Goal: Task Accomplishment & Management: Use online tool/utility

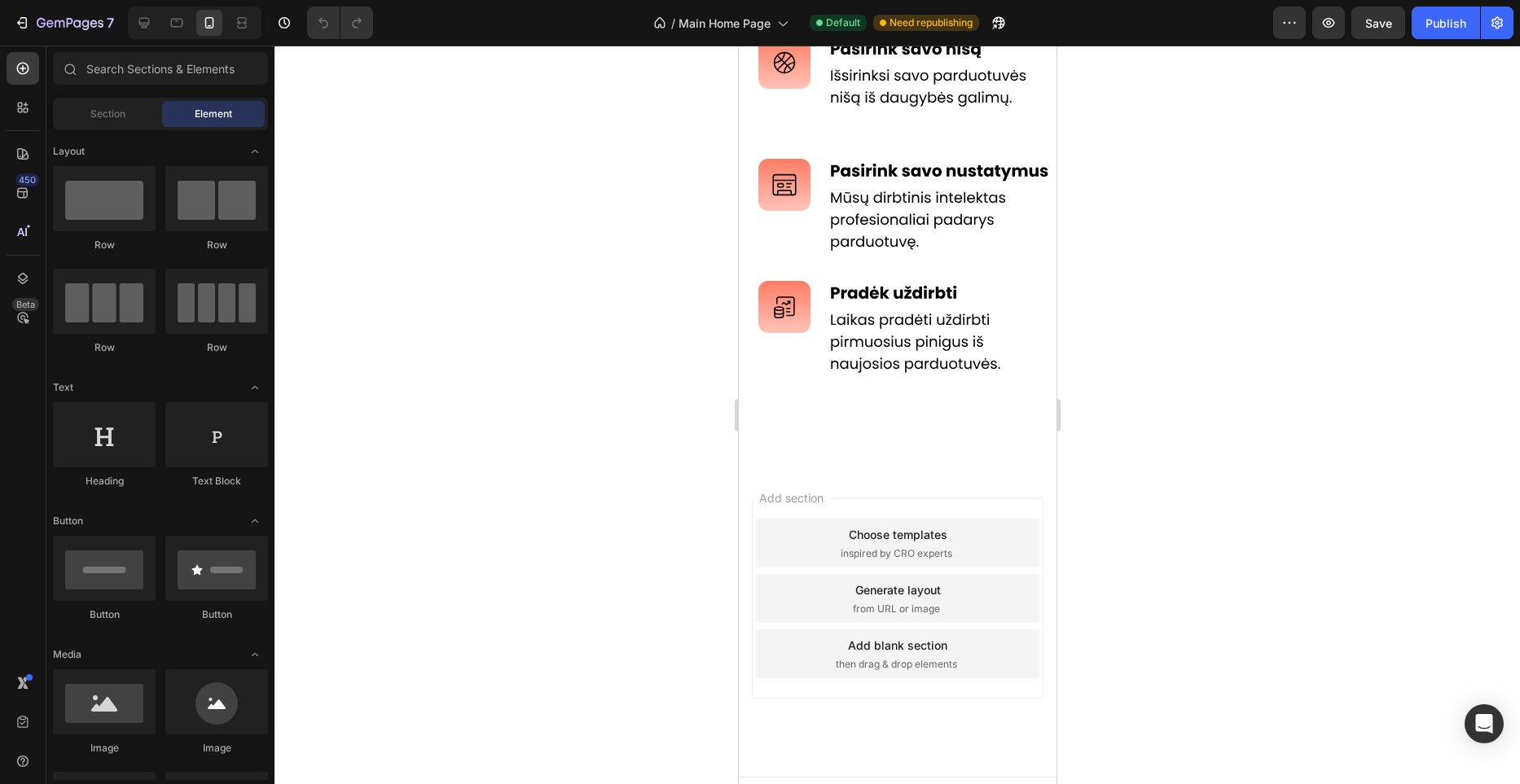
scroll to position [863, 0]
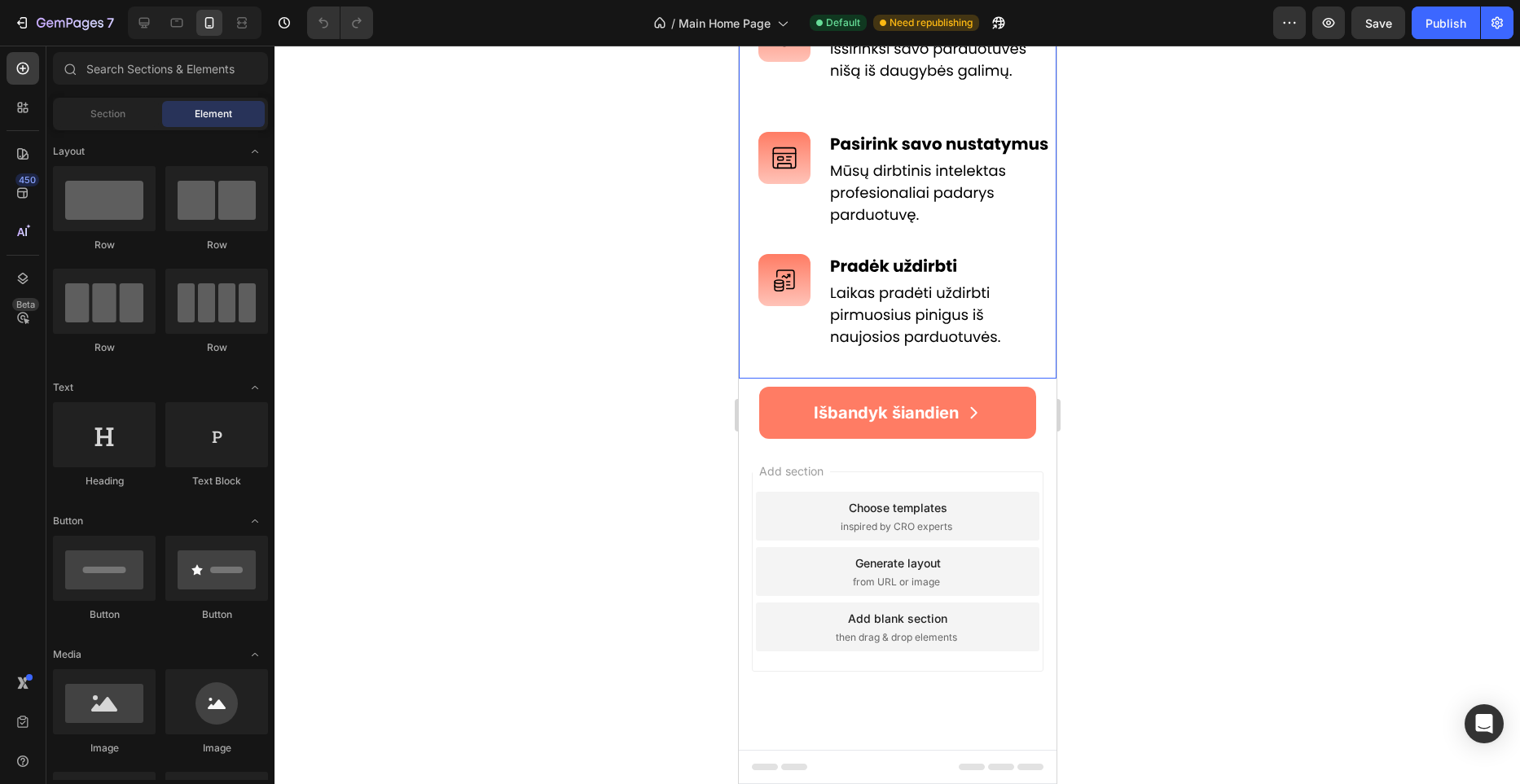
click at [885, 281] on img at bounding box center [897, 157] width 317 height 444
click at [906, 456] on div "Add section Choose templates inspired by CRO experts Generate layout from URL o…" at bounding box center [897, 594] width 317 height 311
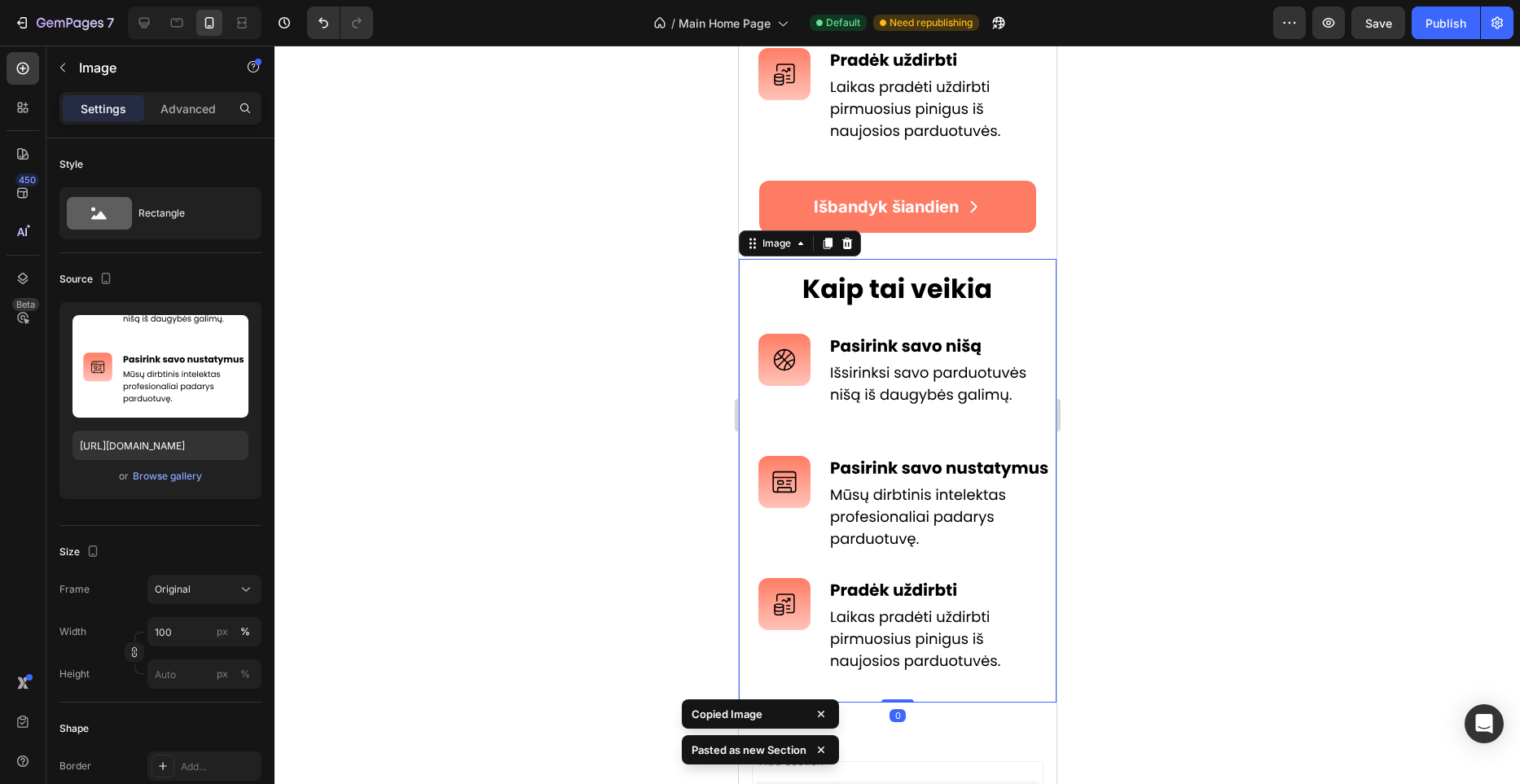
scroll to position [1052, 0]
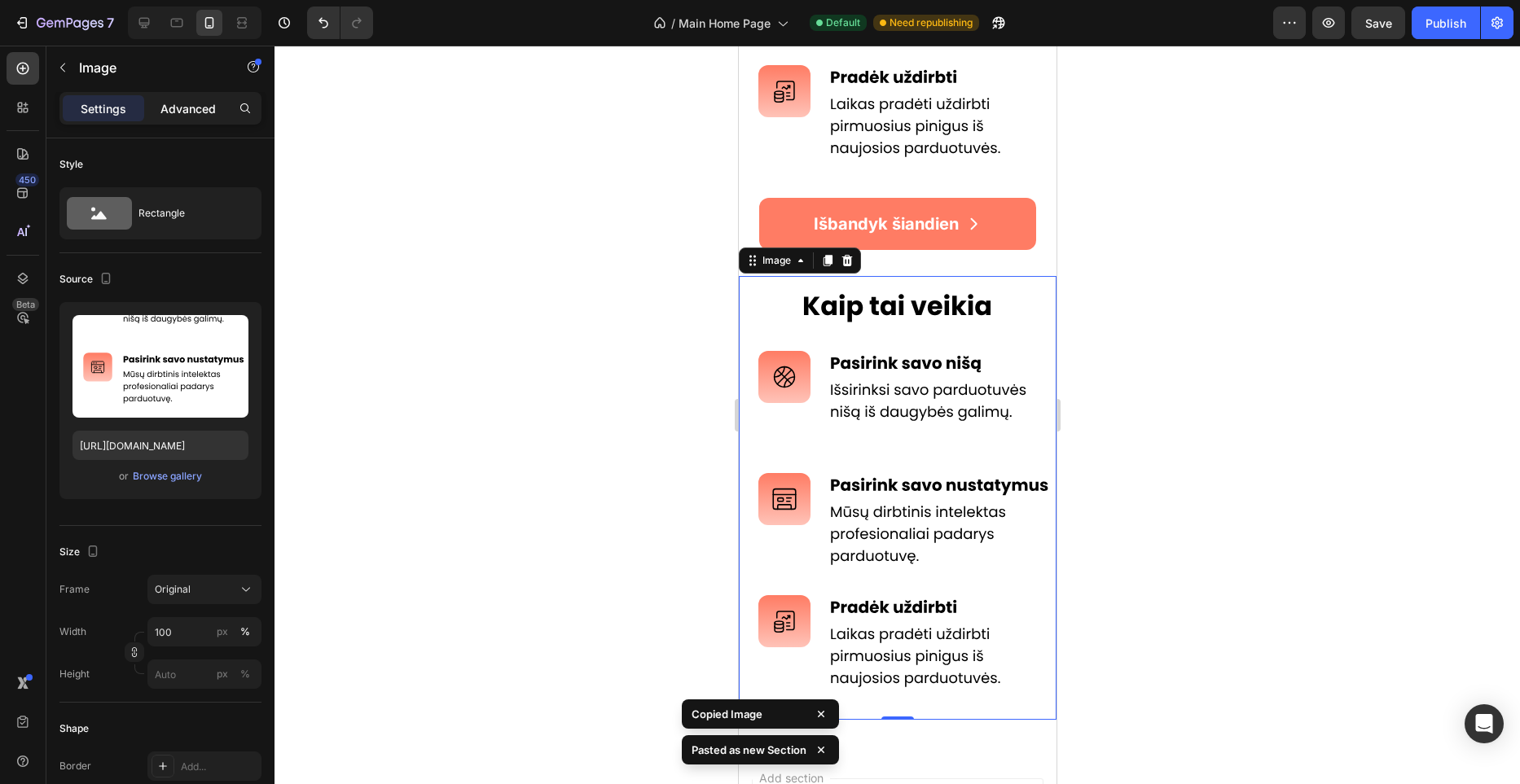
click at [201, 106] on p "Advanced" at bounding box center [189, 108] width 56 height 17
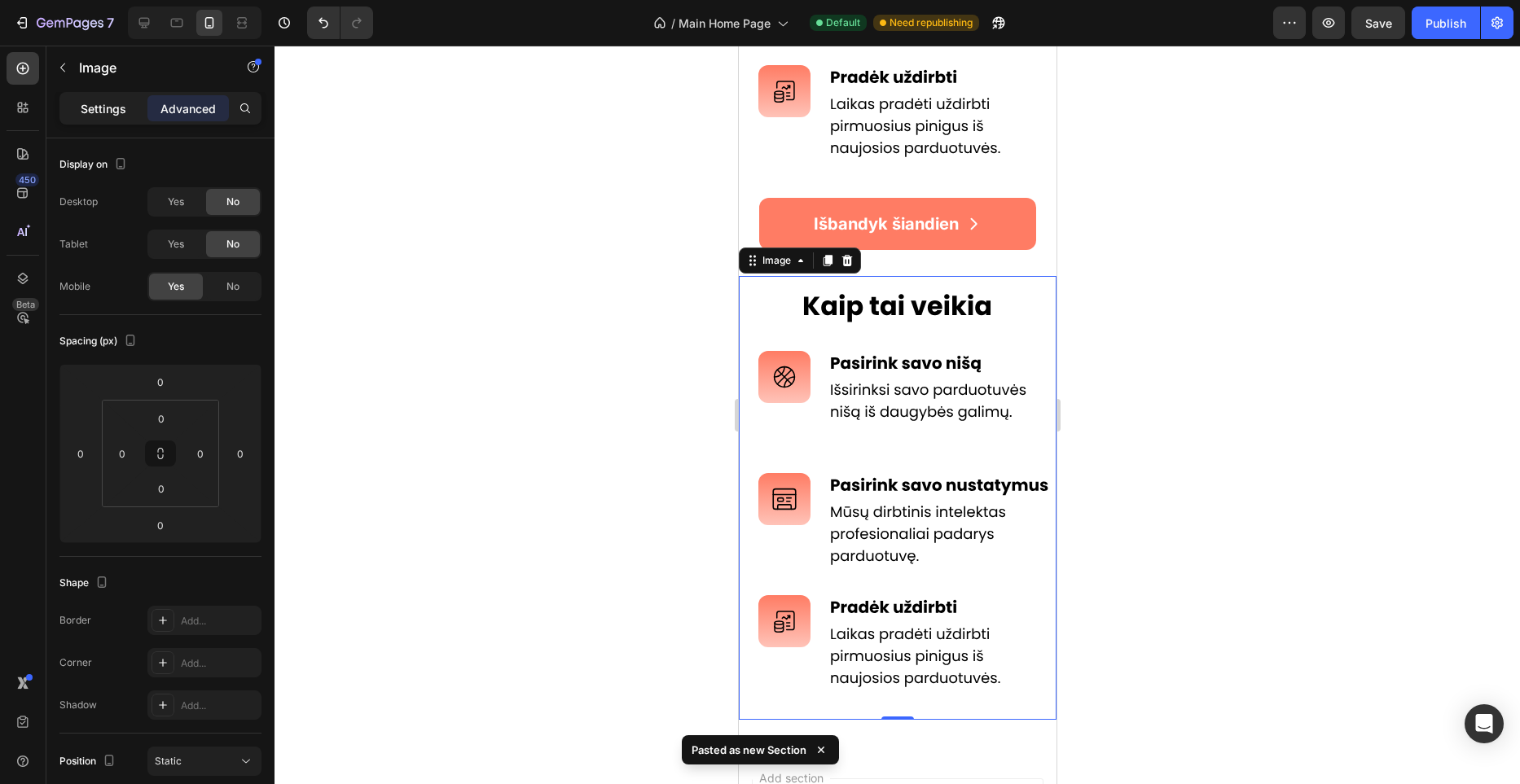
click at [105, 109] on p "Settings" at bounding box center [104, 108] width 46 height 17
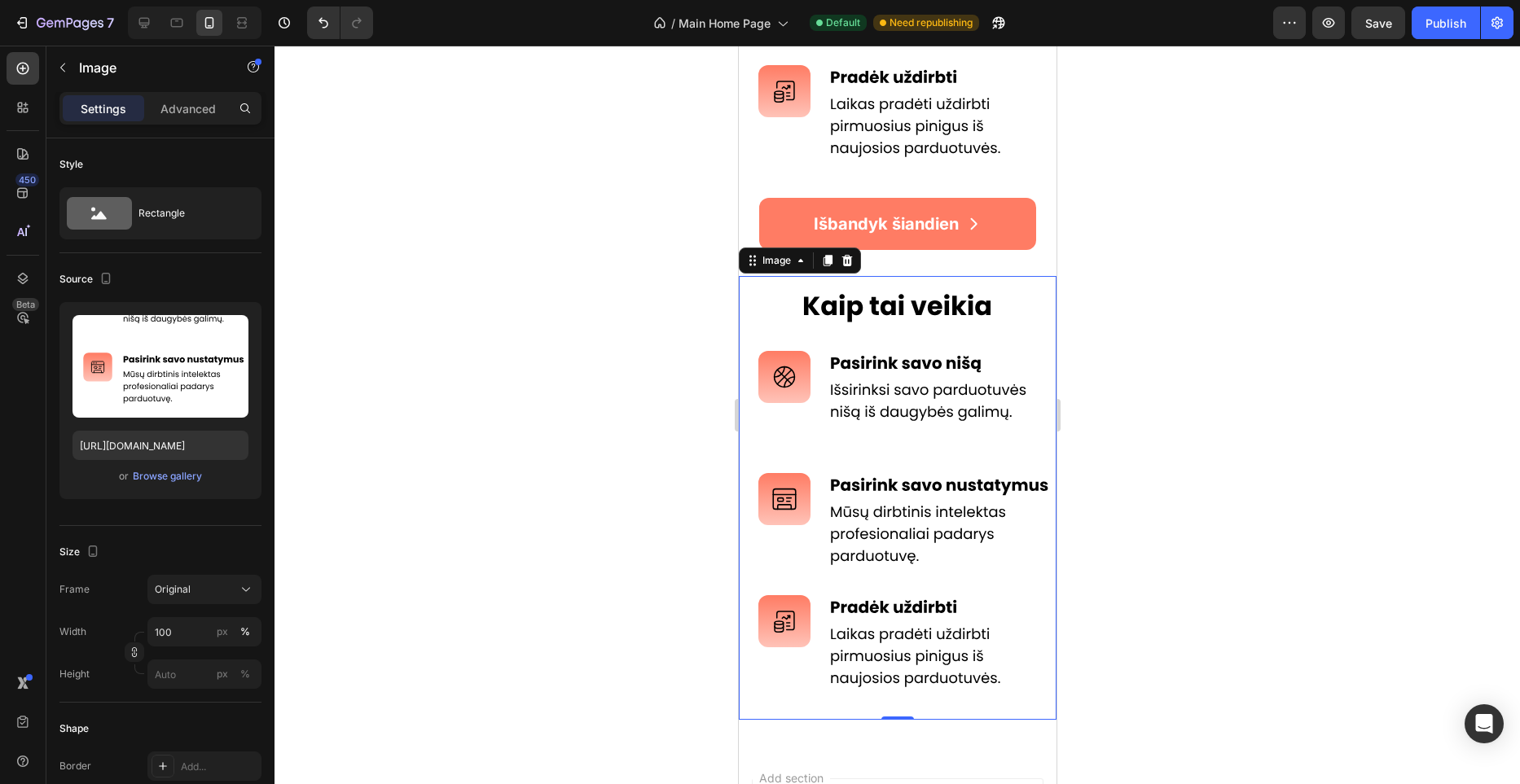
click at [866, 352] on img at bounding box center [897, 498] width 317 height 444
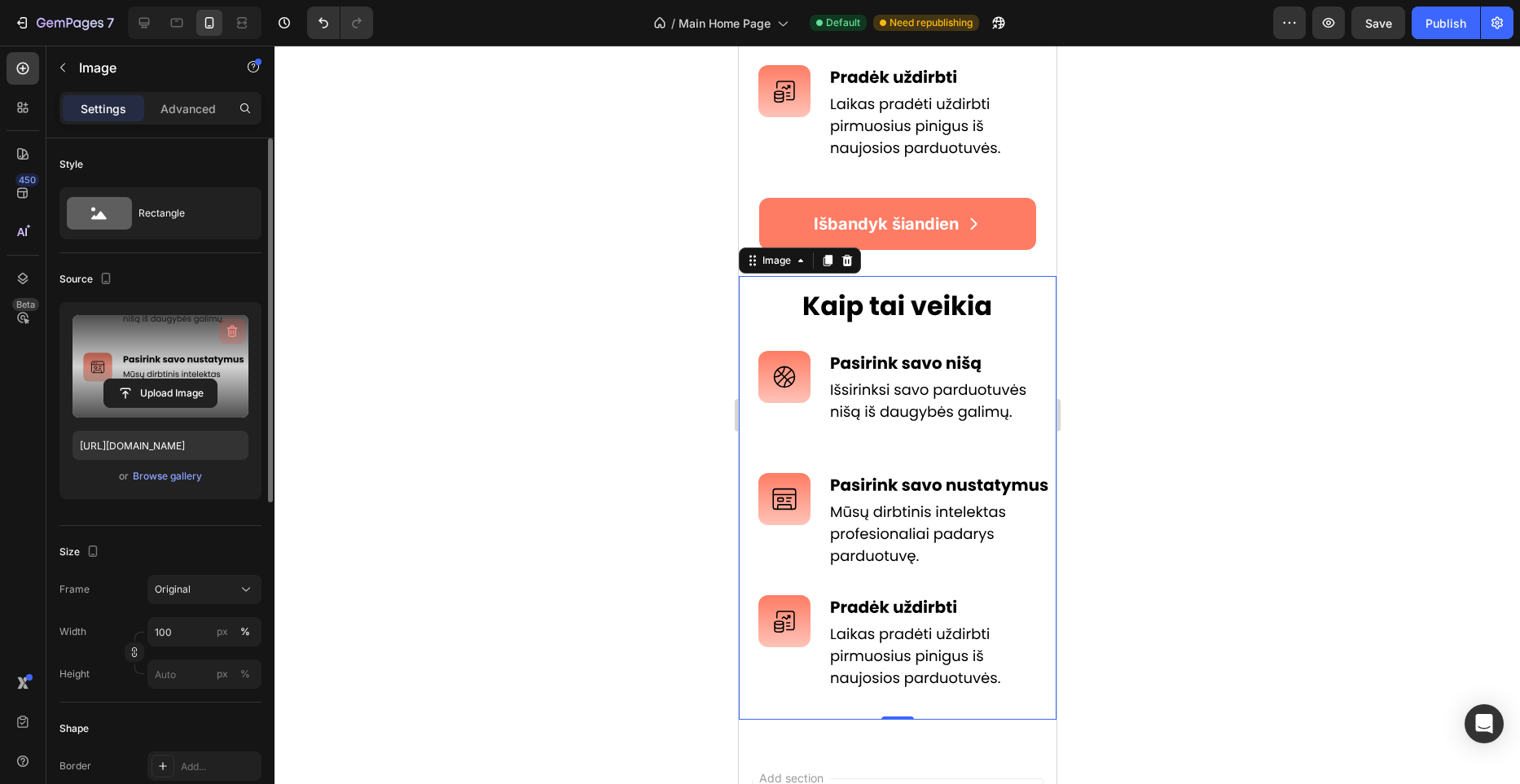
click at [233, 328] on icon "button" at bounding box center [233, 332] width 11 height 12
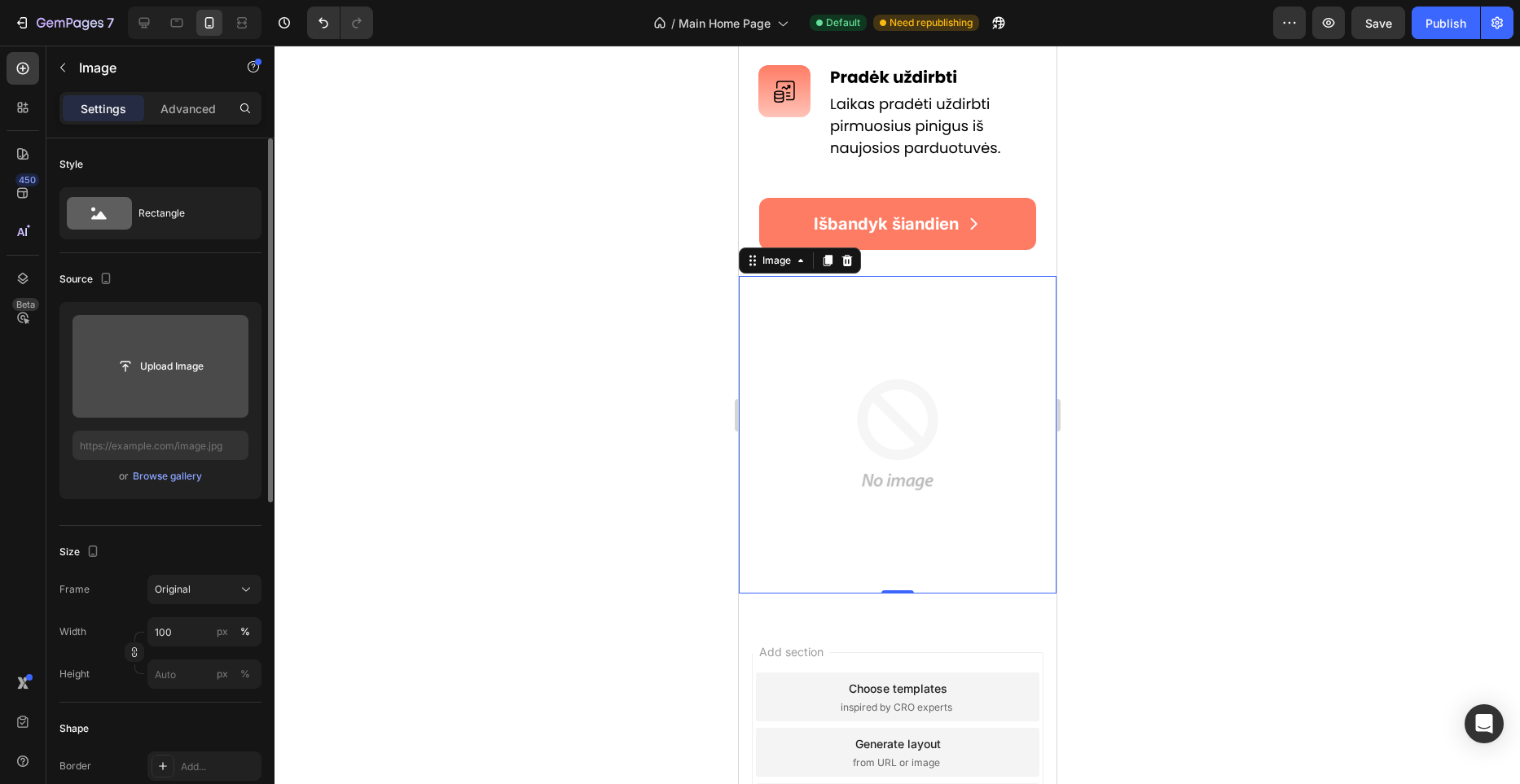
click at [176, 383] on input "file" at bounding box center [161, 366] width 176 height 103
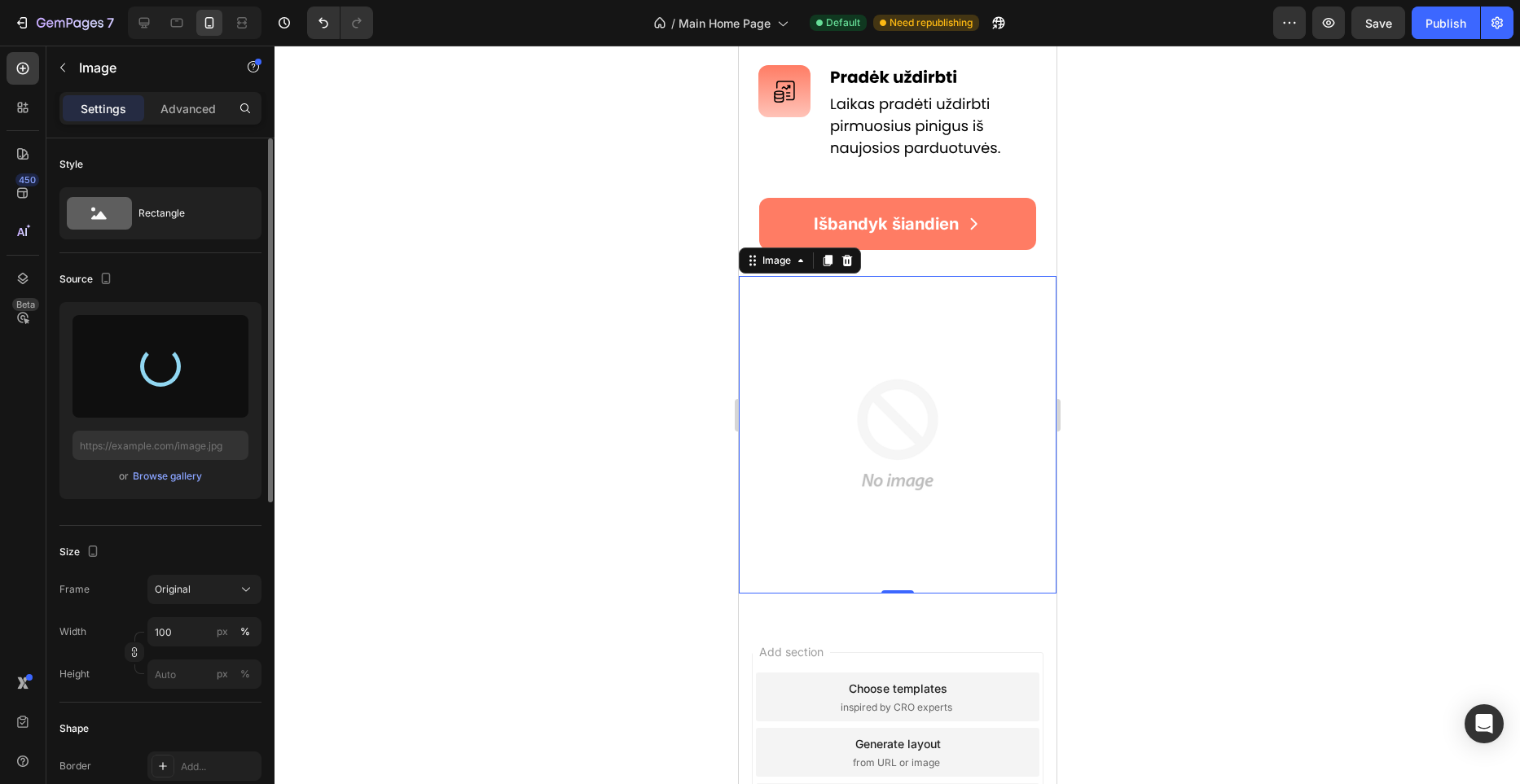
type input "https://files.gempages.net/gempages_581465094467093422-ffd6f7ed-04a7-417b-bf5c-…"
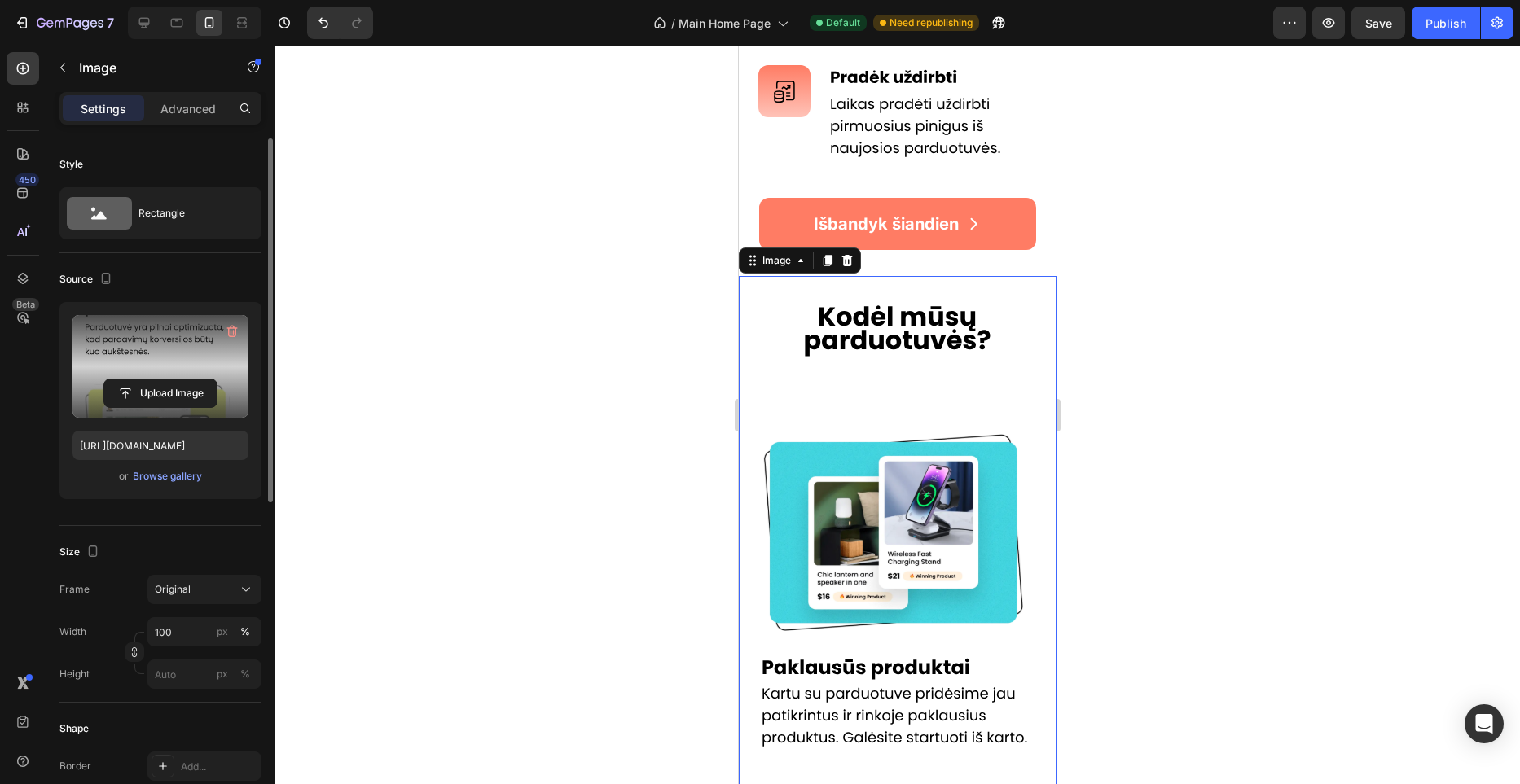
click at [664, 330] on div at bounding box center [897, 415] width 1246 height 738
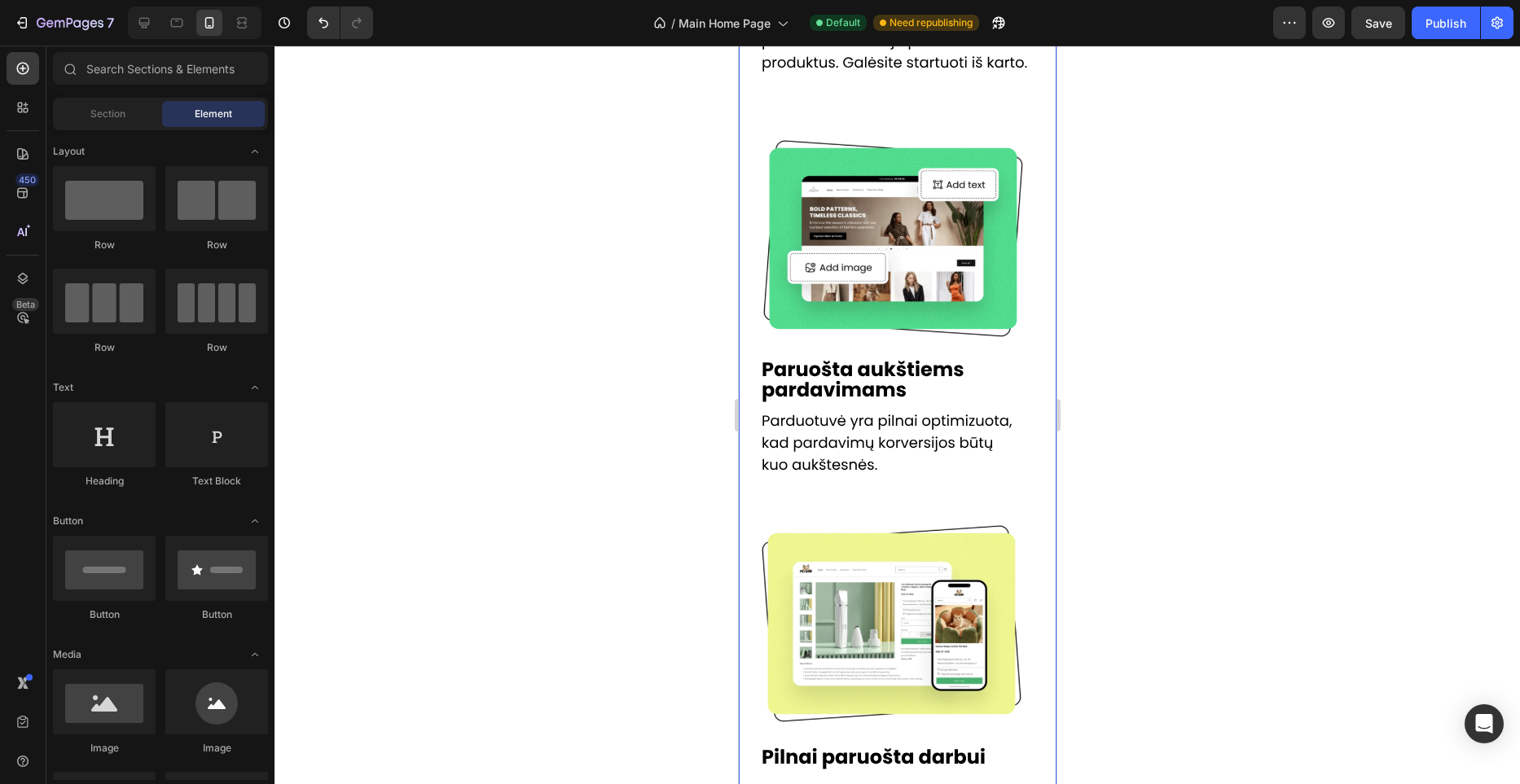
scroll to position [1714, 0]
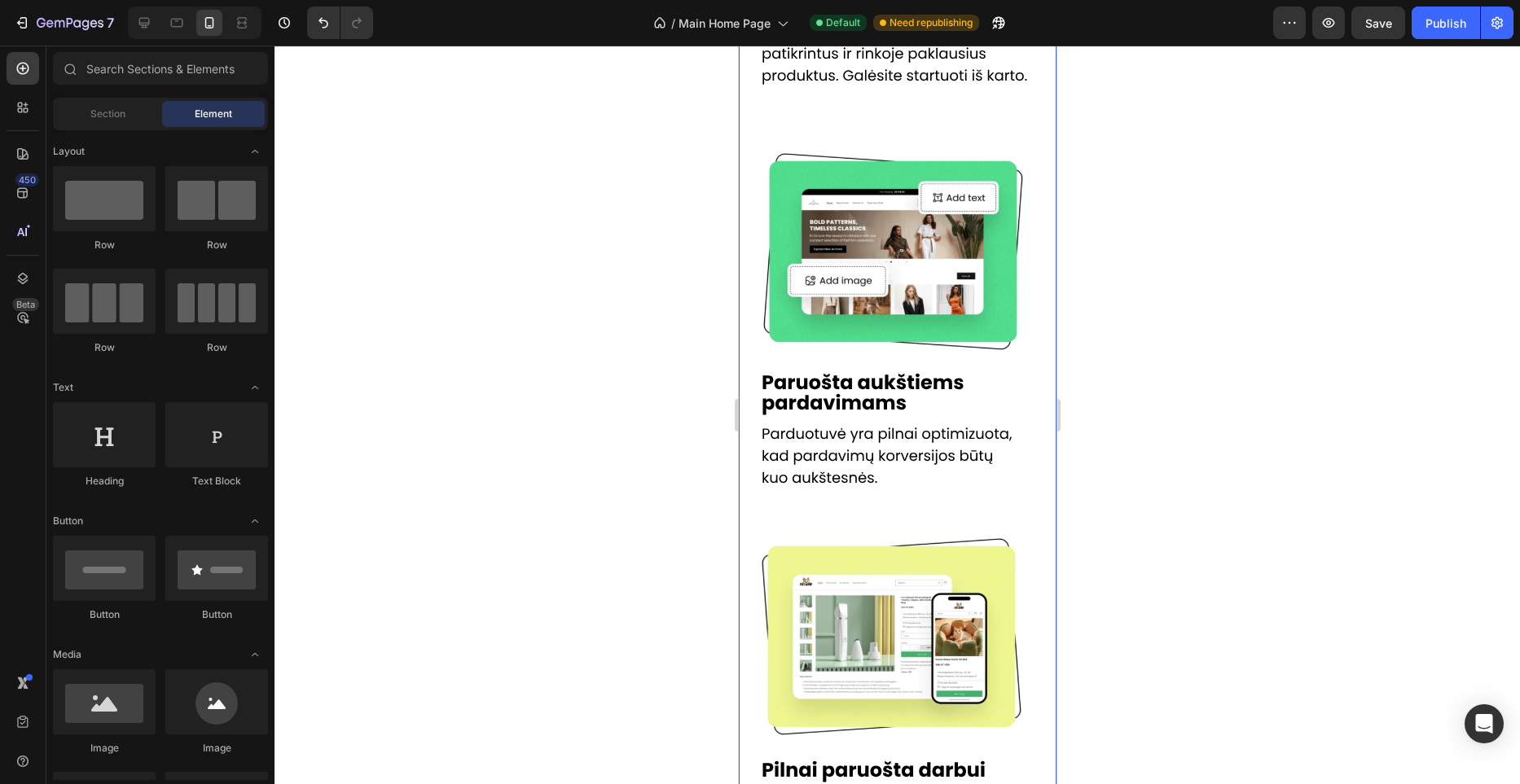
click at [885, 337] on img at bounding box center [897, 504] width 317 height 1780
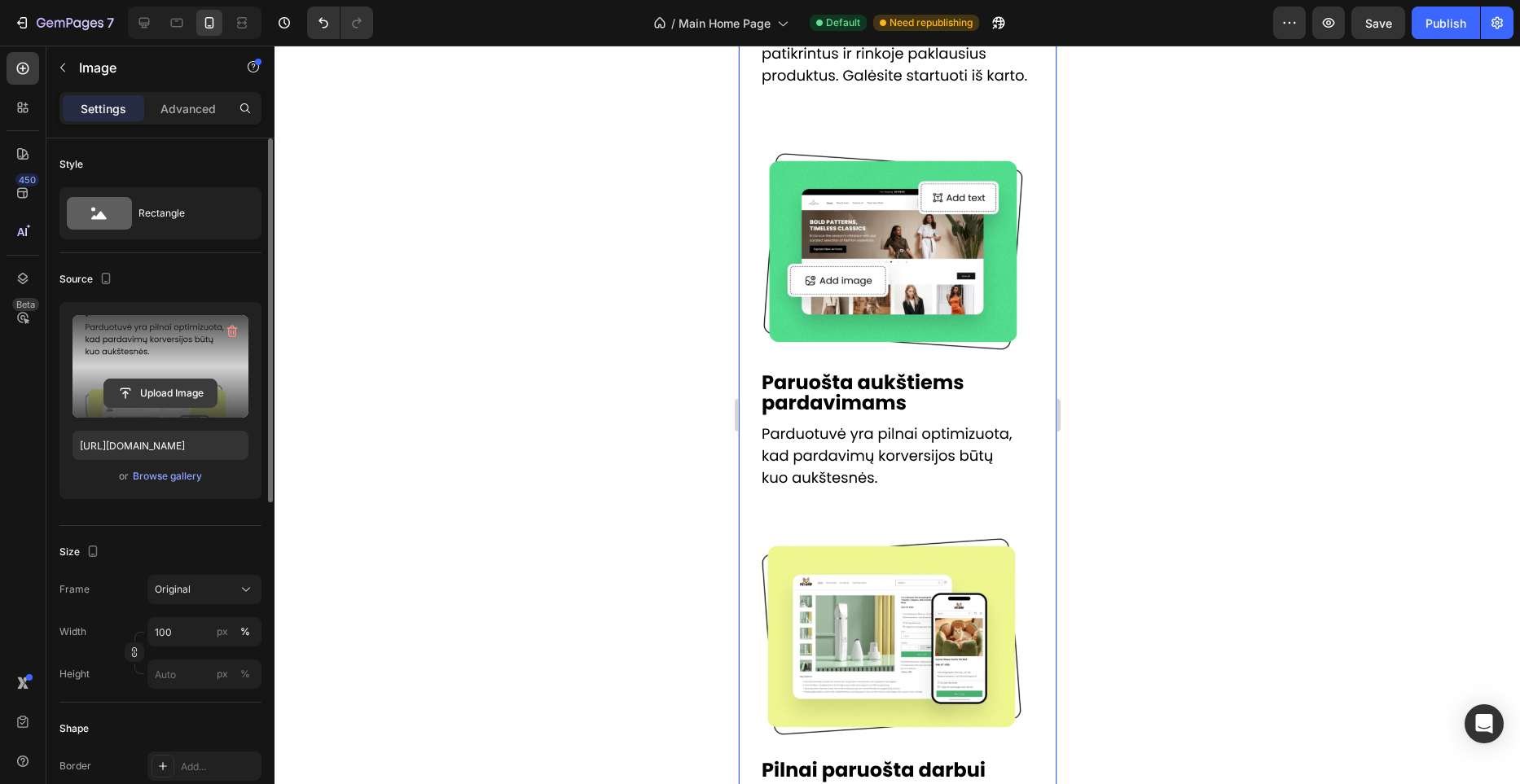
click at [202, 392] on input "file" at bounding box center [160, 393] width 113 height 28
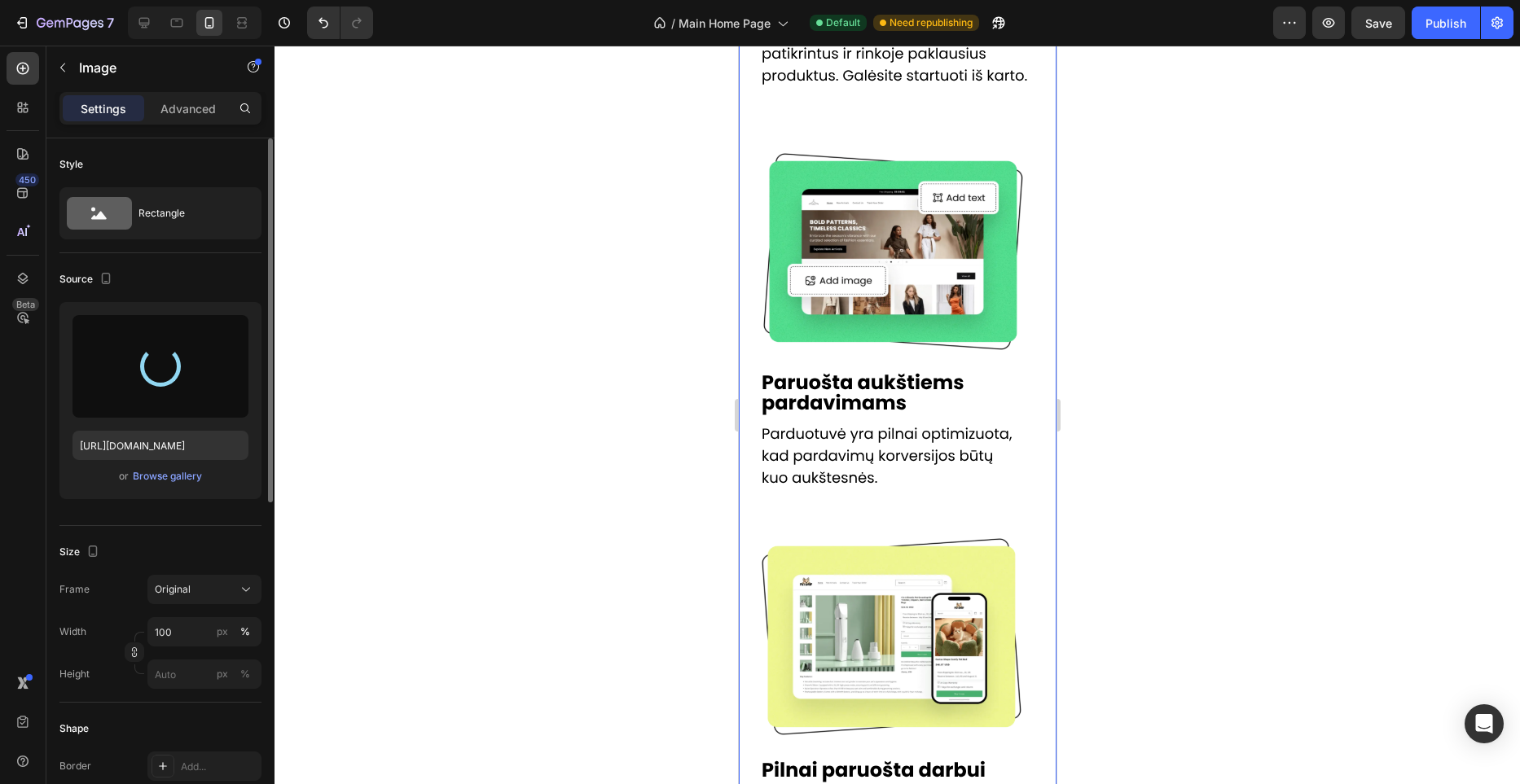
type input "https://files.gempages.net/gempages_581465094467093422-8f30e6bb-c081-44e9-8d4b-…"
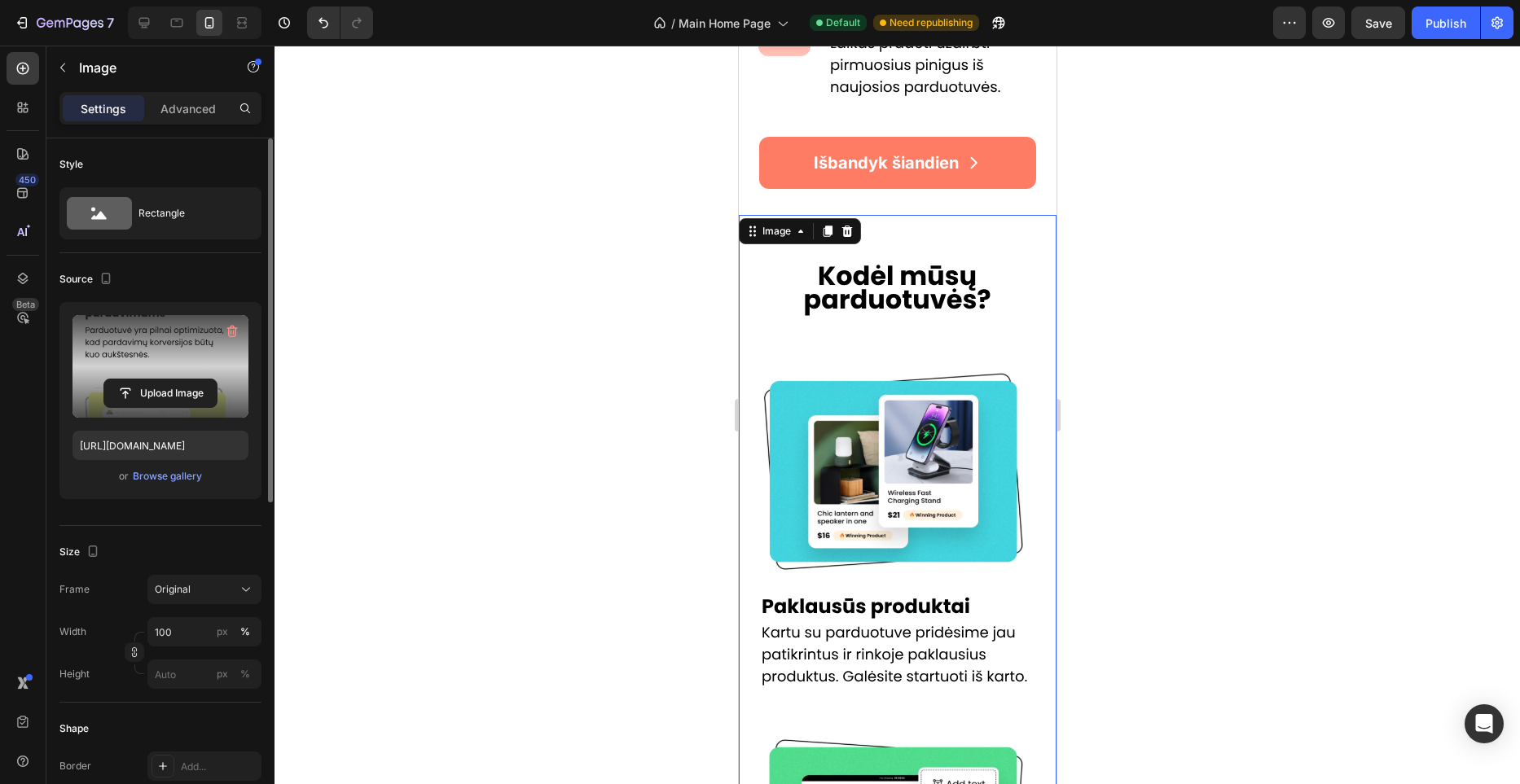
scroll to position [1053, 0]
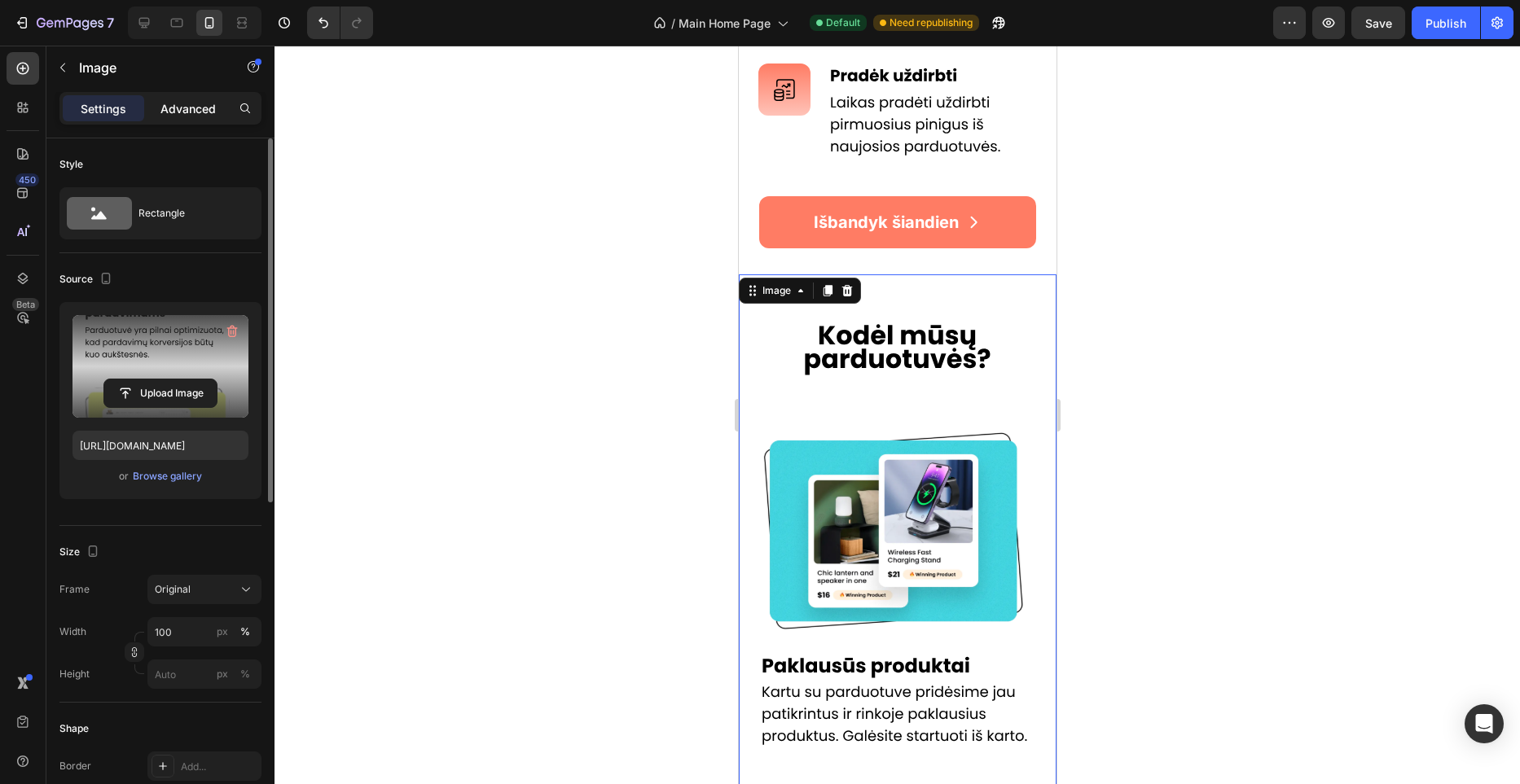
click at [188, 117] on p "Advanced" at bounding box center [189, 108] width 56 height 17
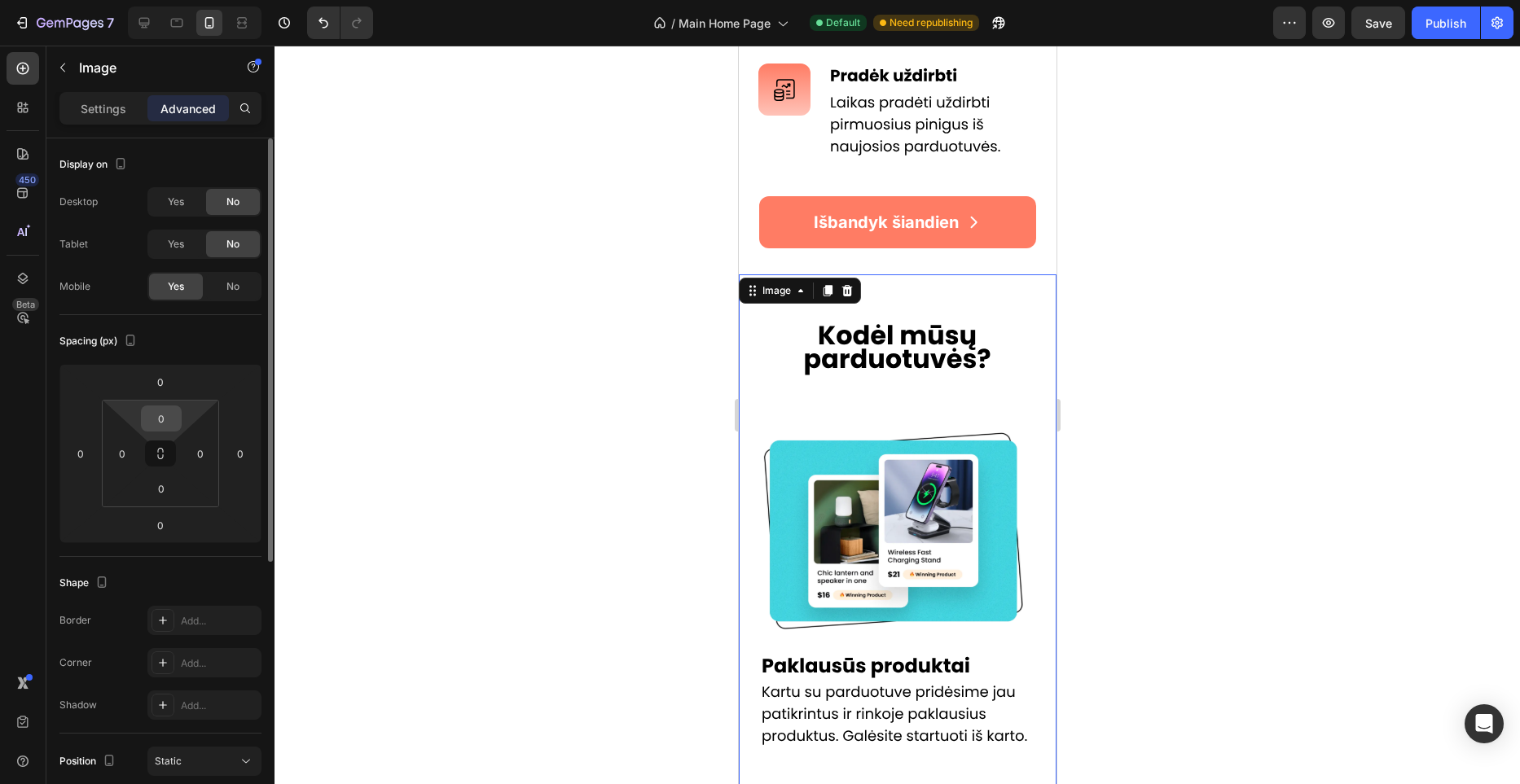
click at [165, 415] on input "0" at bounding box center [161, 418] width 33 height 24
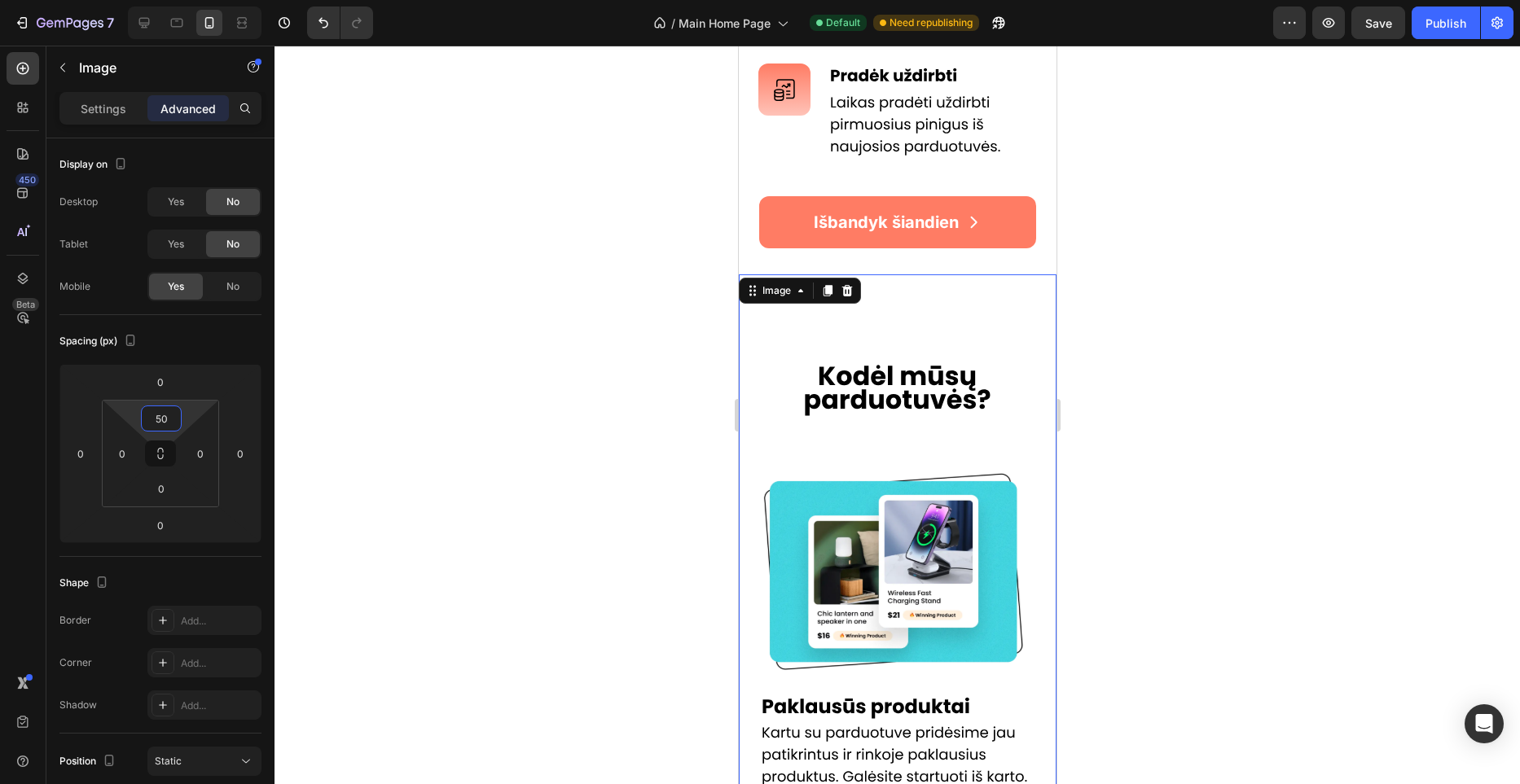
type input "50"
click at [500, 414] on div at bounding box center [897, 415] width 1246 height 738
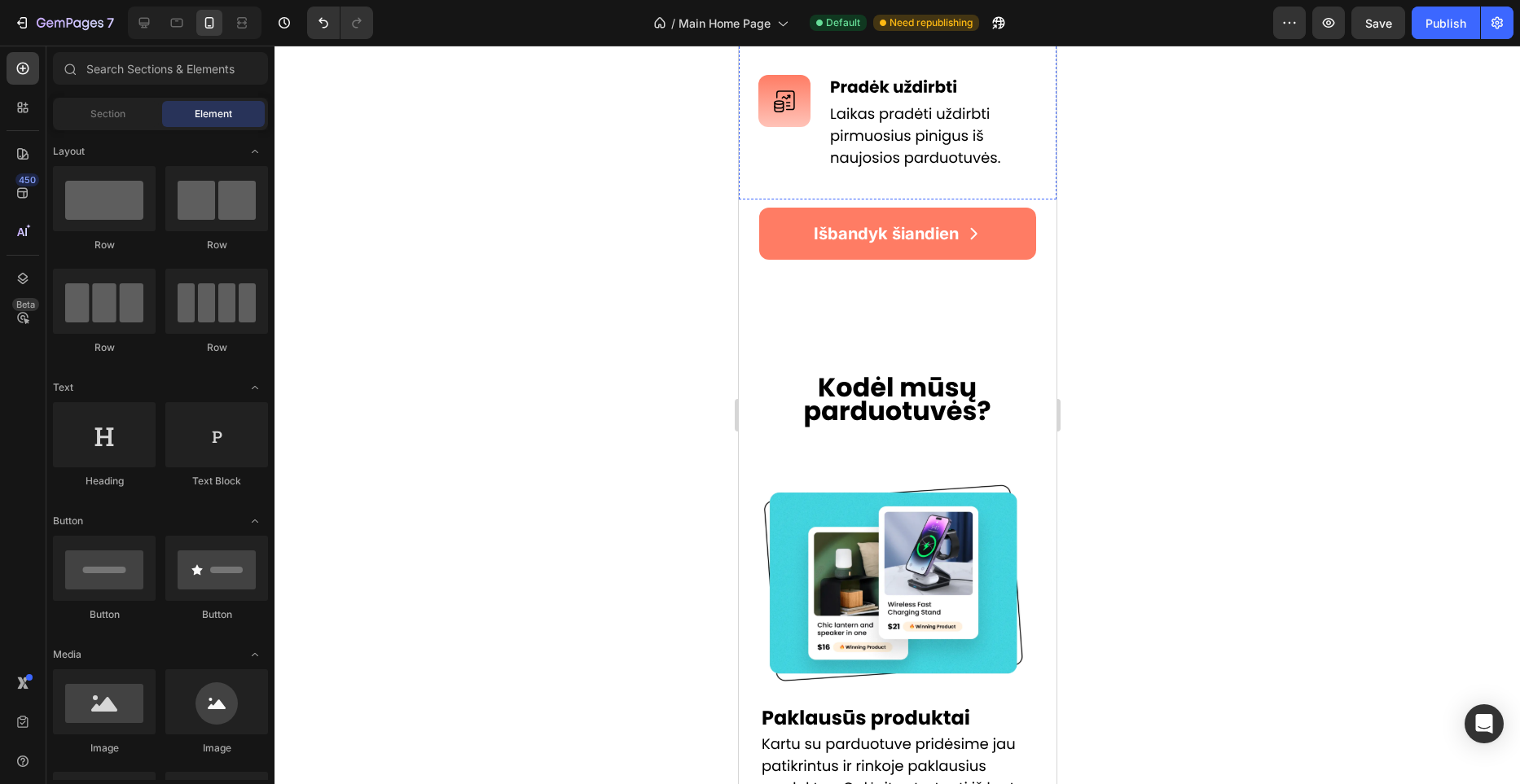
scroll to position [1228, 0]
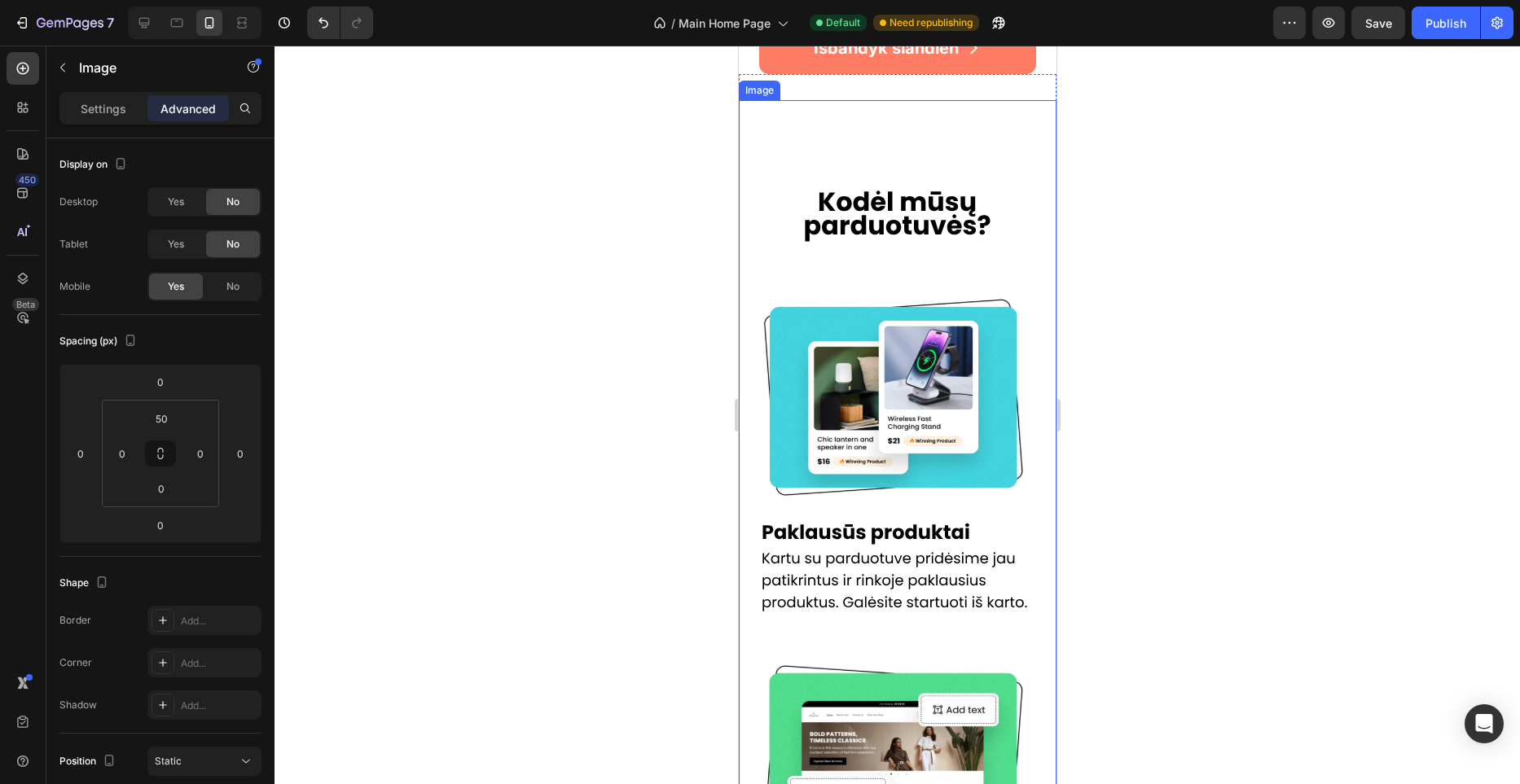
click at [105, 101] on p "Settings" at bounding box center [104, 108] width 46 height 17
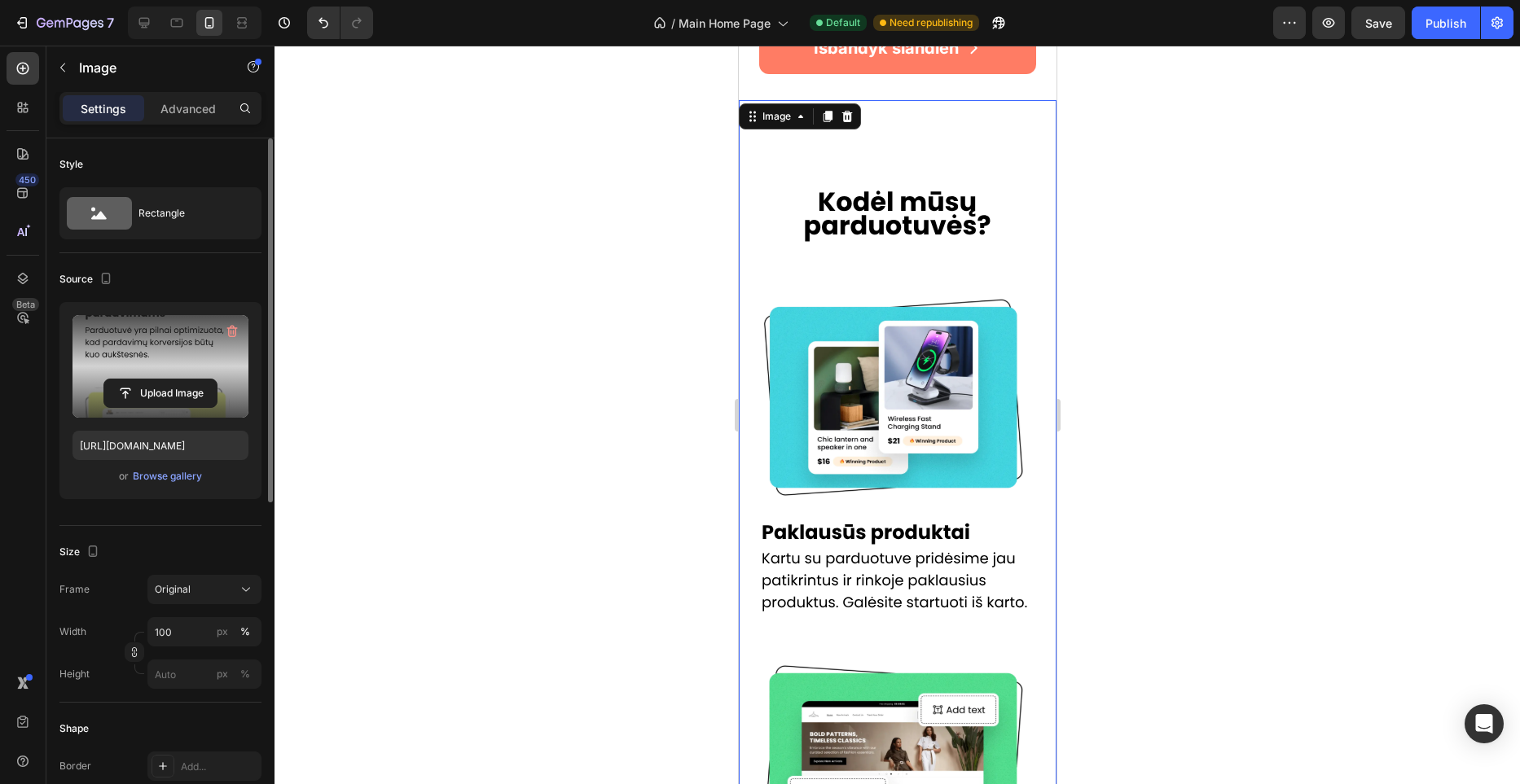
click at [157, 376] on label at bounding box center [161, 366] width 176 height 103
click at [157, 379] on input "file" at bounding box center [160, 393] width 113 height 28
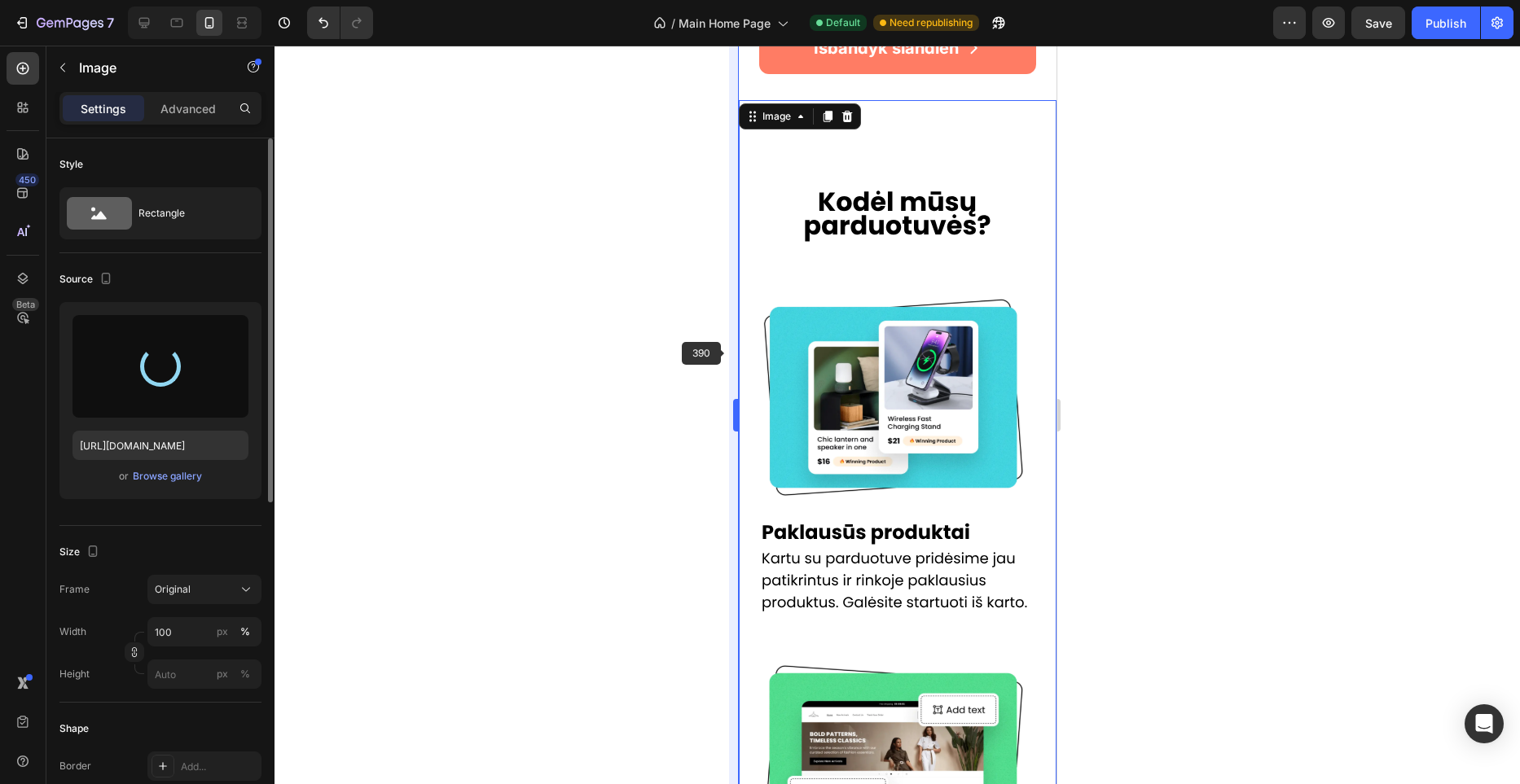
type input "https://files.gempages.net/gempages_581465094467093422-8196a97f-4aab-488a-be03-…"
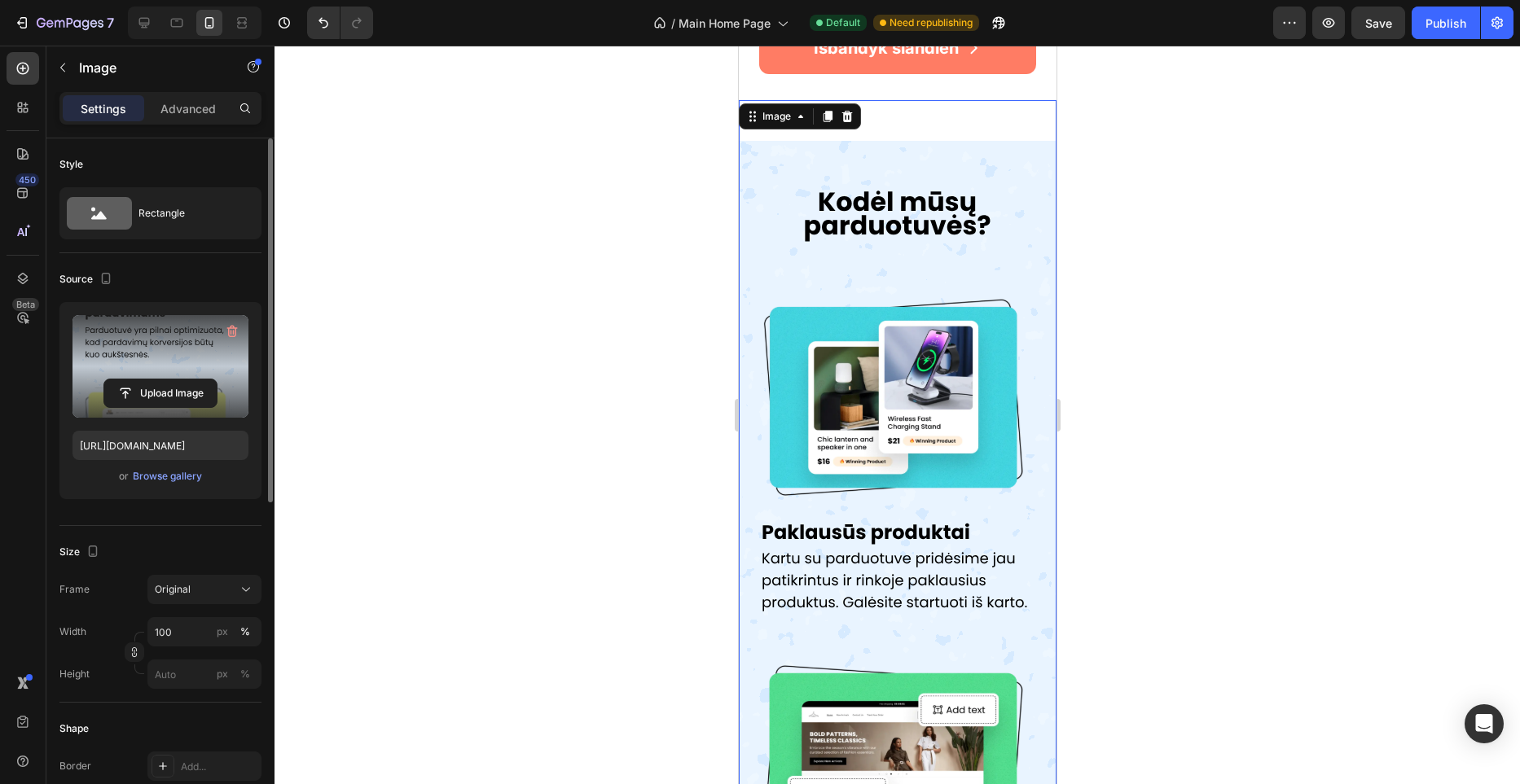
click at [680, 291] on div at bounding box center [897, 415] width 1246 height 738
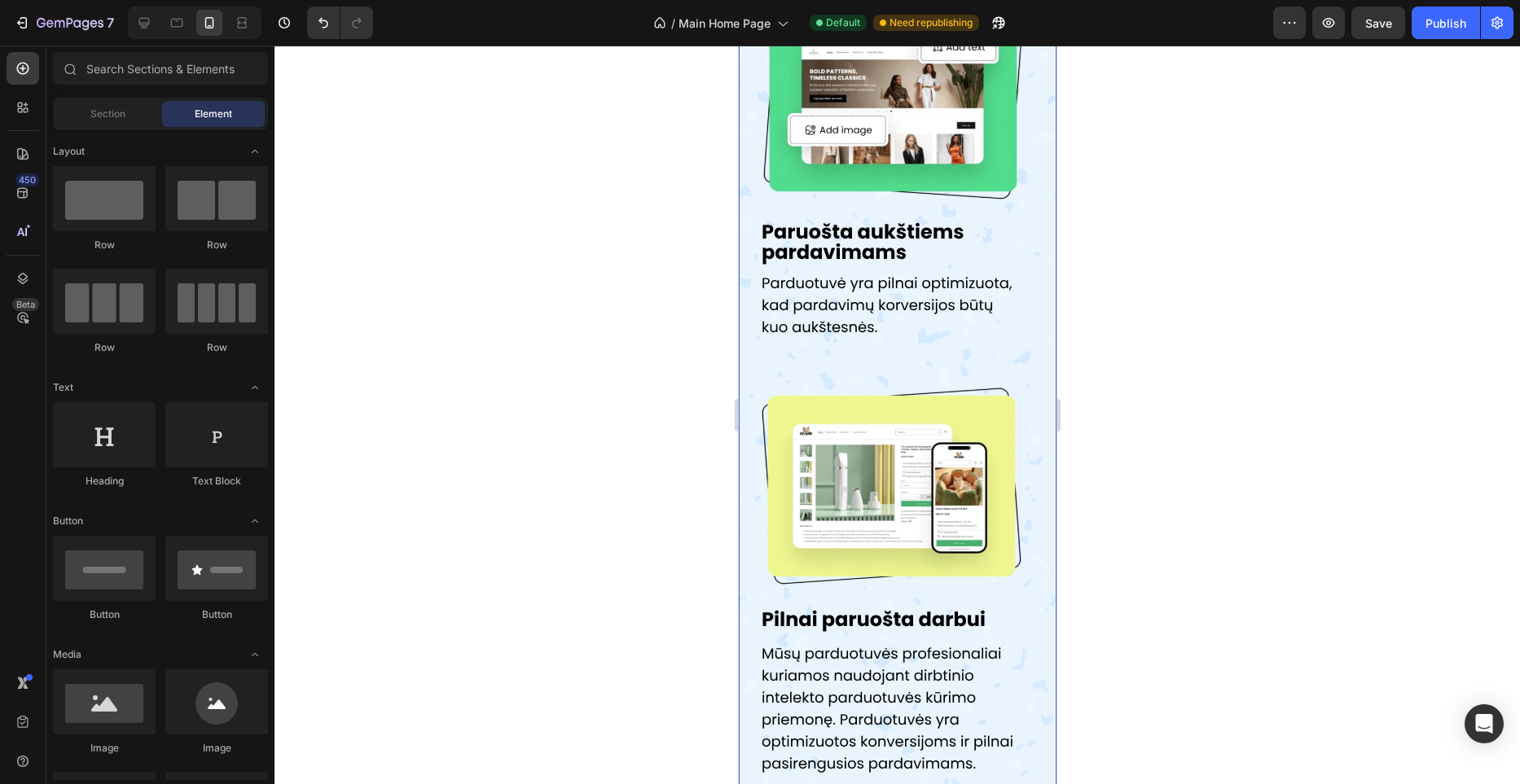
scroll to position [2331, 0]
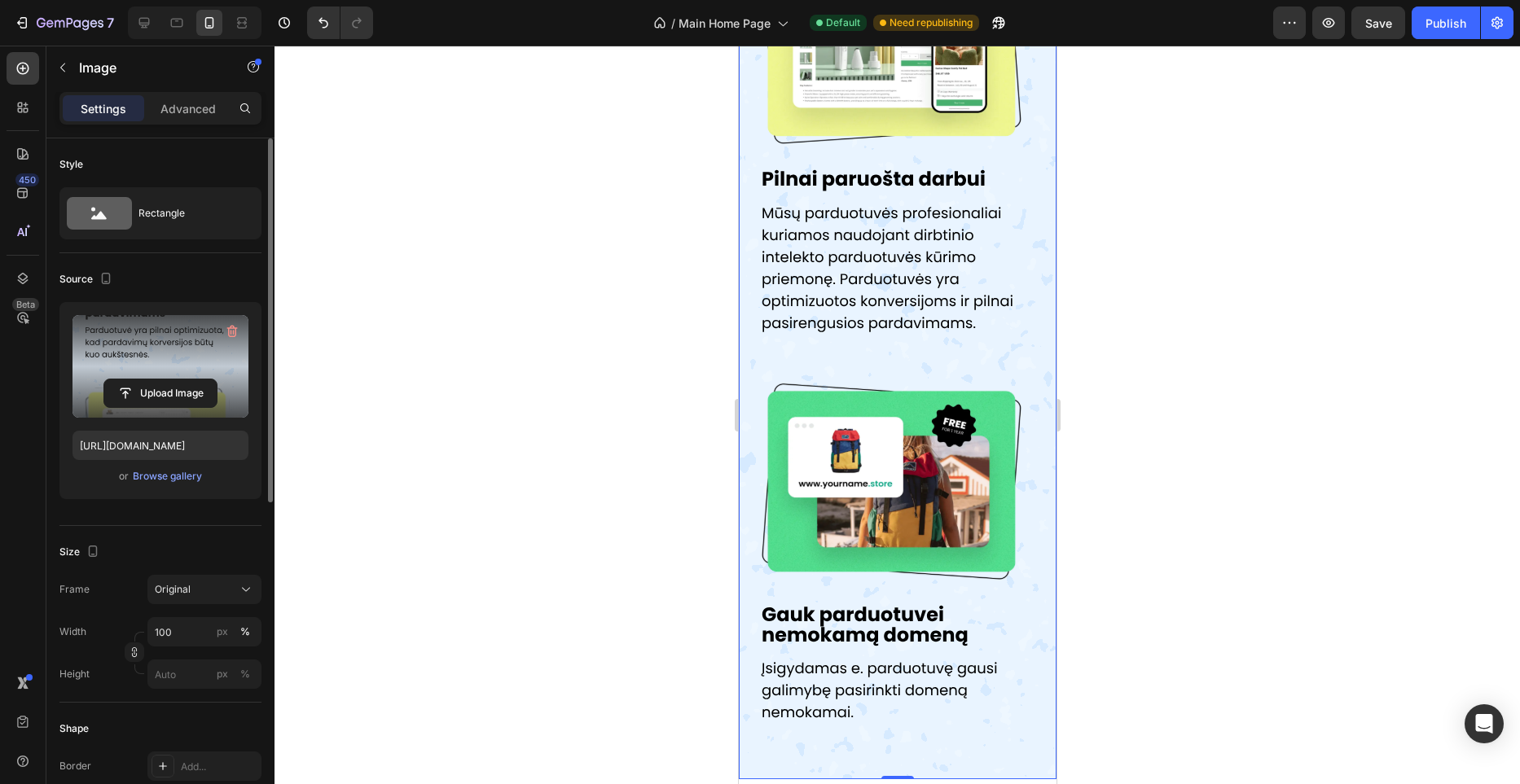
click at [144, 376] on label at bounding box center [161, 366] width 176 height 103
click at [144, 379] on input "file" at bounding box center [160, 393] width 113 height 28
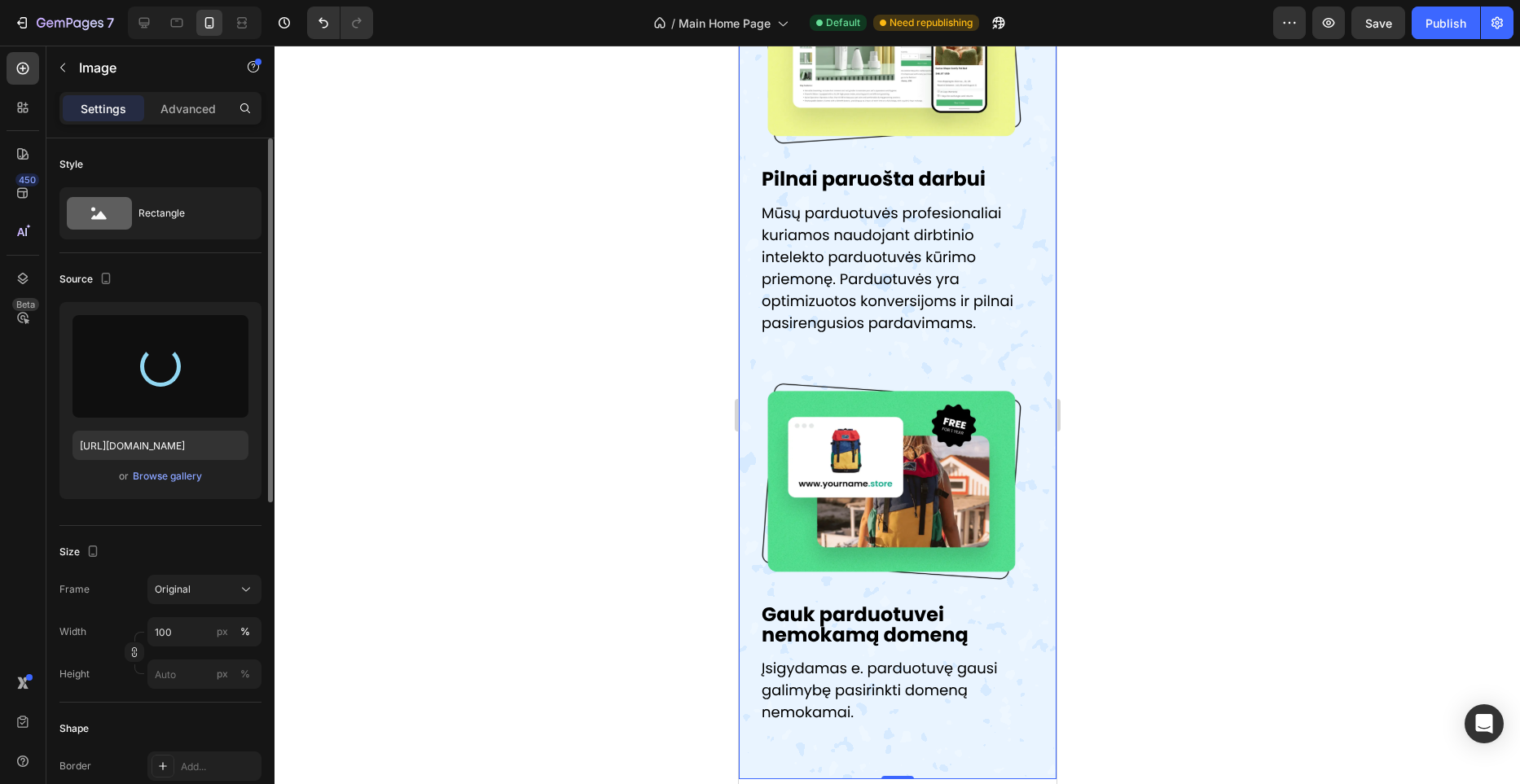
type input "https://files.gempages.net/gempages_581465094467093422-e52e2e8a-3544-4557-bb6a-…"
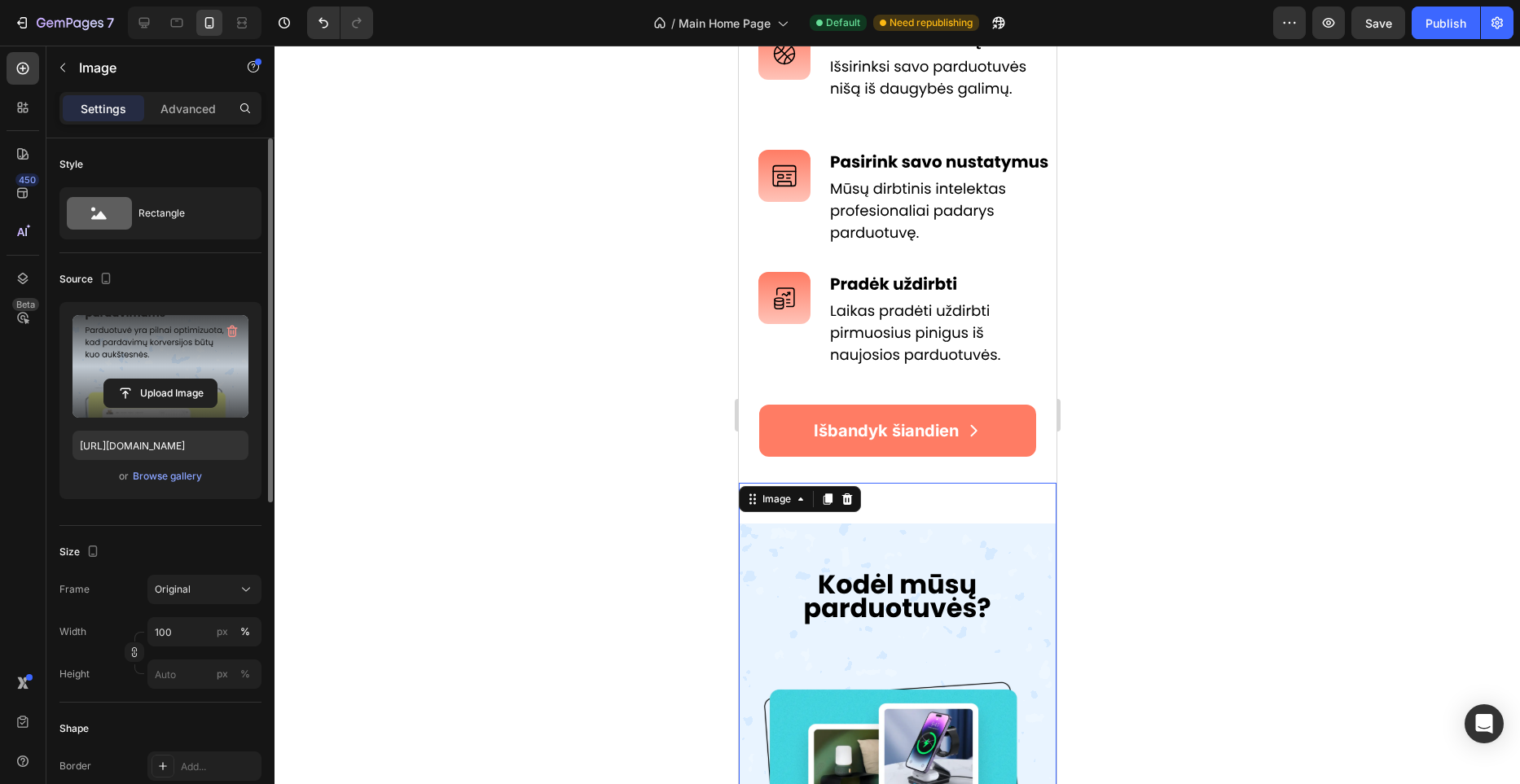
scroll to position [762, 0]
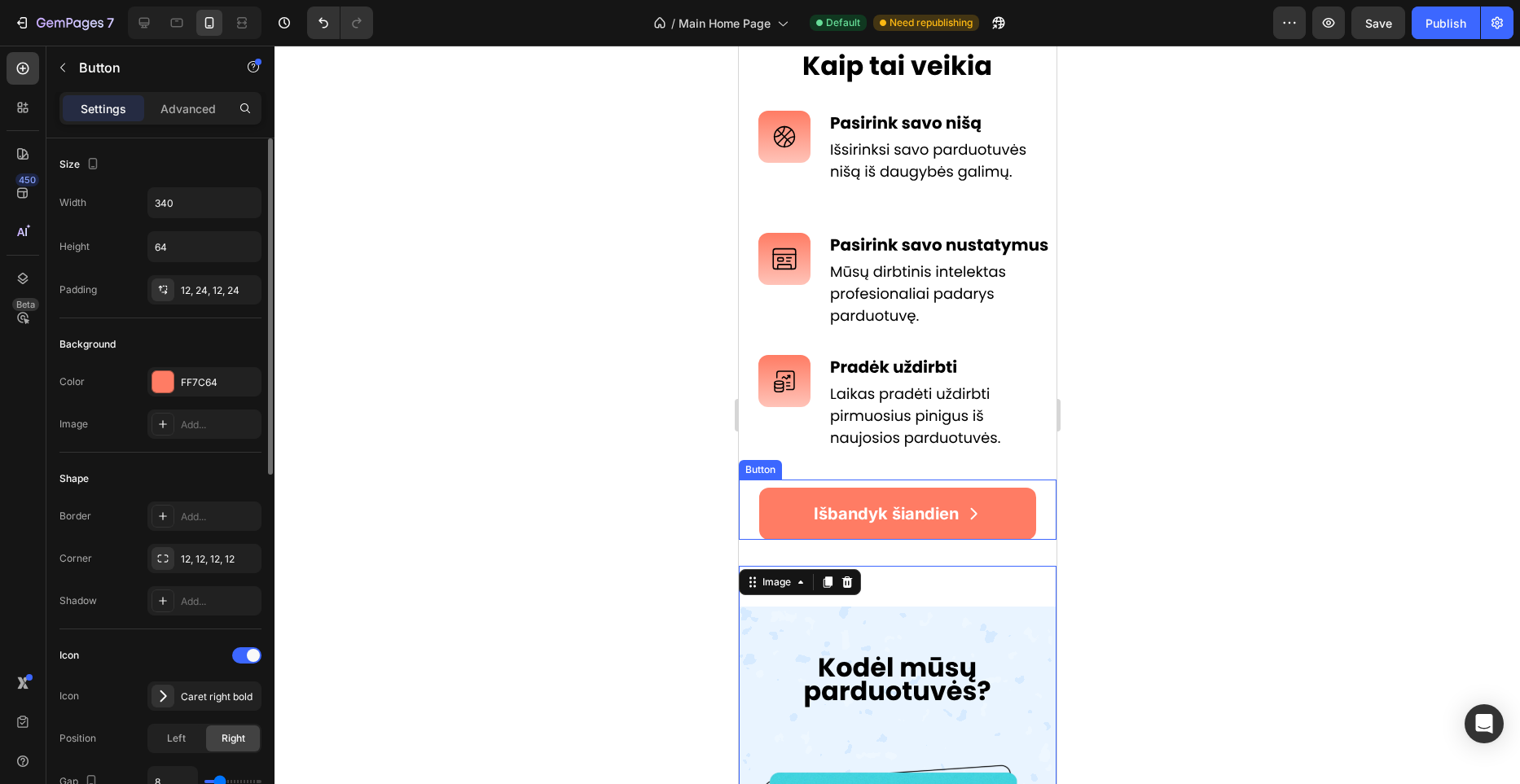
click at [1046, 511] on div "Išbandyk šiandien Button" at bounding box center [897, 510] width 317 height 60
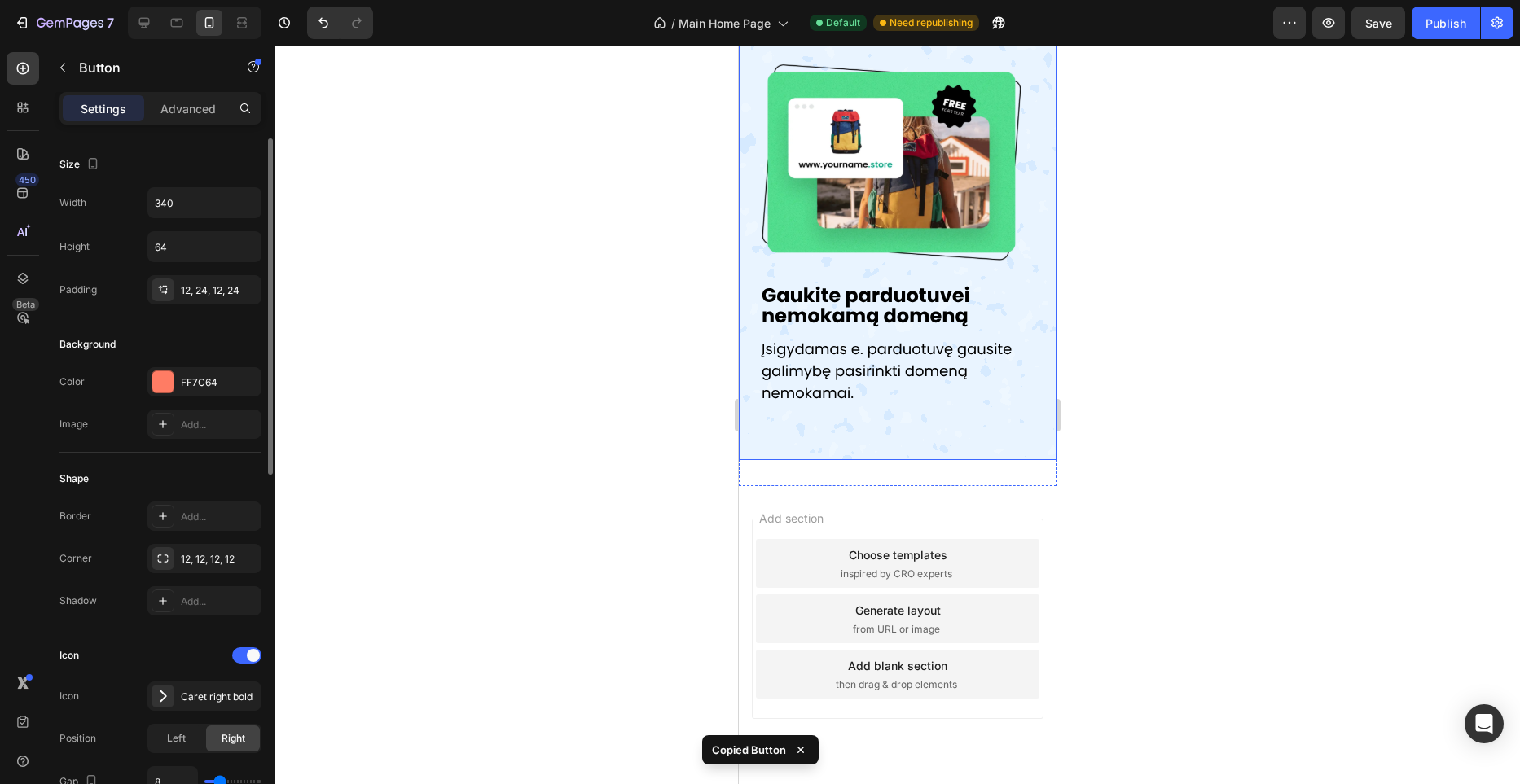
scroll to position [2697, 0]
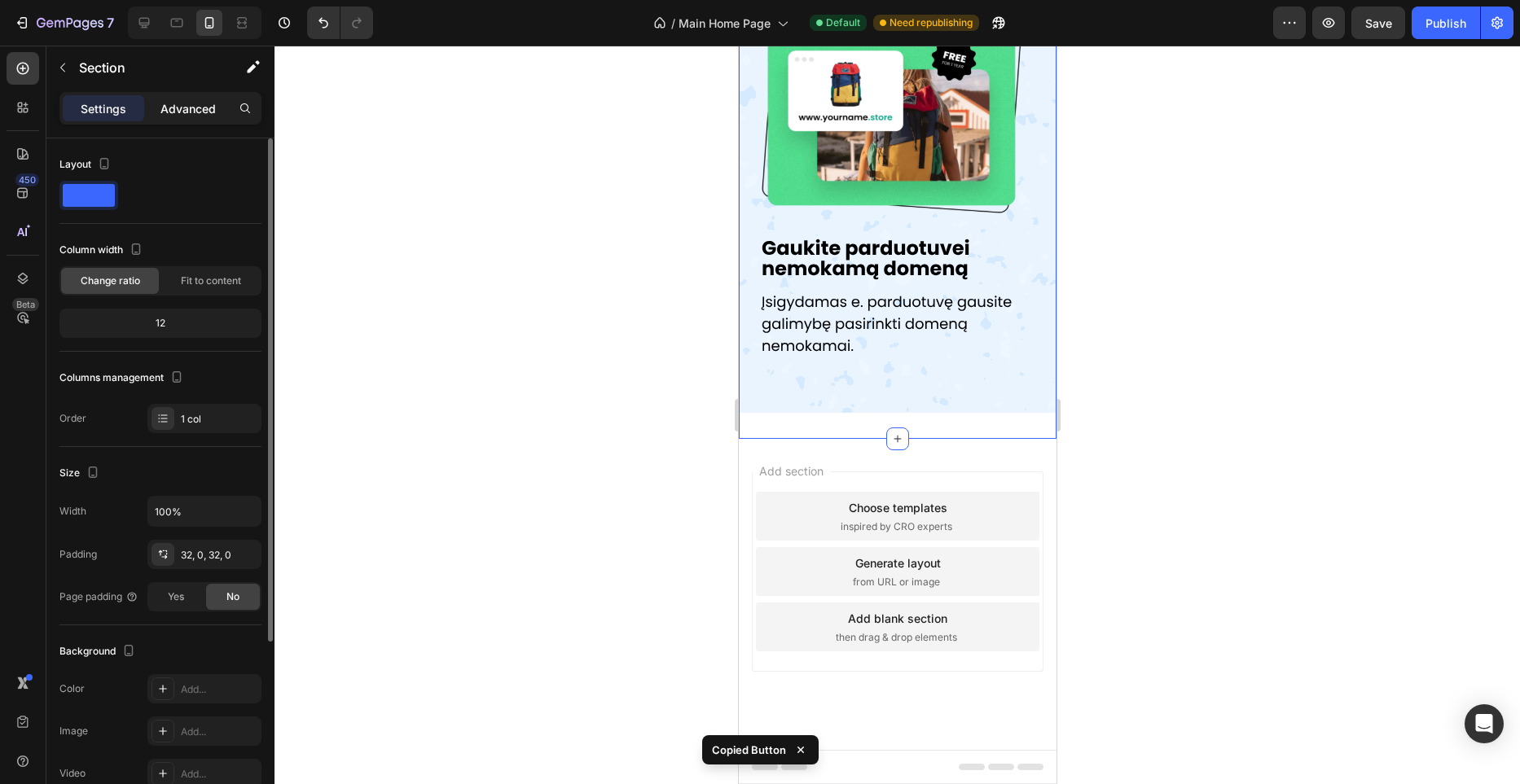
click at [213, 118] on div "Advanced" at bounding box center [189, 109] width 82 height 26
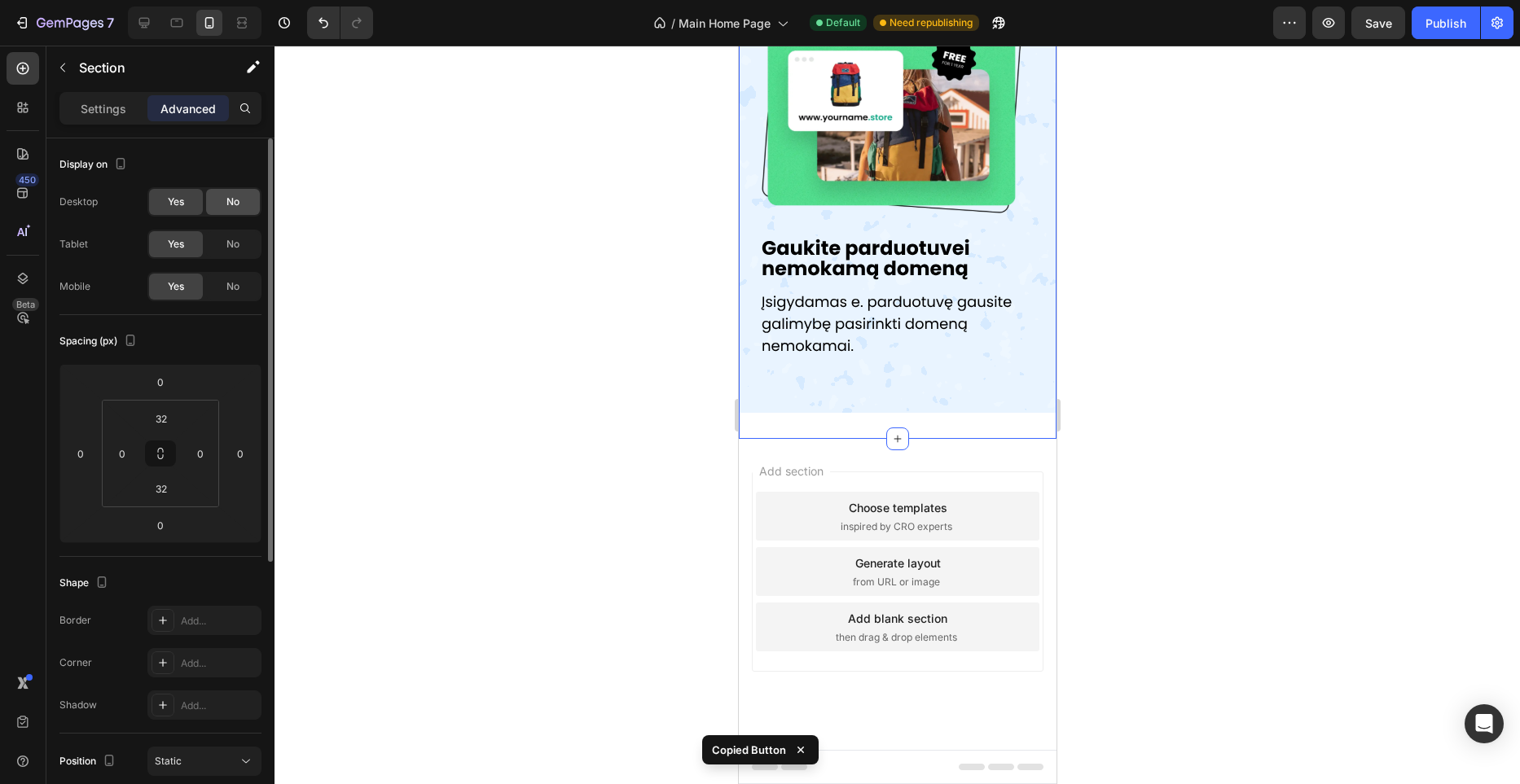
drag, startPoint x: 232, startPoint y: 253, endPoint x: 233, endPoint y: 198, distance: 55.0
click at [232, 250] on div "No" at bounding box center [234, 244] width 54 height 26
click at [233, 197] on span "No" at bounding box center [233, 201] width 13 height 15
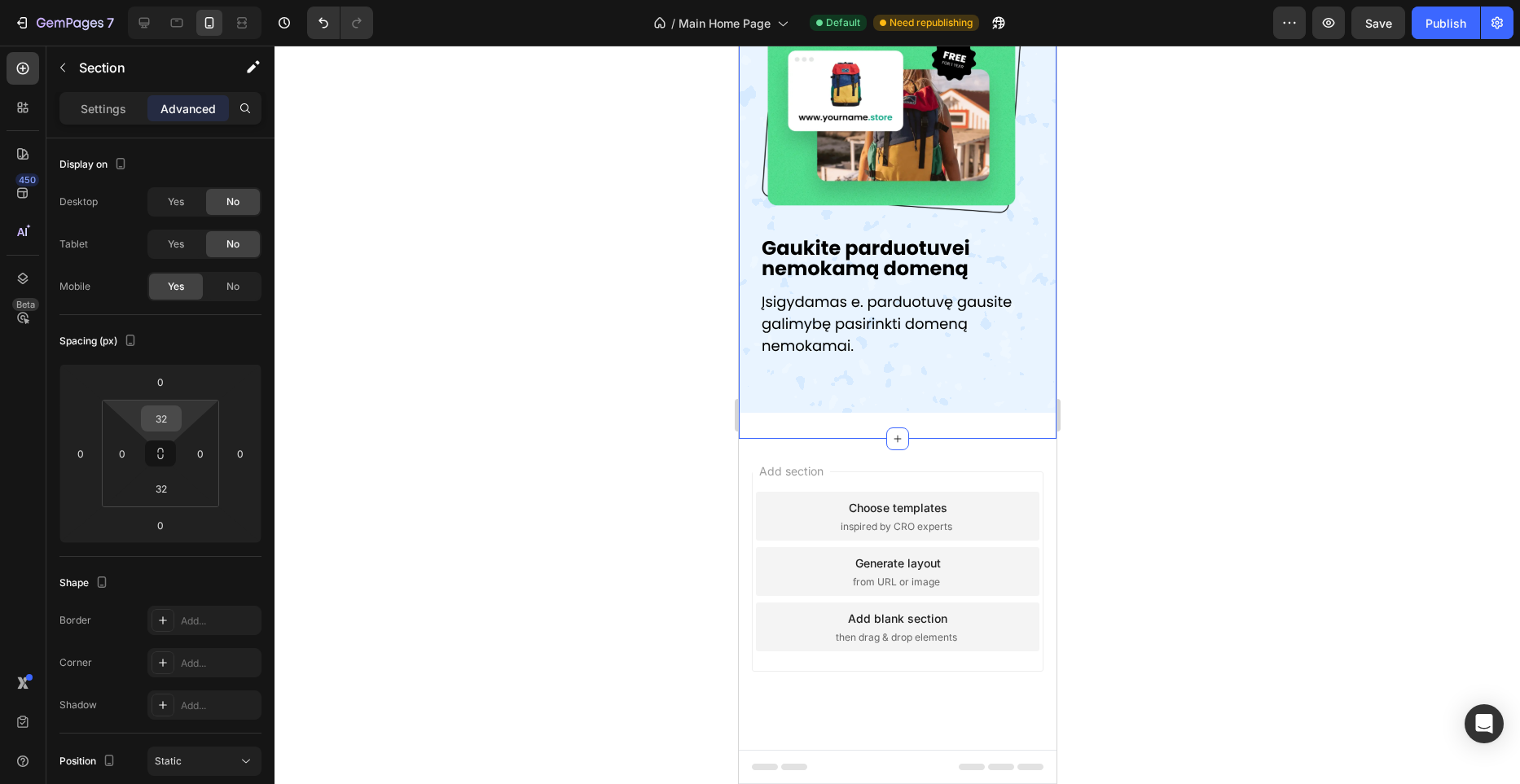
click at [165, 421] on input "32" at bounding box center [161, 418] width 33 height 24
type input "0"
click at [163, 480] on input "32" at bounding box center [161, 489] width 33 height 24
click at [165, 480] on input "32" at bounding box center [161, 489] width 33 height 24
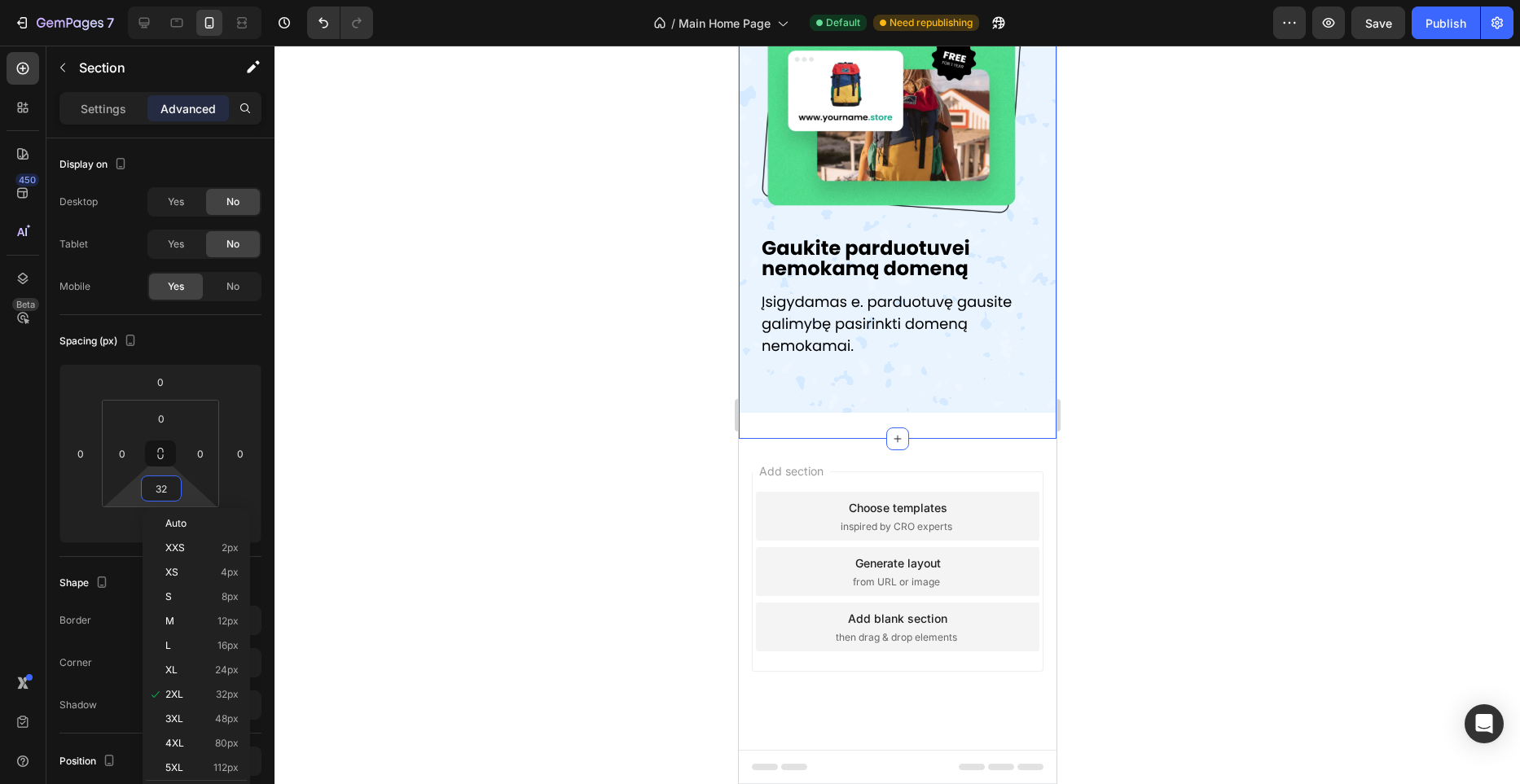
click at [165, 480] on input "32" at bounding box center [161, 489] width 33 height 24
type input "0"
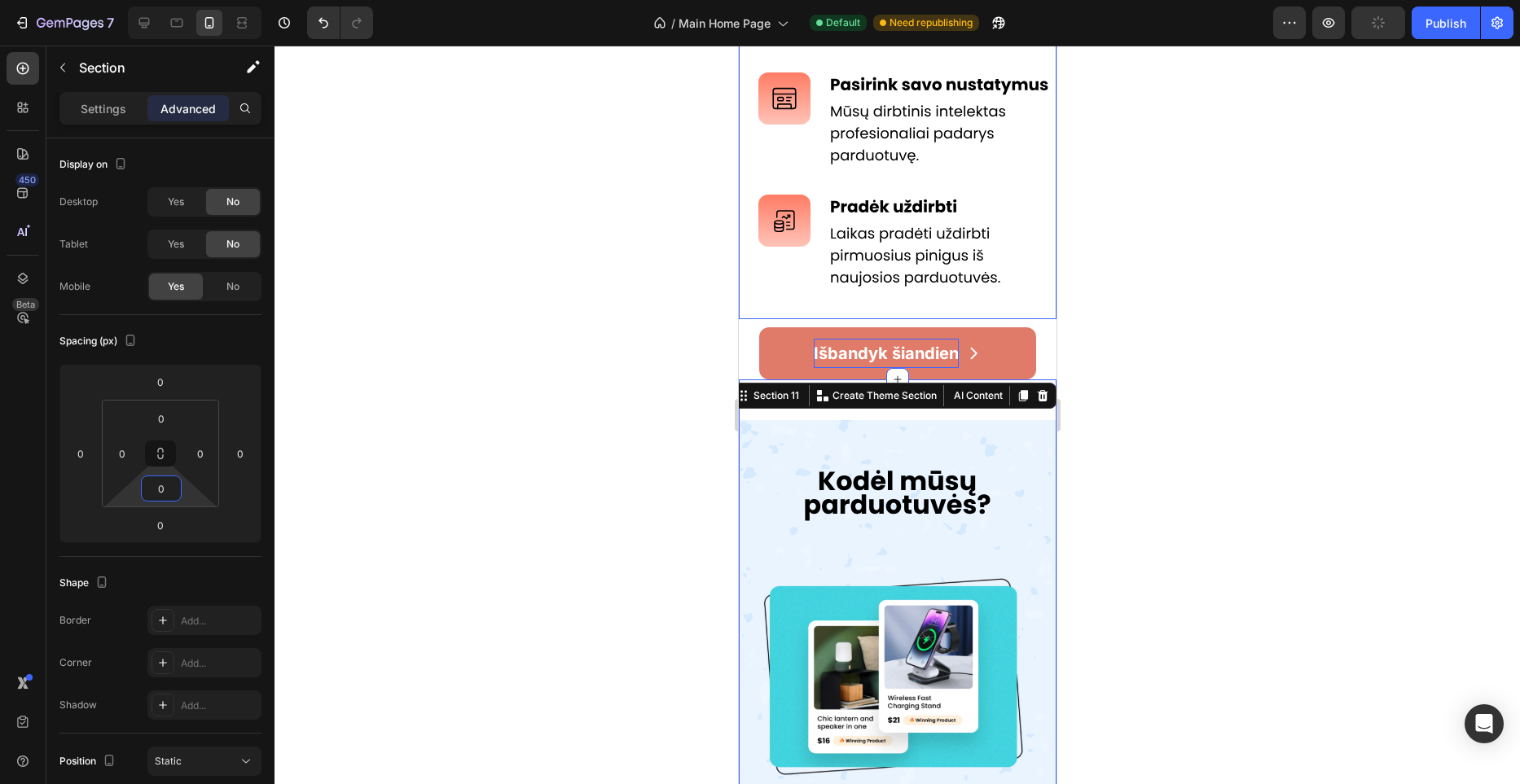
scroll to position [924, 0]
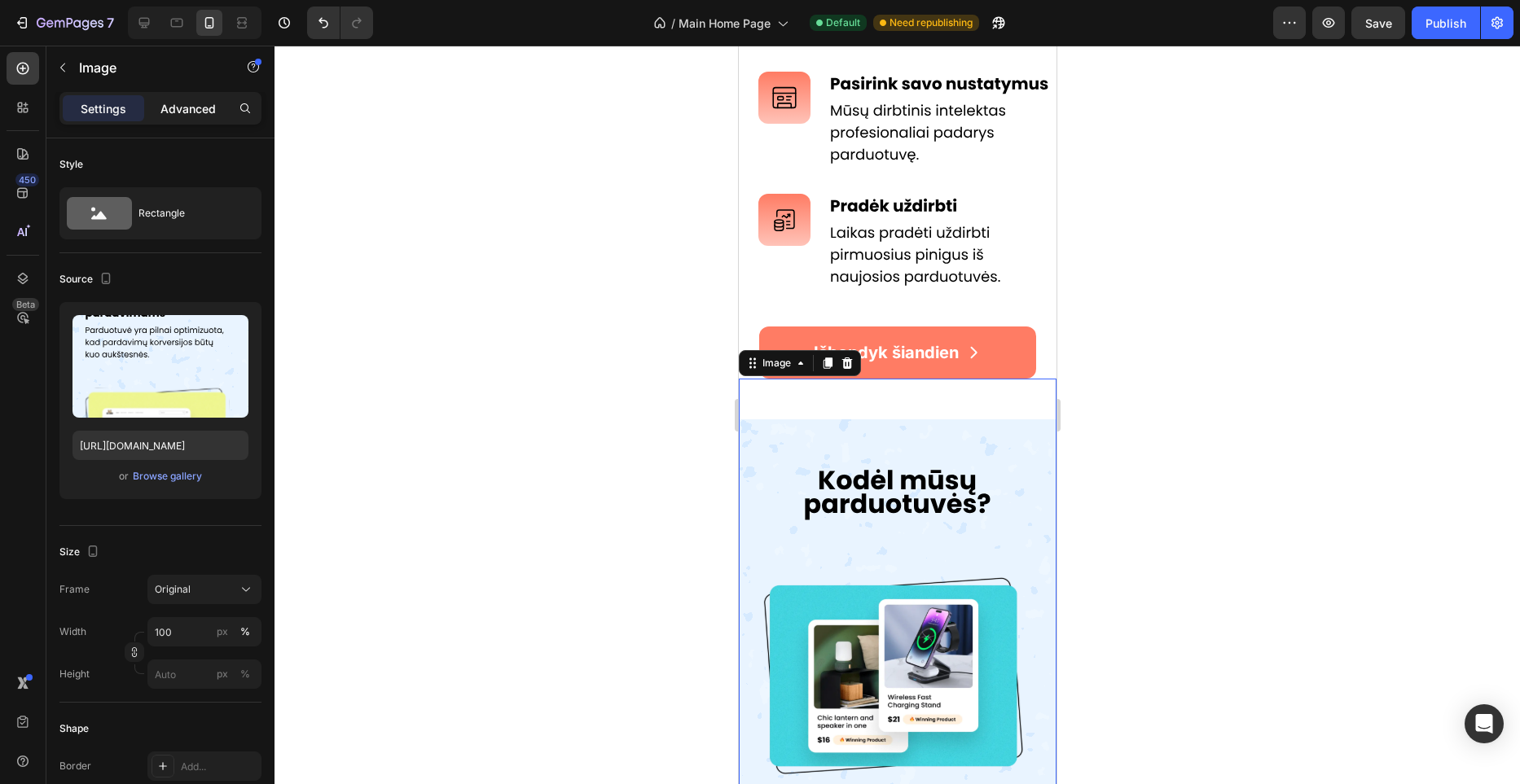
click at [168, 121] on div "Advanced" at bounding box center [189, 109] width 82 height 26
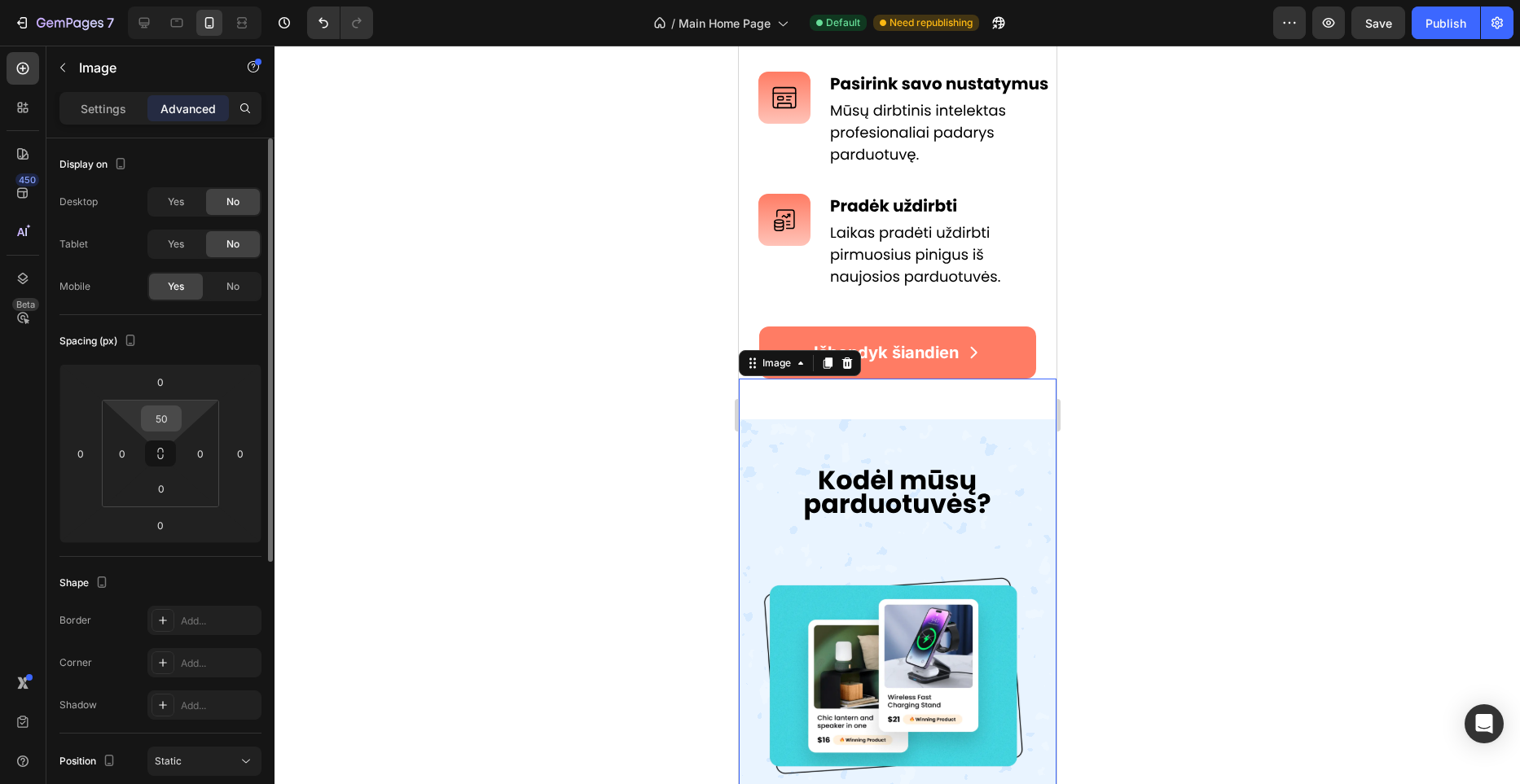
click at [162, 419] on input "50" at bounding box center [161, 418] width 33 height 24
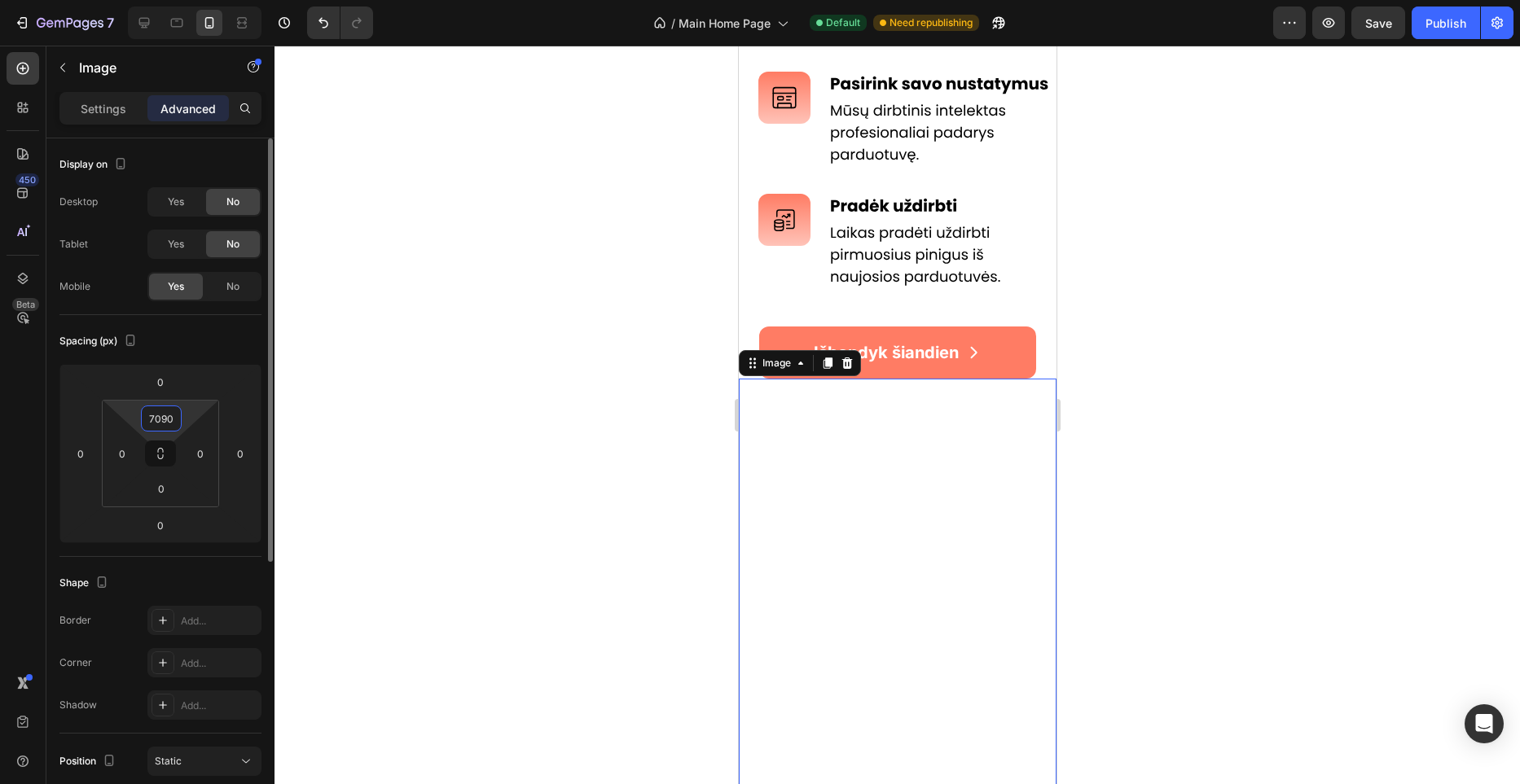
click at [162, 419] on input "7090" at bounding box center [161, 418] width 33 height 24
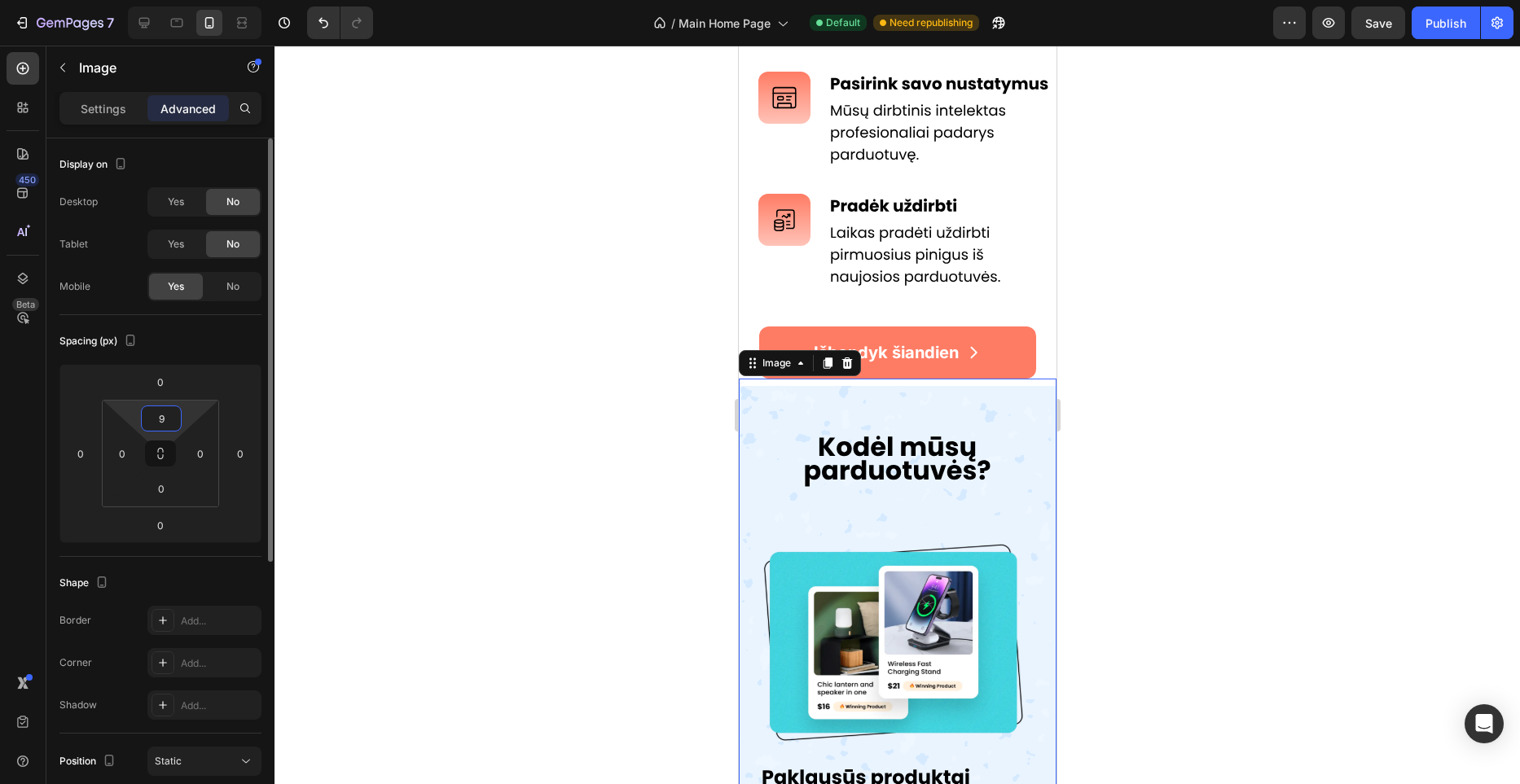
type input "90"
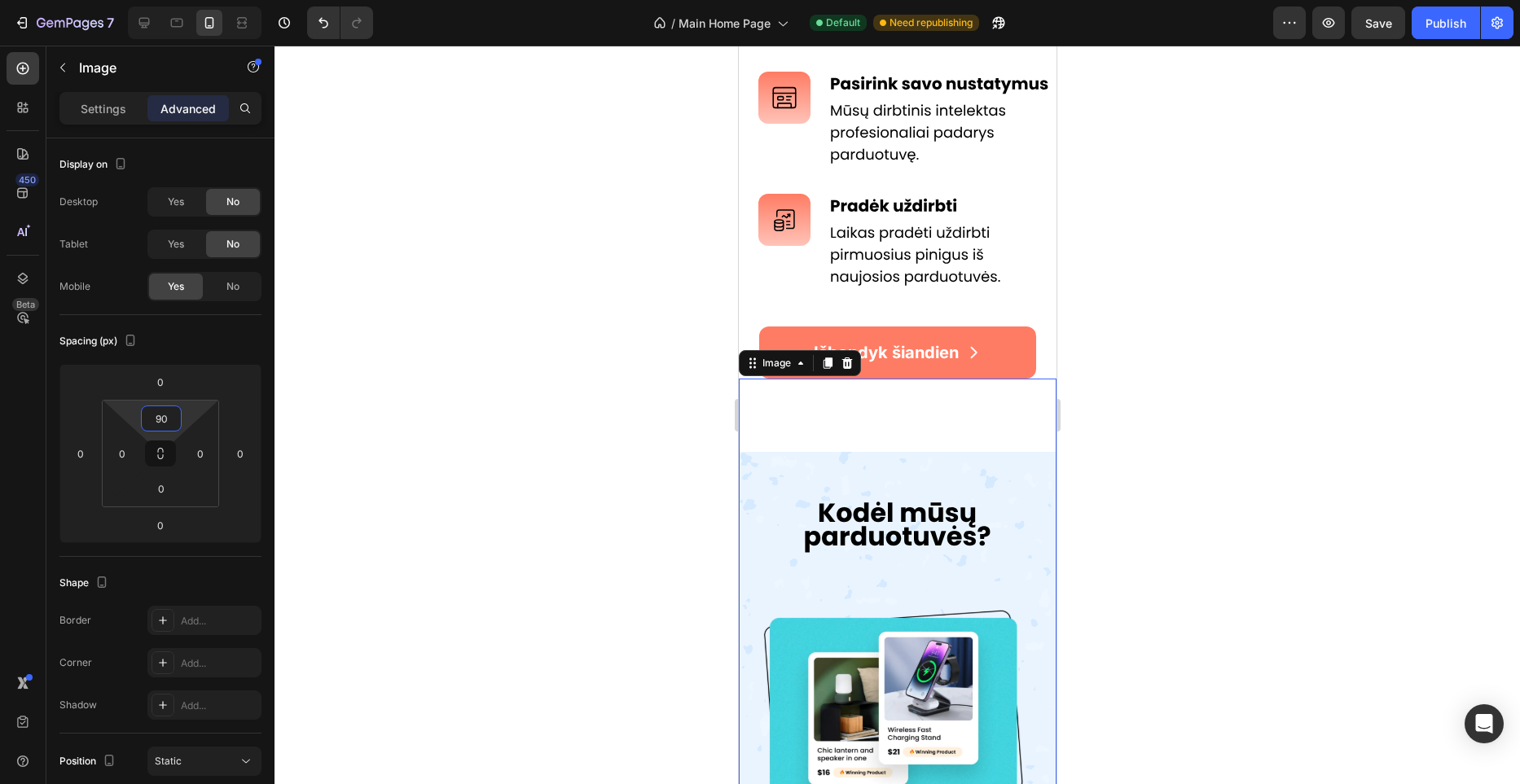
click at [579, 397] on div at bounding box center [897, 415] width 1246 height 738
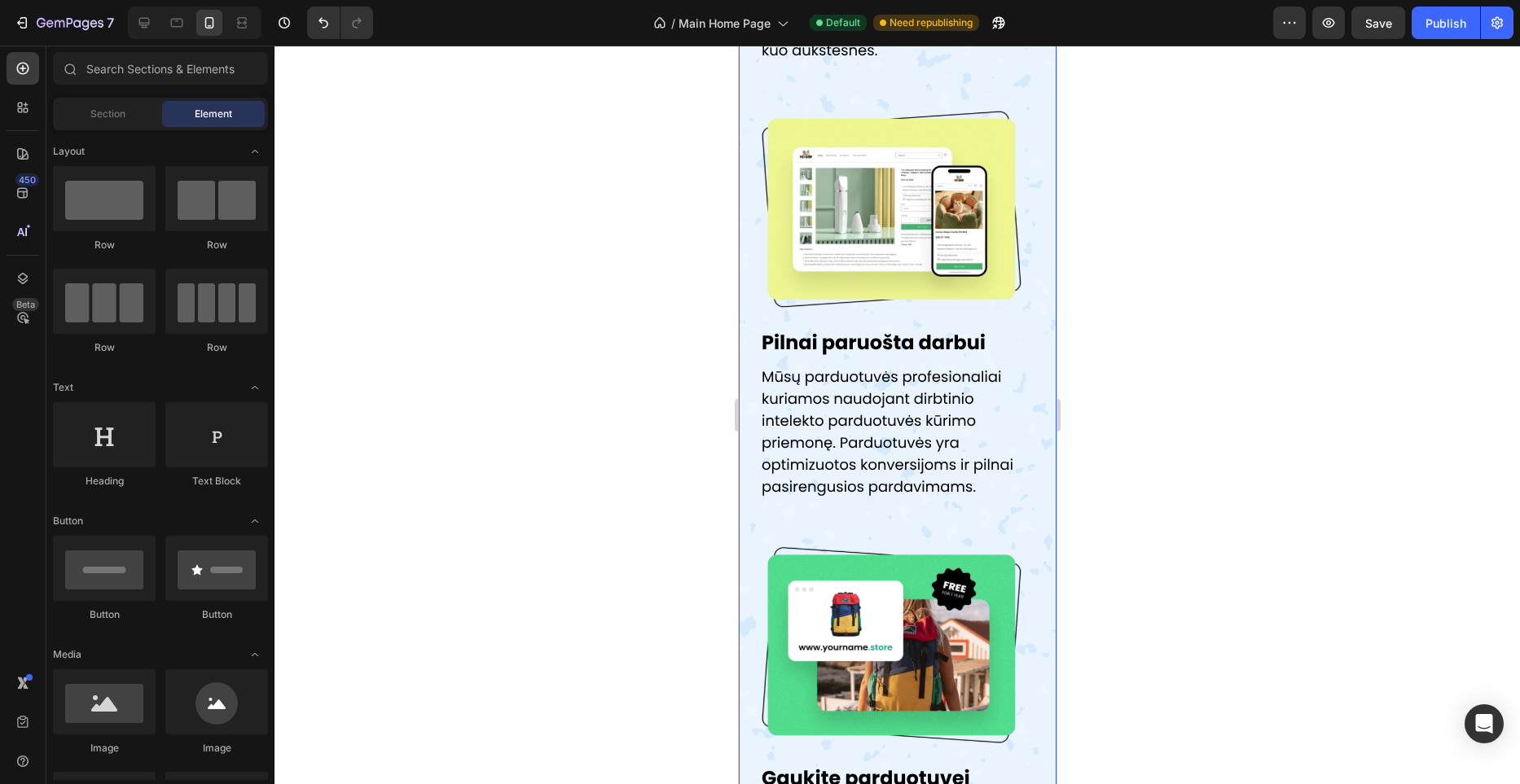
scroll to position [2678, 0]
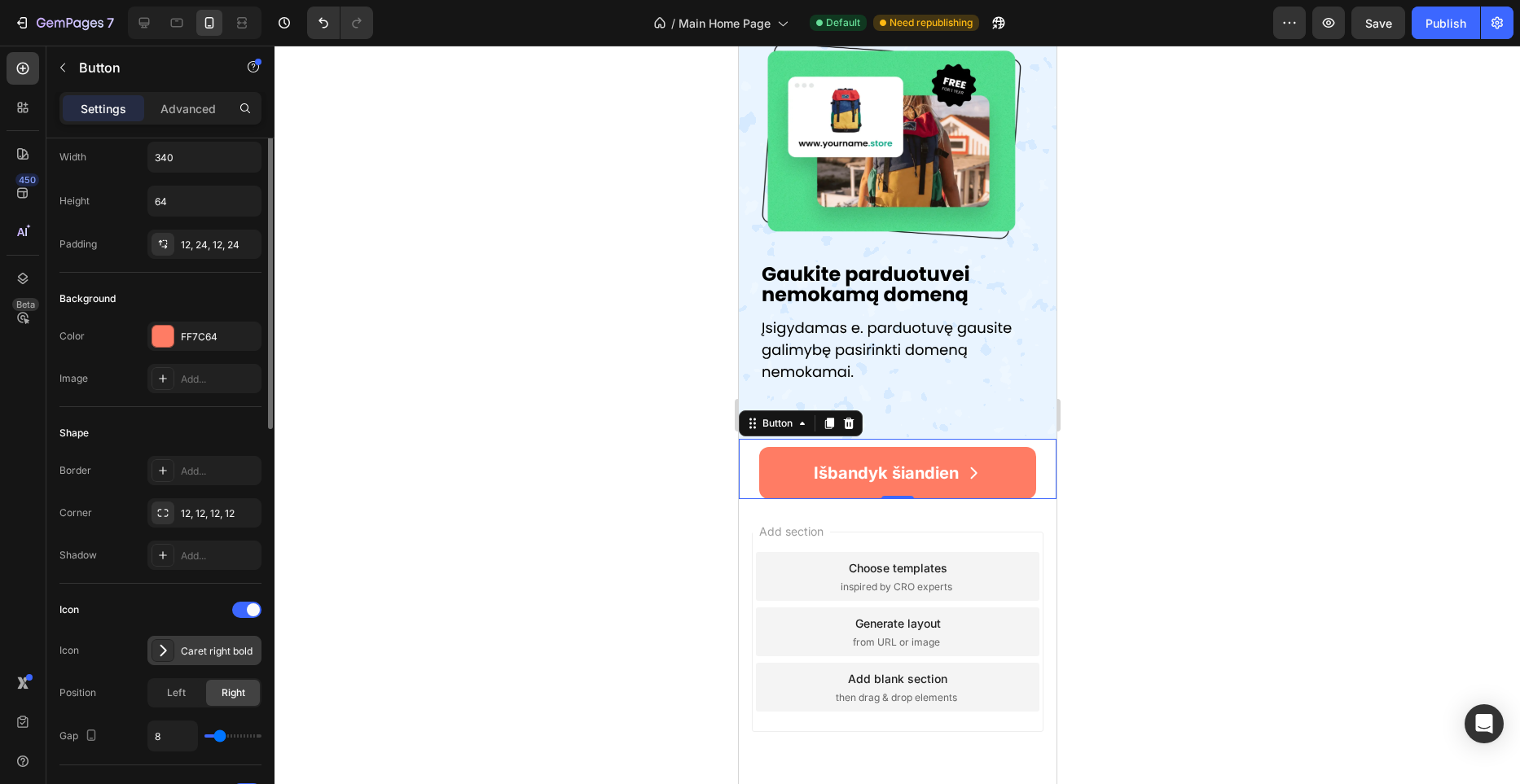
scroll to position [0, 0]
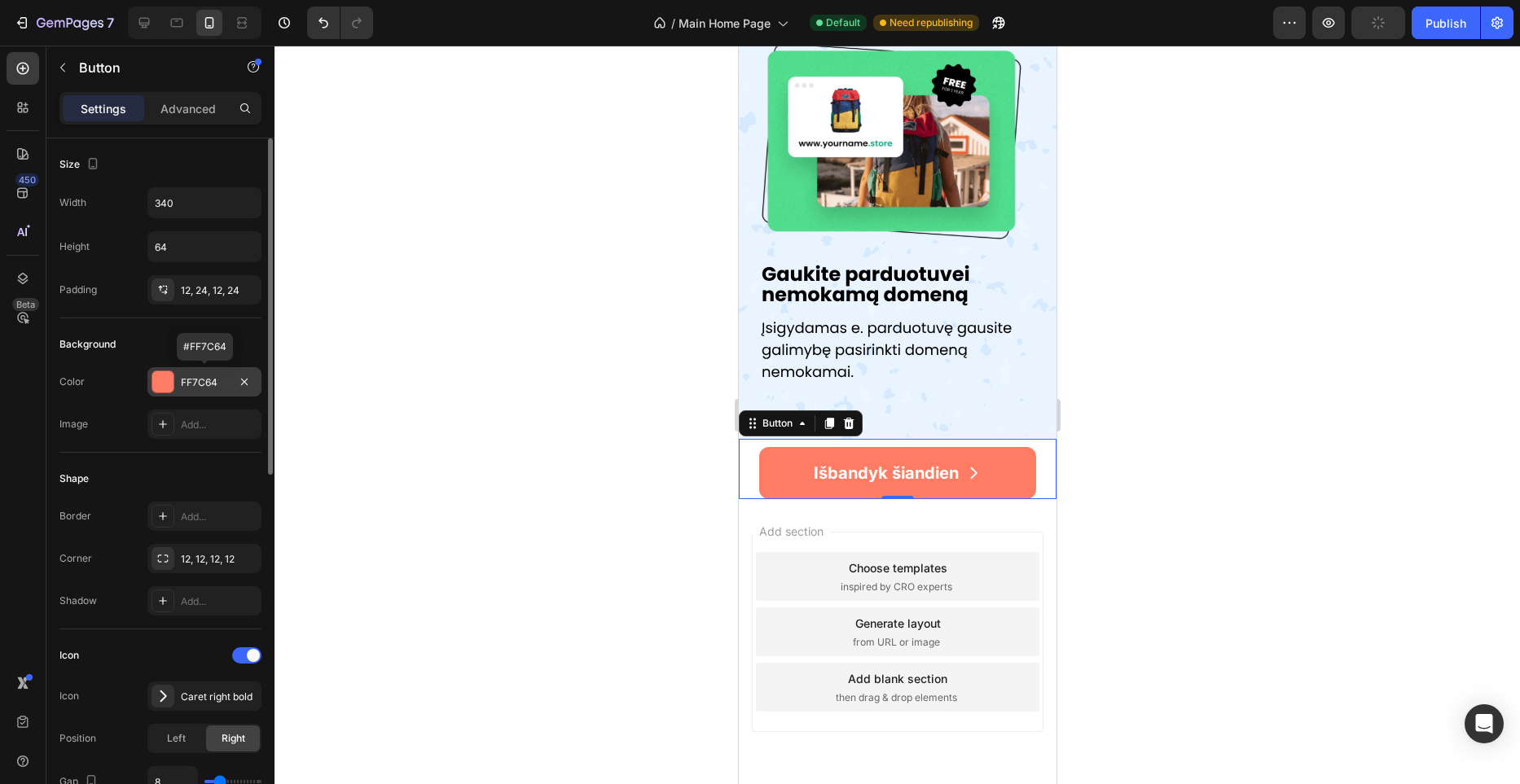
click at [183, 381] on div "FF7C64" at bounding box center [204, 382] width 47 height 15
click at [196, 418] on div "Add..." at bounding box center [219, 425] width 77 height 15
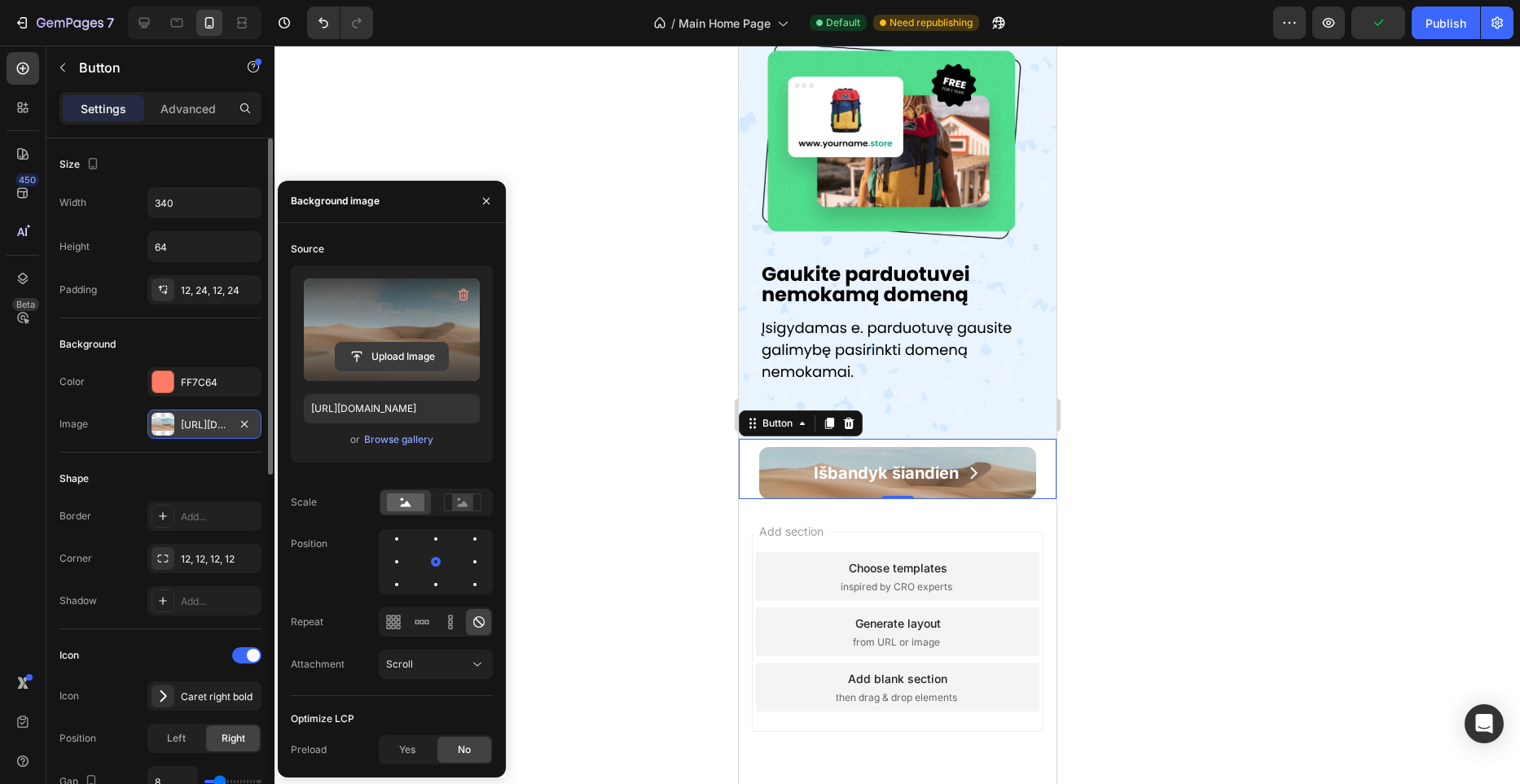
click at [411, 356] on input "file" at bounding box center [391, 357] width 113 height 28
click at [459, 292] on icon "button" at bounding box center [463, 294] width 16 height 16
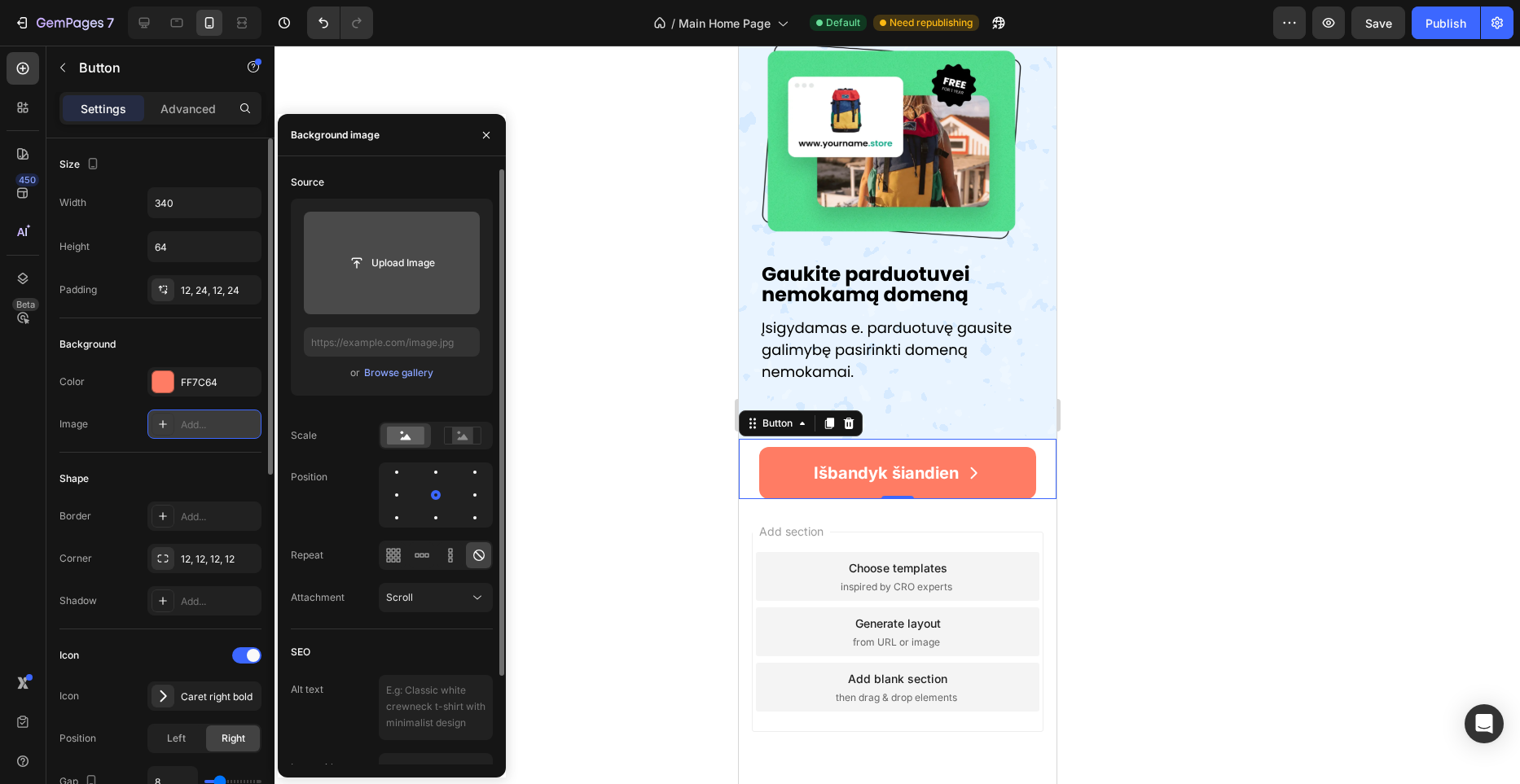
click at [409, 278] on input "file" at bounding box center [391, 262] width 176 height 103
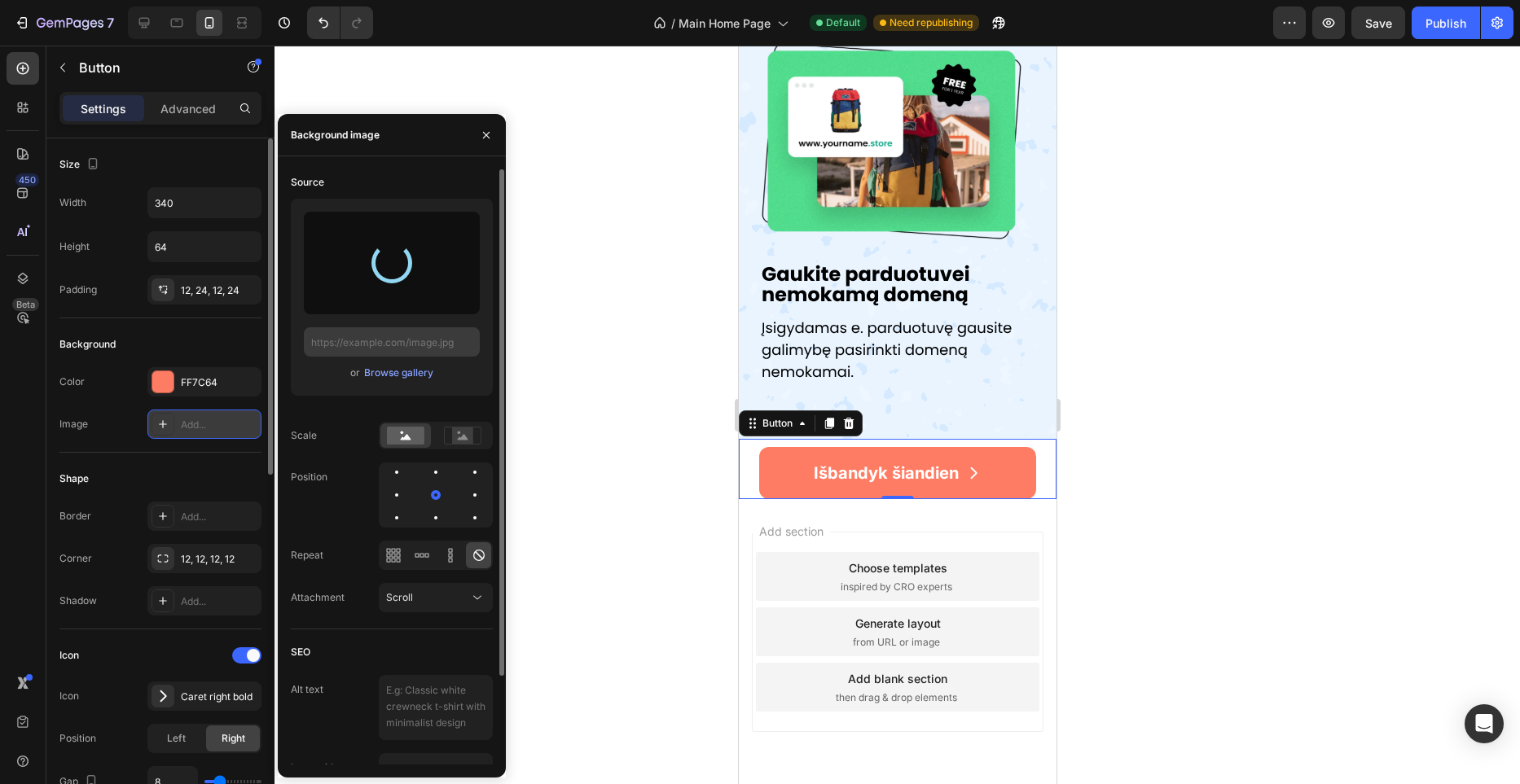
type input "https://files.gempages.net/gempages_581465094467093422-8e241e86-9716-4a9a-ae16-…"
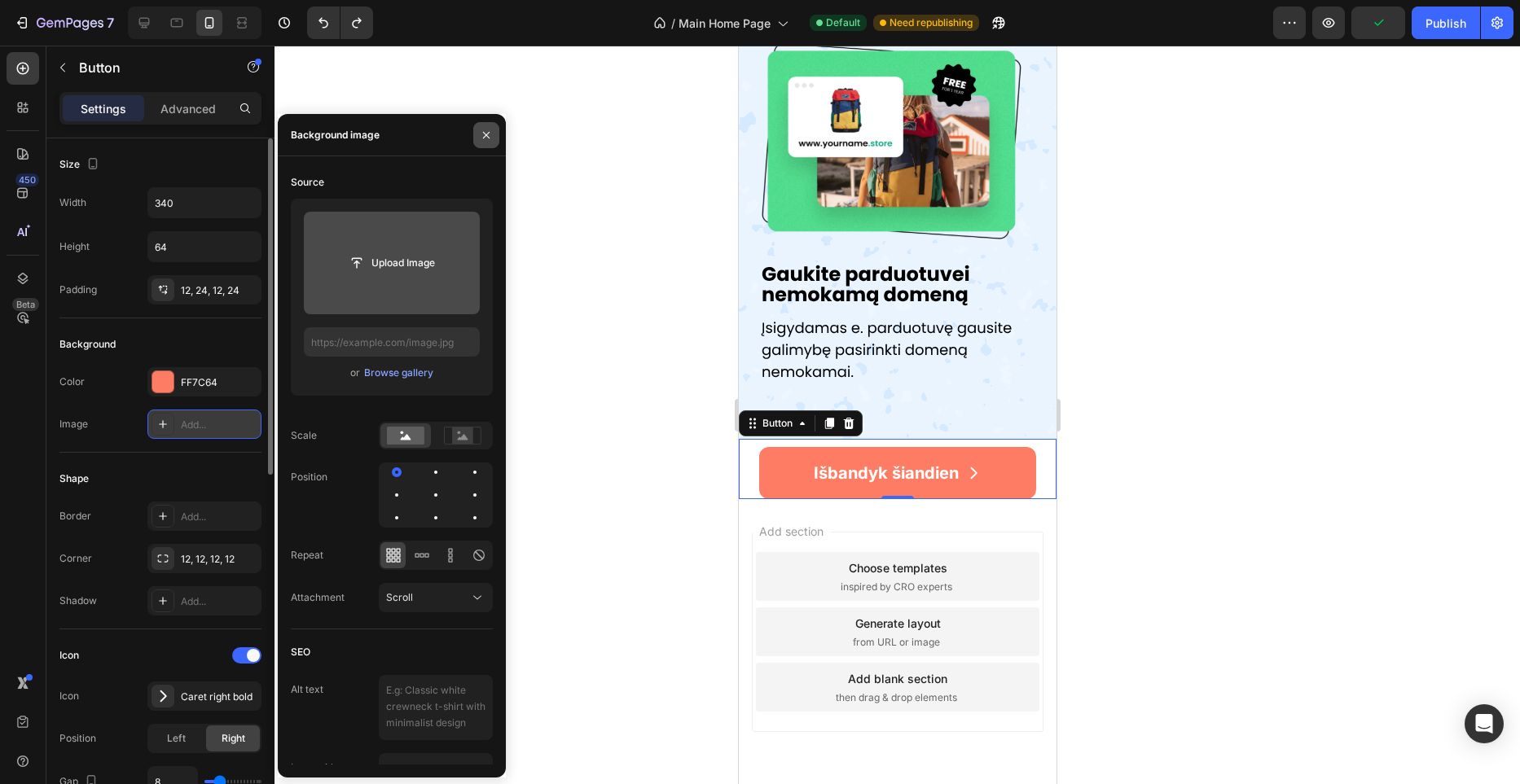
click at [485, 135] on icon "button" at bounding box center [486, 135] width 13 height 13
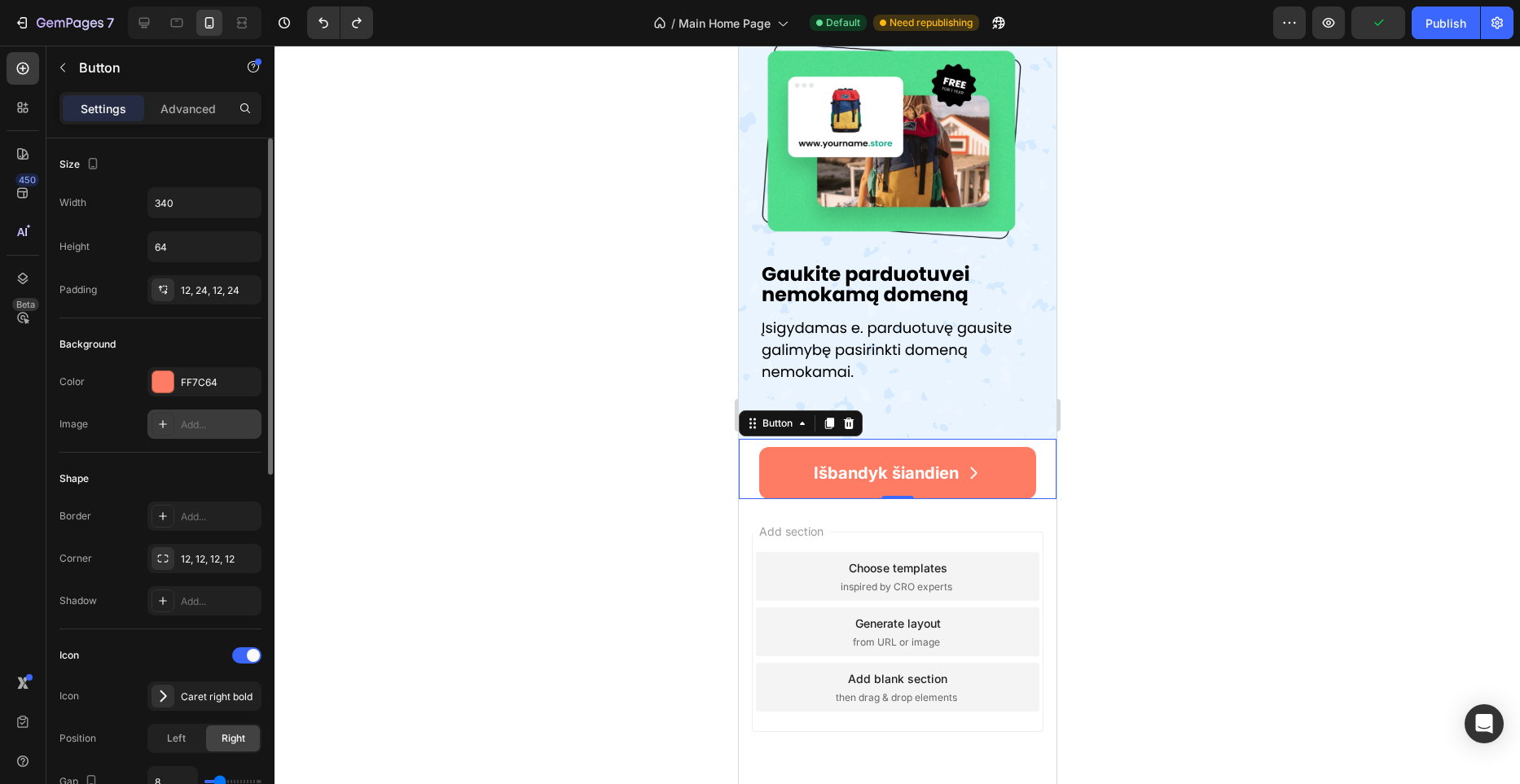
click at [748, 445] on div "Išbandyk šiandien Button 0" at bounding box center [897, 469] width 317 height 60
click at [767, 424] on div "Button" at bounding box center [776, 423] width 37 height 15
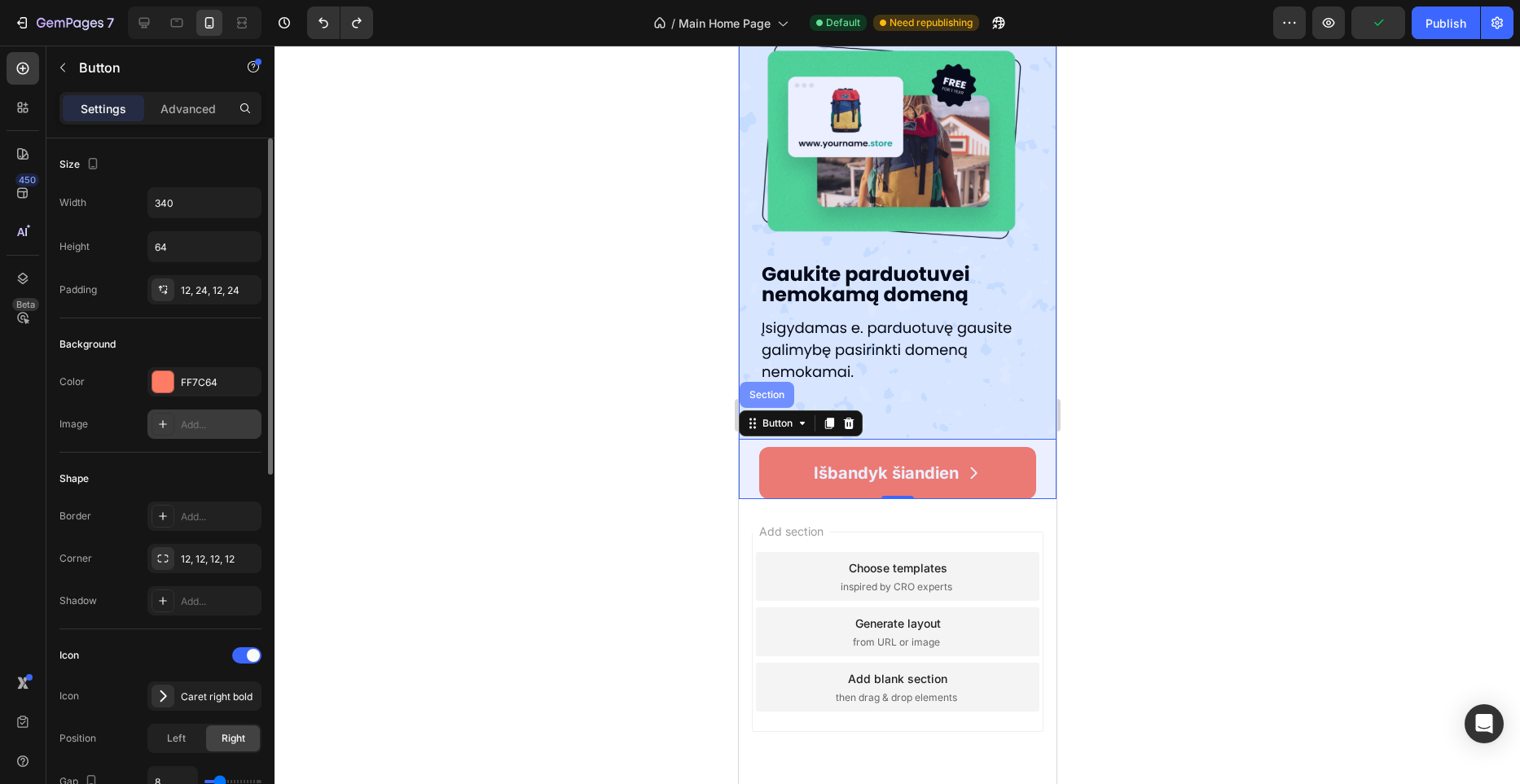
click at [770, 398] on div "Section" at bounding box center [766, 395] width 42 height 10
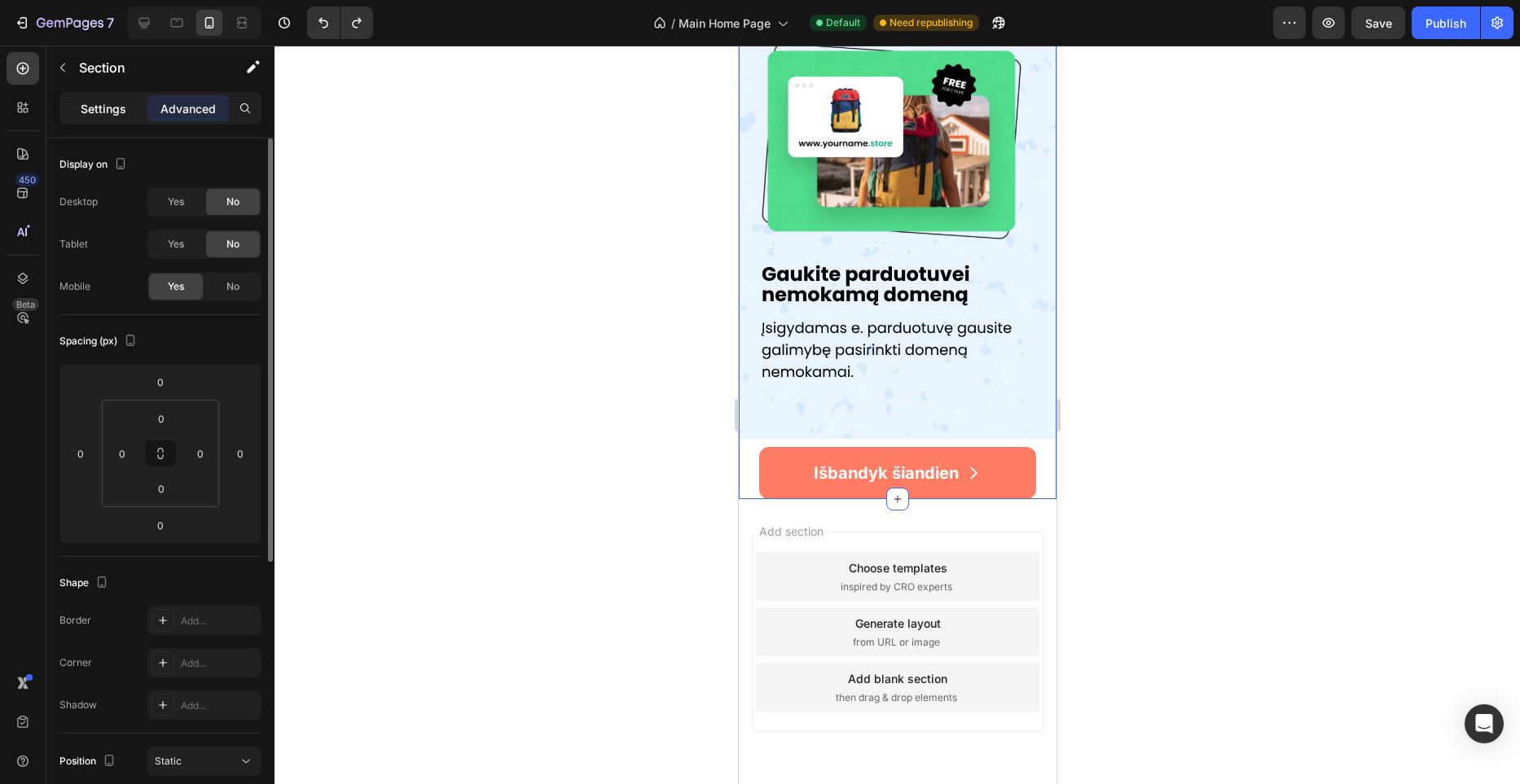
click at [109, 115] on p "Settings" at bounding box center [104, 108] width 46 height 17
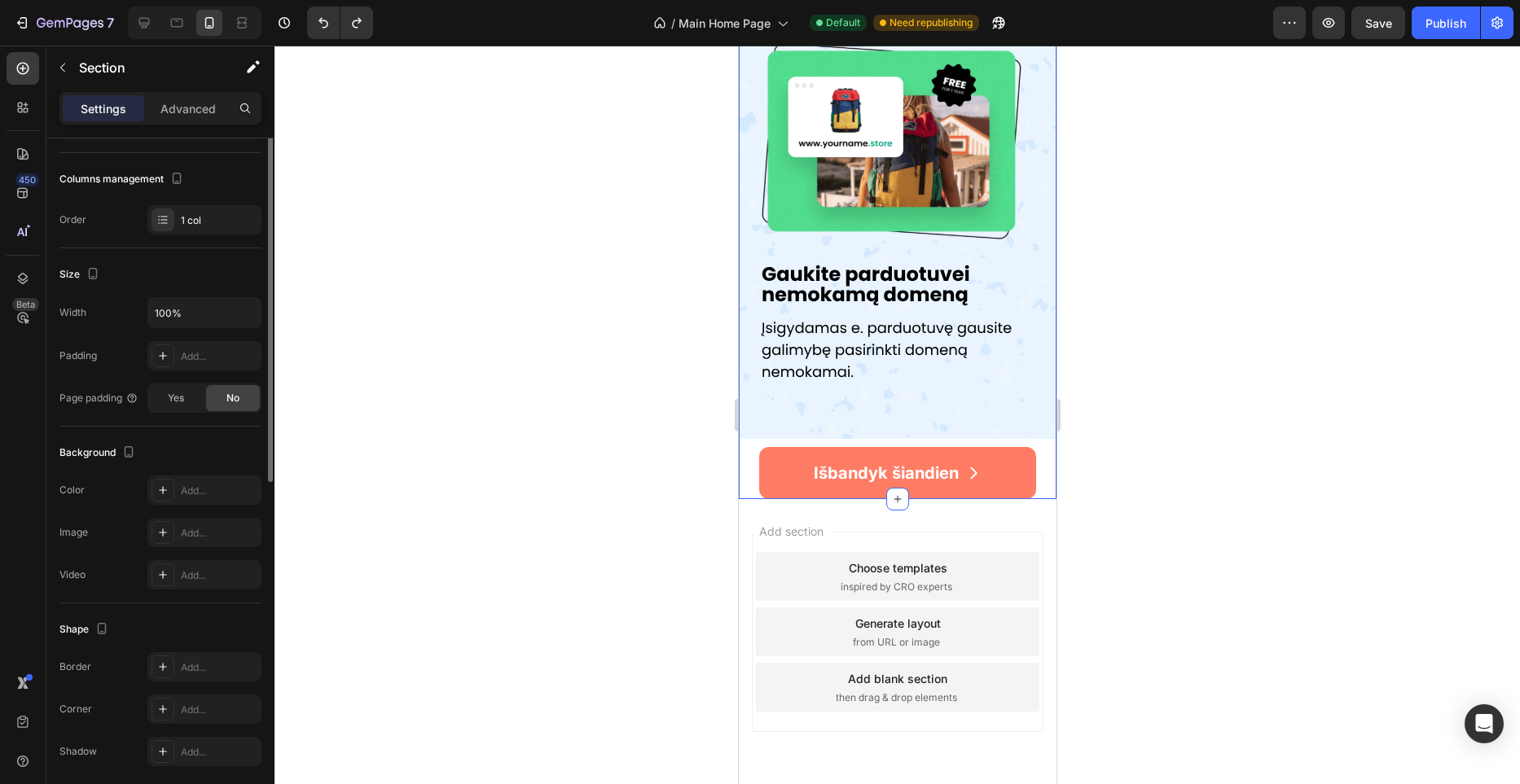
scroll to position [259, 0]
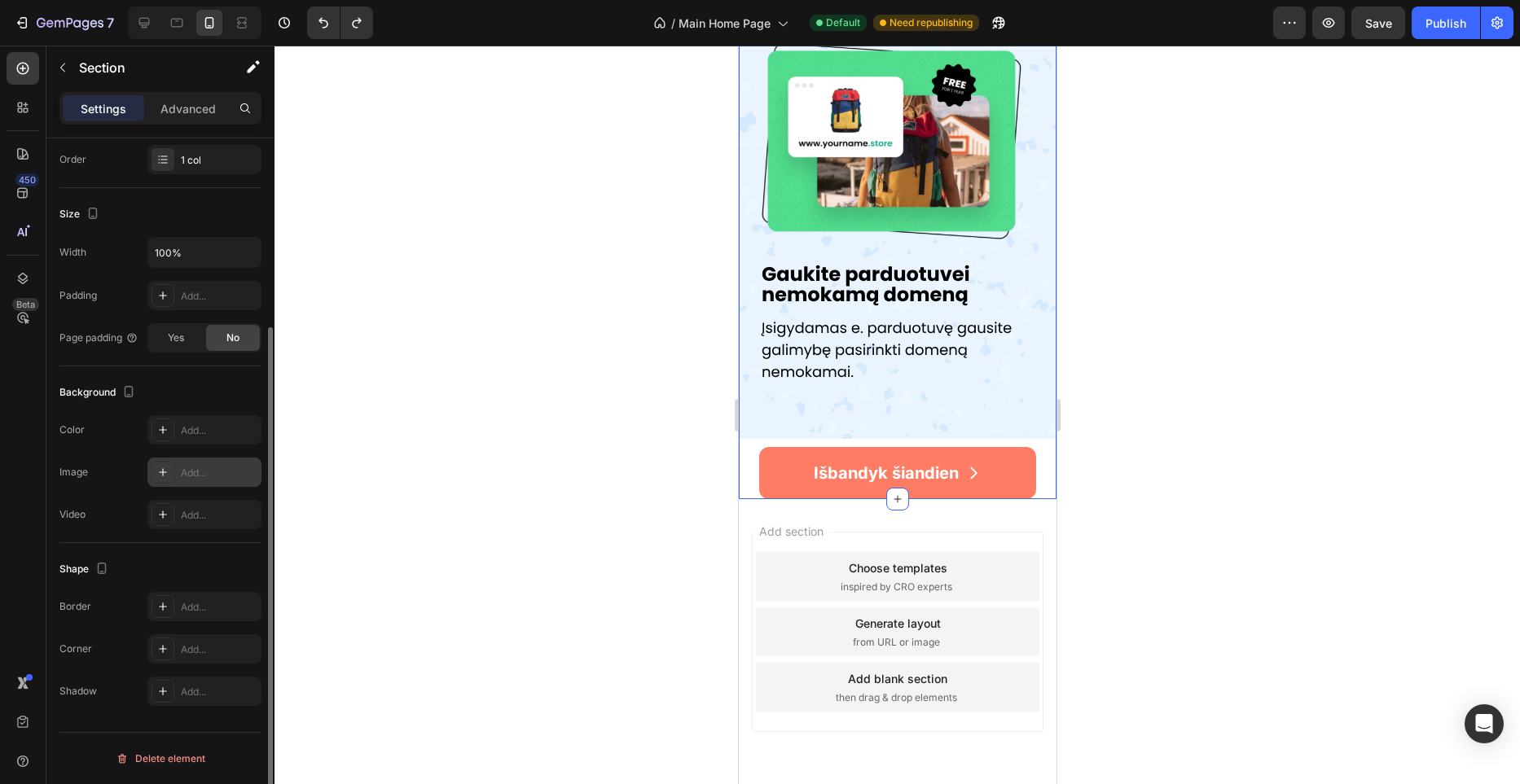
click at [211, 466] on div "Add..." at bounding box center [219, 473] width 77 height 15
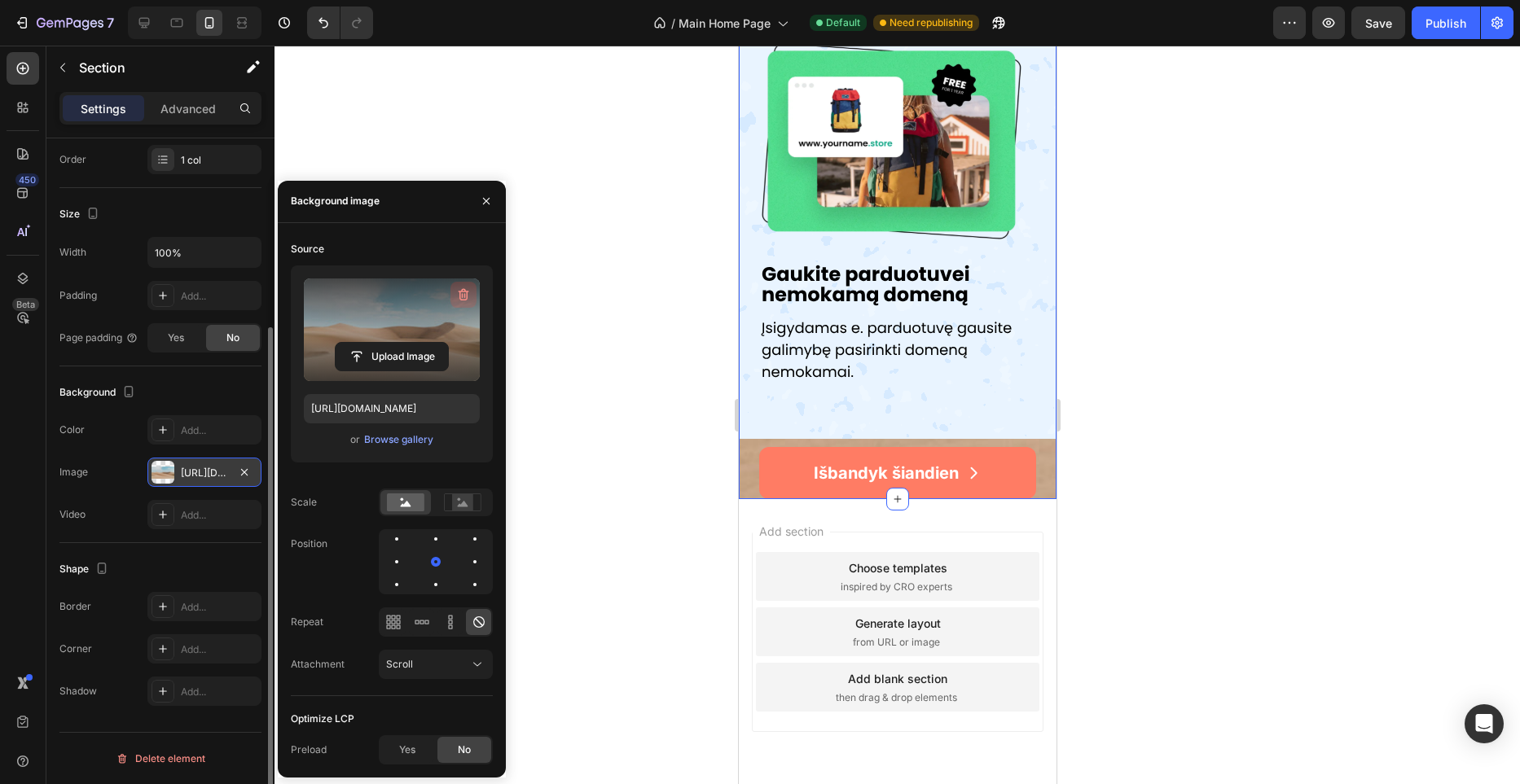
click at [459, 290] on icon "button" at bounding box center [464, 294] width 11 height 12
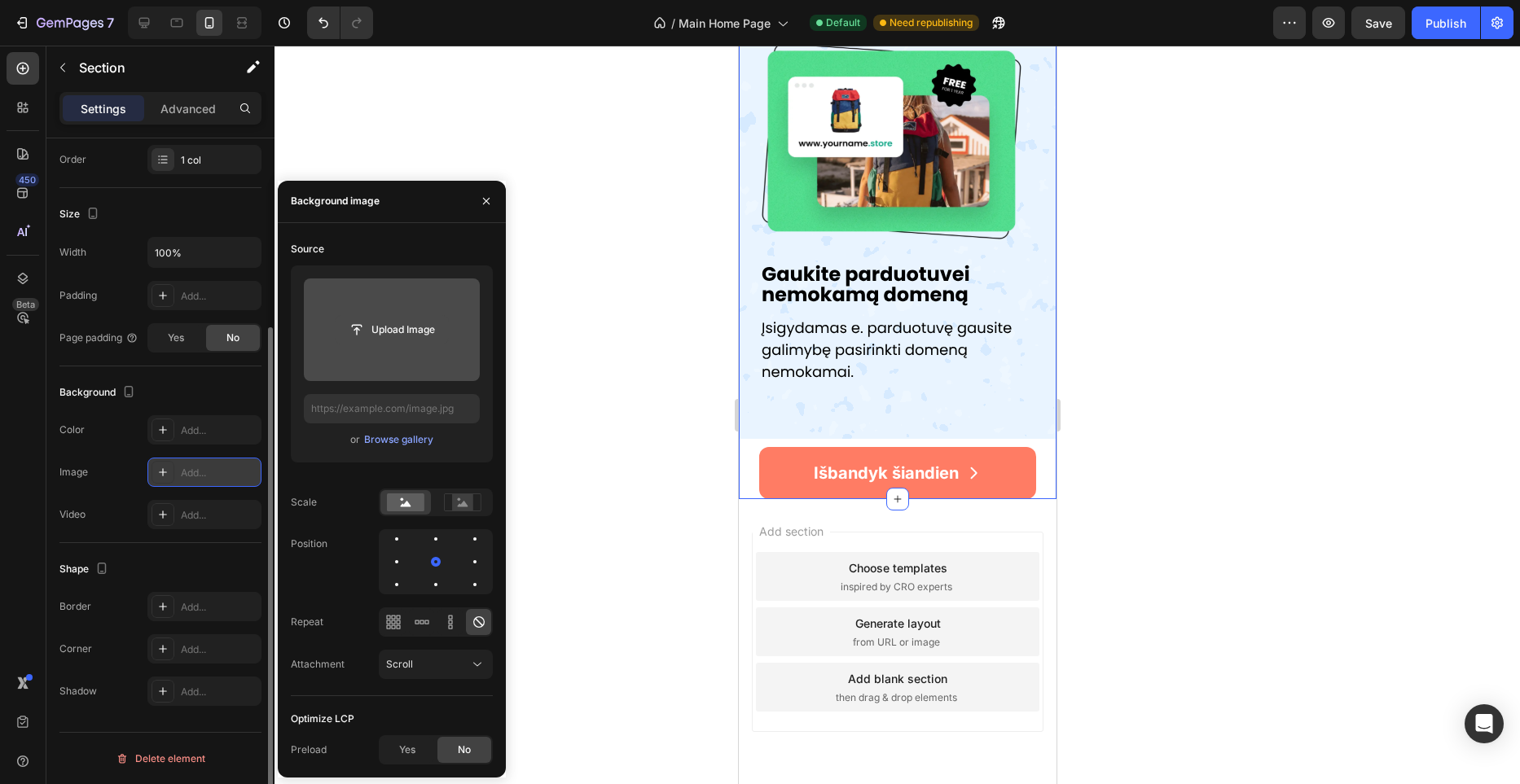
click at [408, 338] on input "file" at bounding box center [391, 330] width 113 height 28
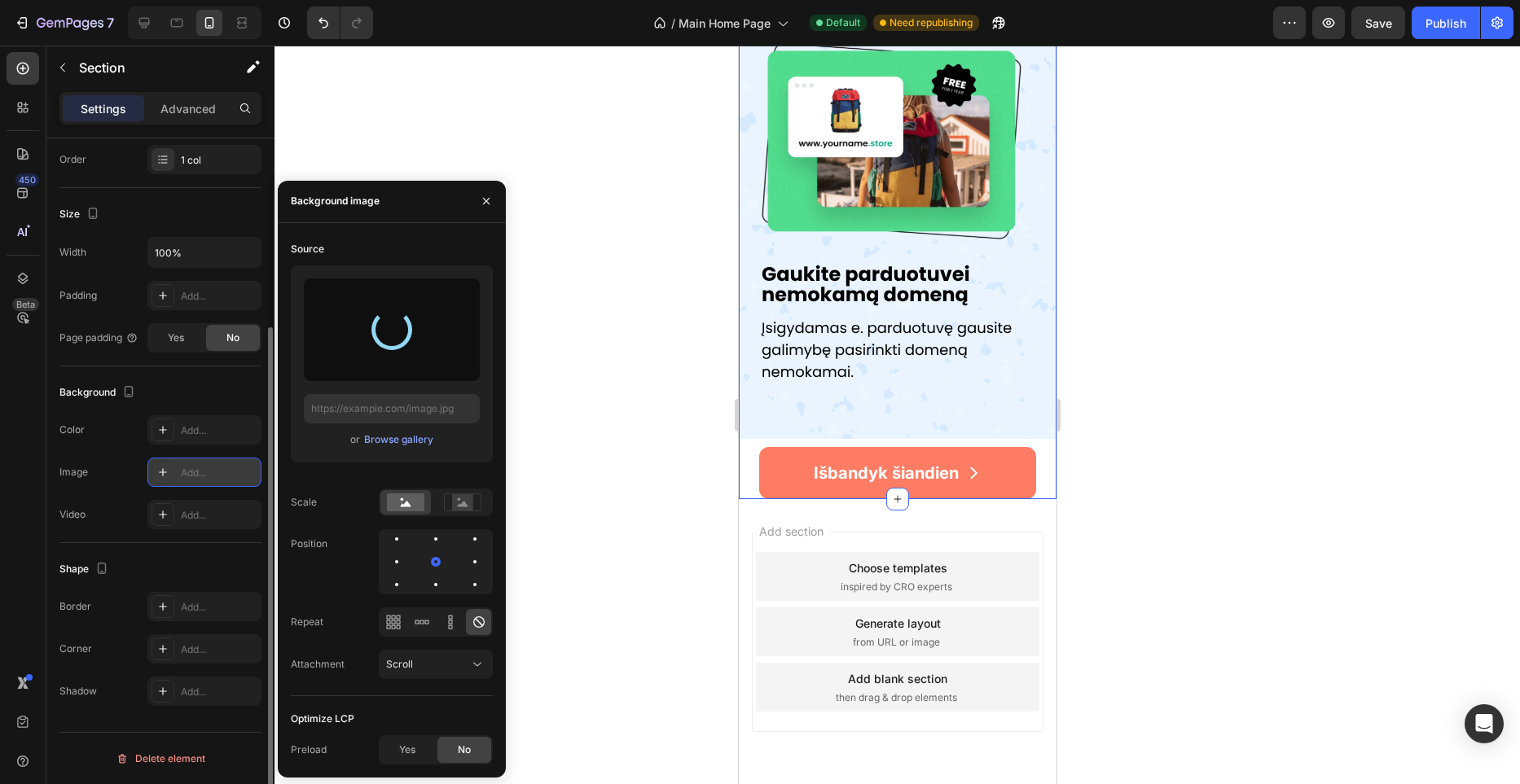
type input "https://files.gempages.net/gempages_581465094467093422-8e241e86-9716-4a9a-ae16-…"
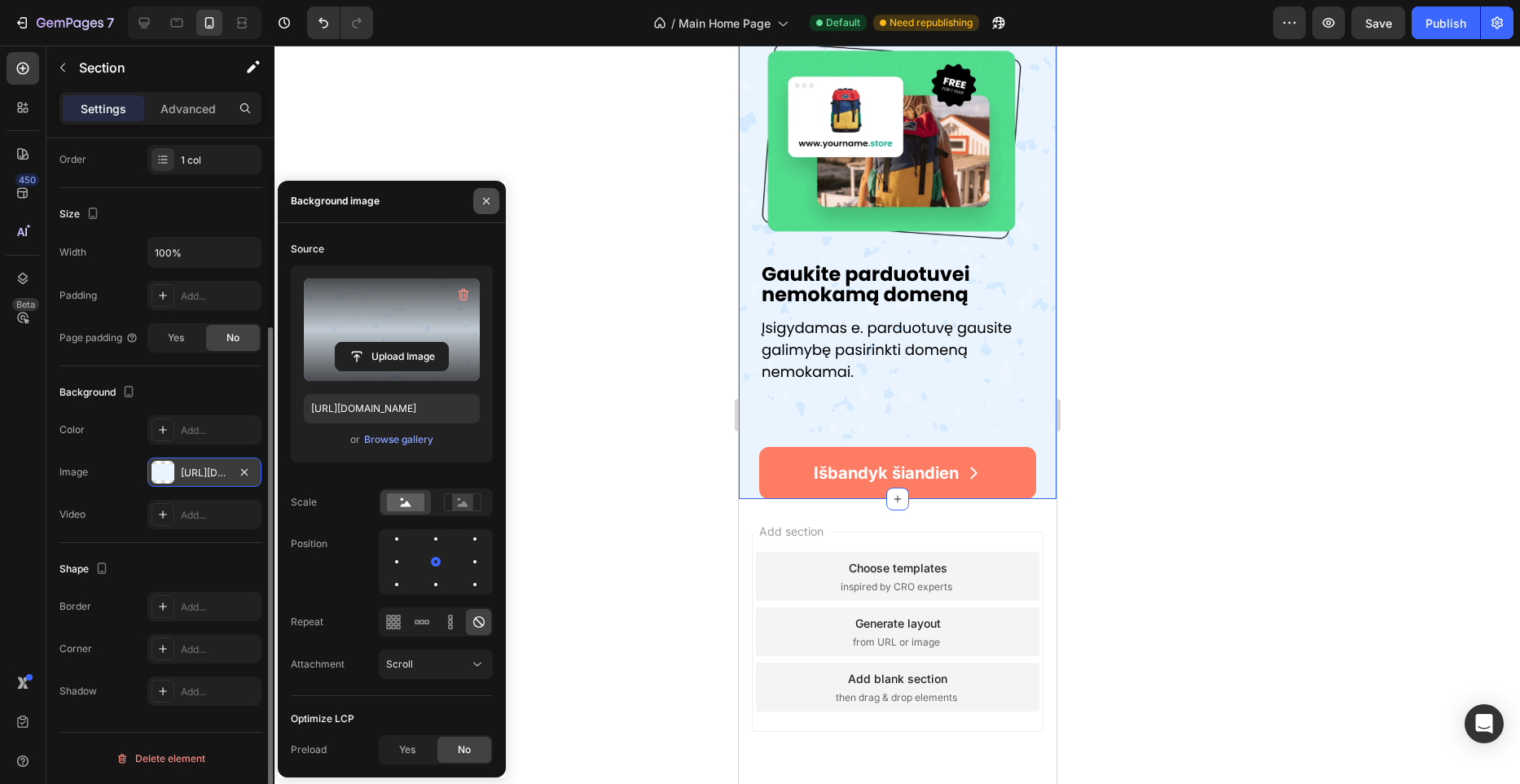
click at [485, 198] on icon "button" at bounding box center [486, 200] width 13 height 13
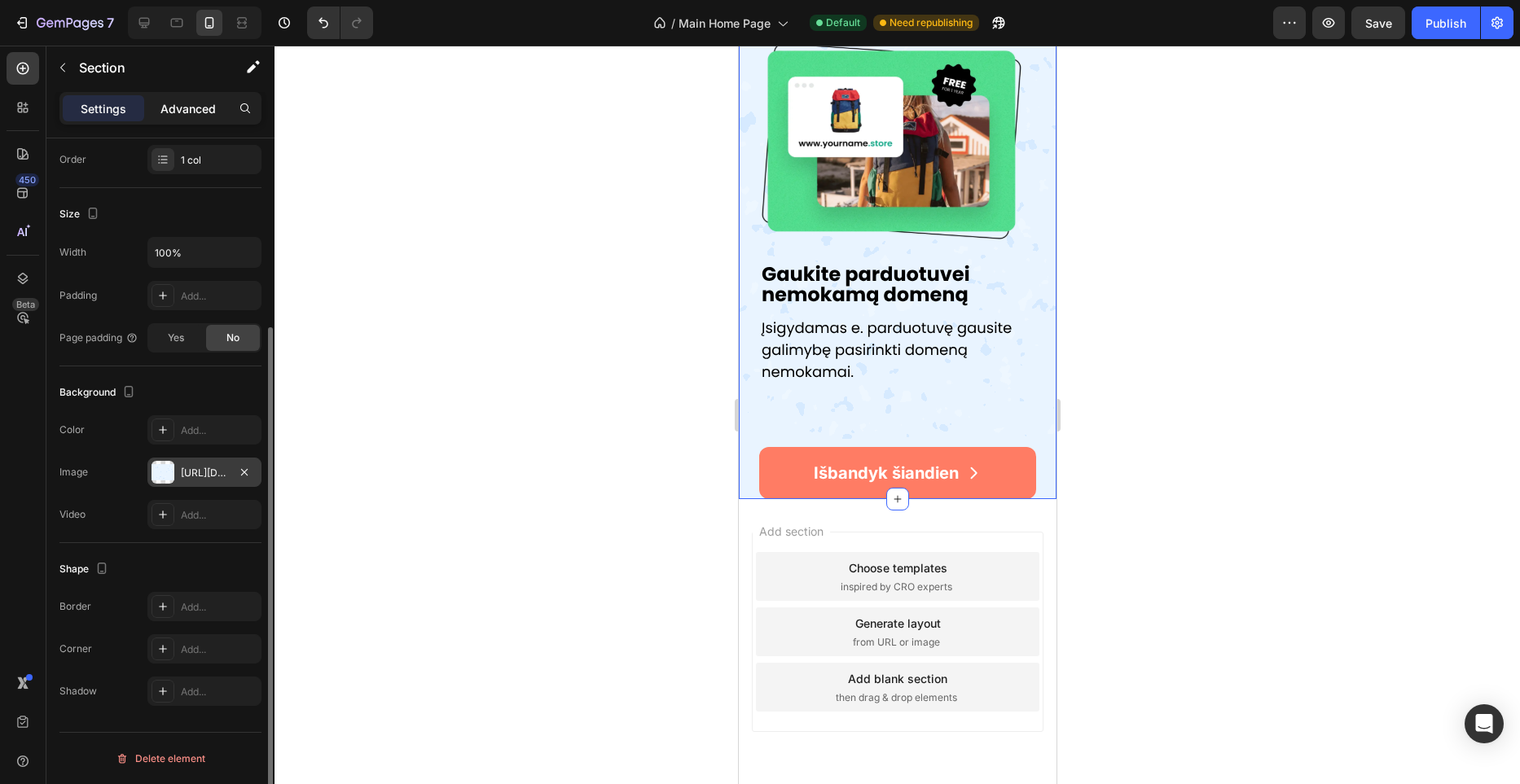
click at [175, 108] on p "Advanced" at bounding box center [189, 108] width 56 height 17
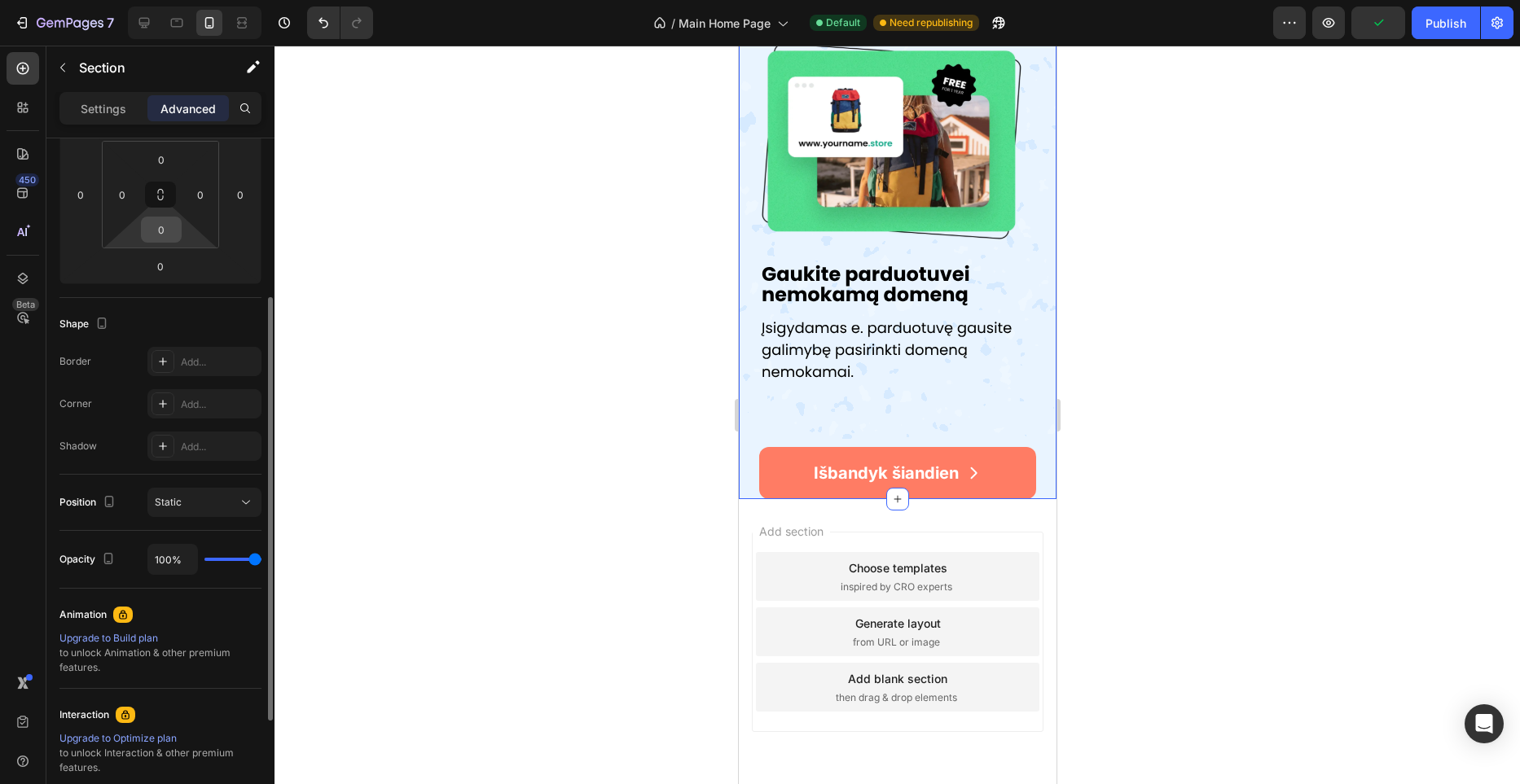
click at [169, 228] on input "0" at bounding box center [161, 229] width 33 height 24
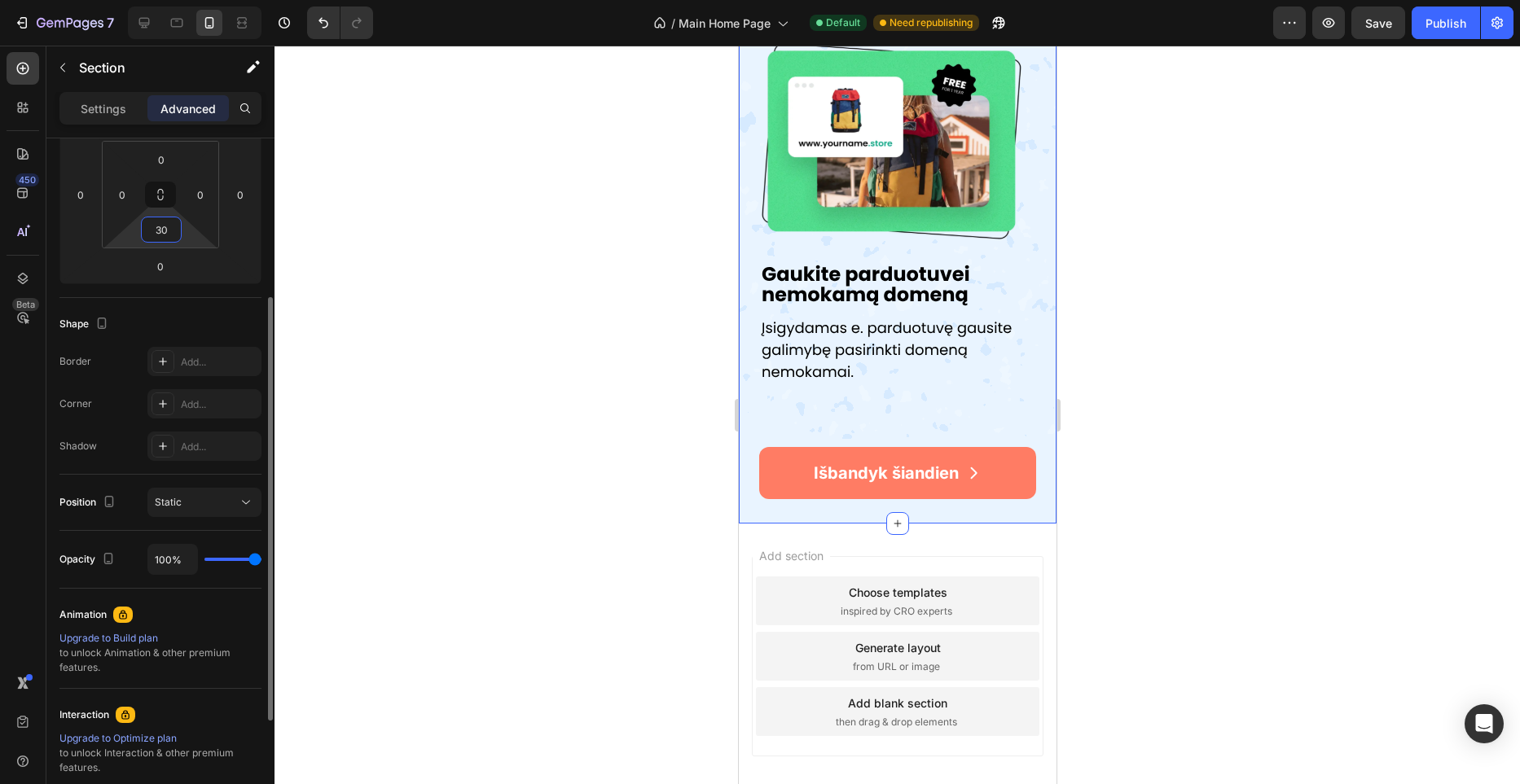
click at [177, 228] on input "30" at bounding box center [161, 229] width 33 height 24
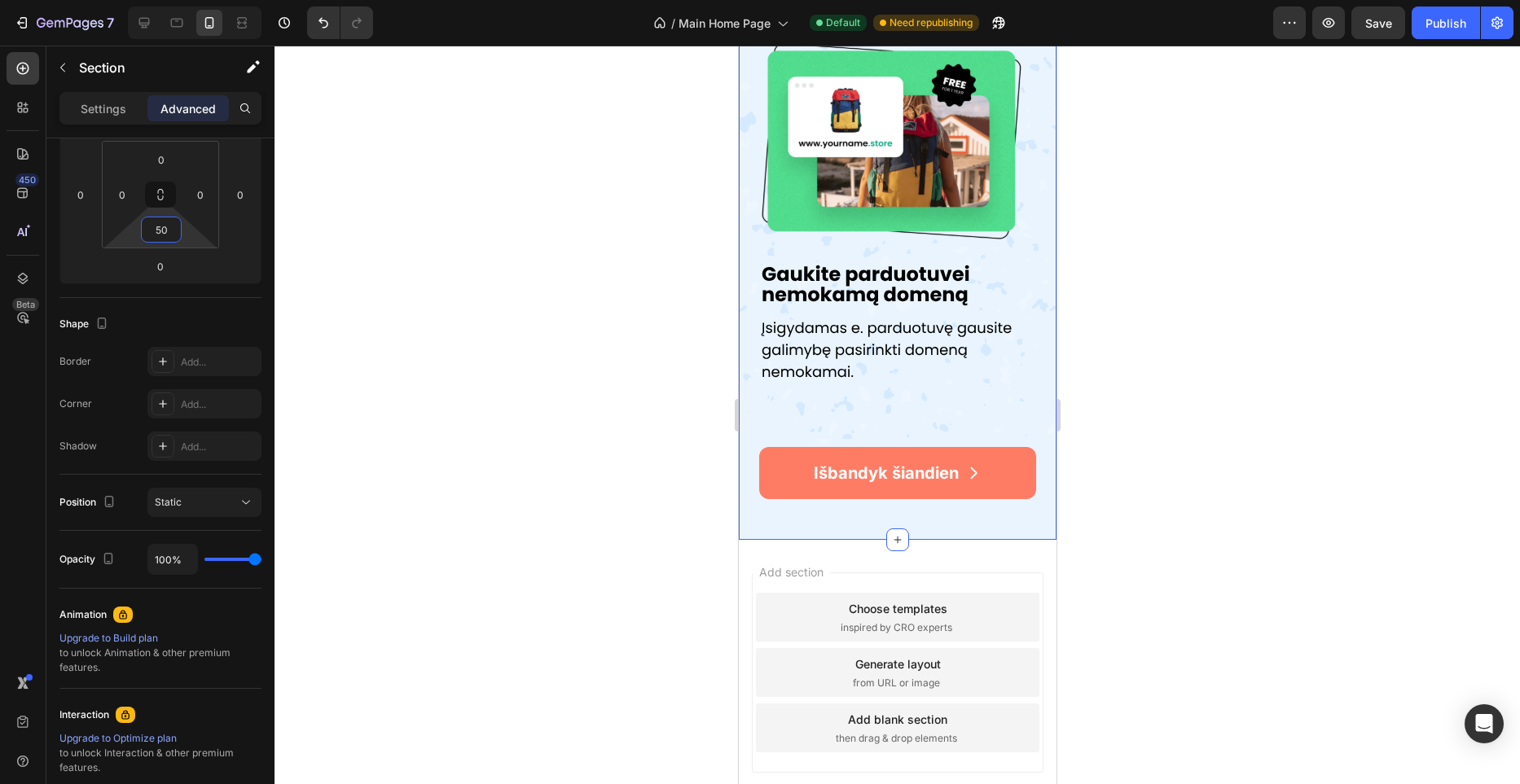
type input "50"
click at [543, 247] on div at bounding box center [897, 415] width 1246 height 738
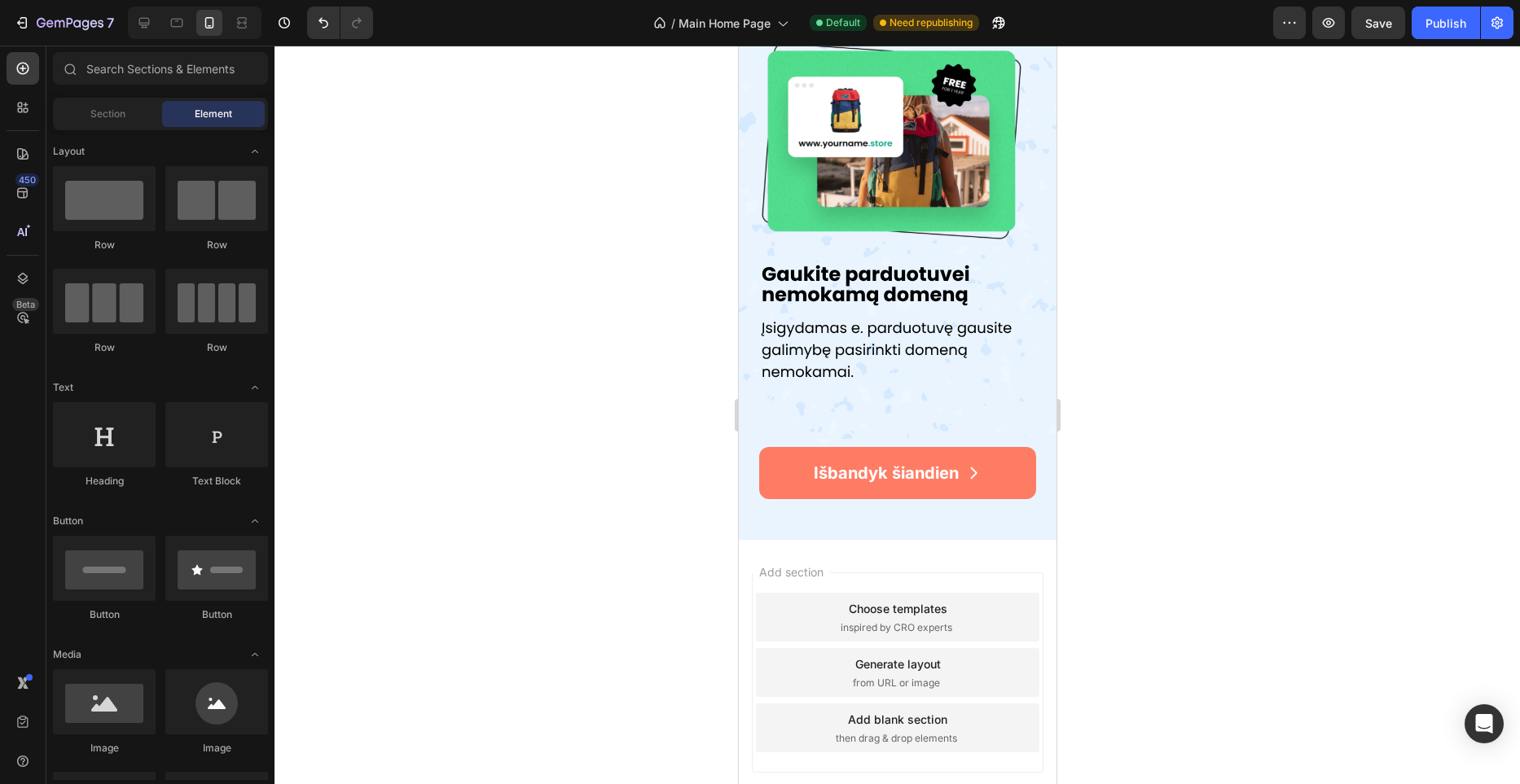
click at [643, 384] on div at bounding box center [897, 415] width 1246 height 738
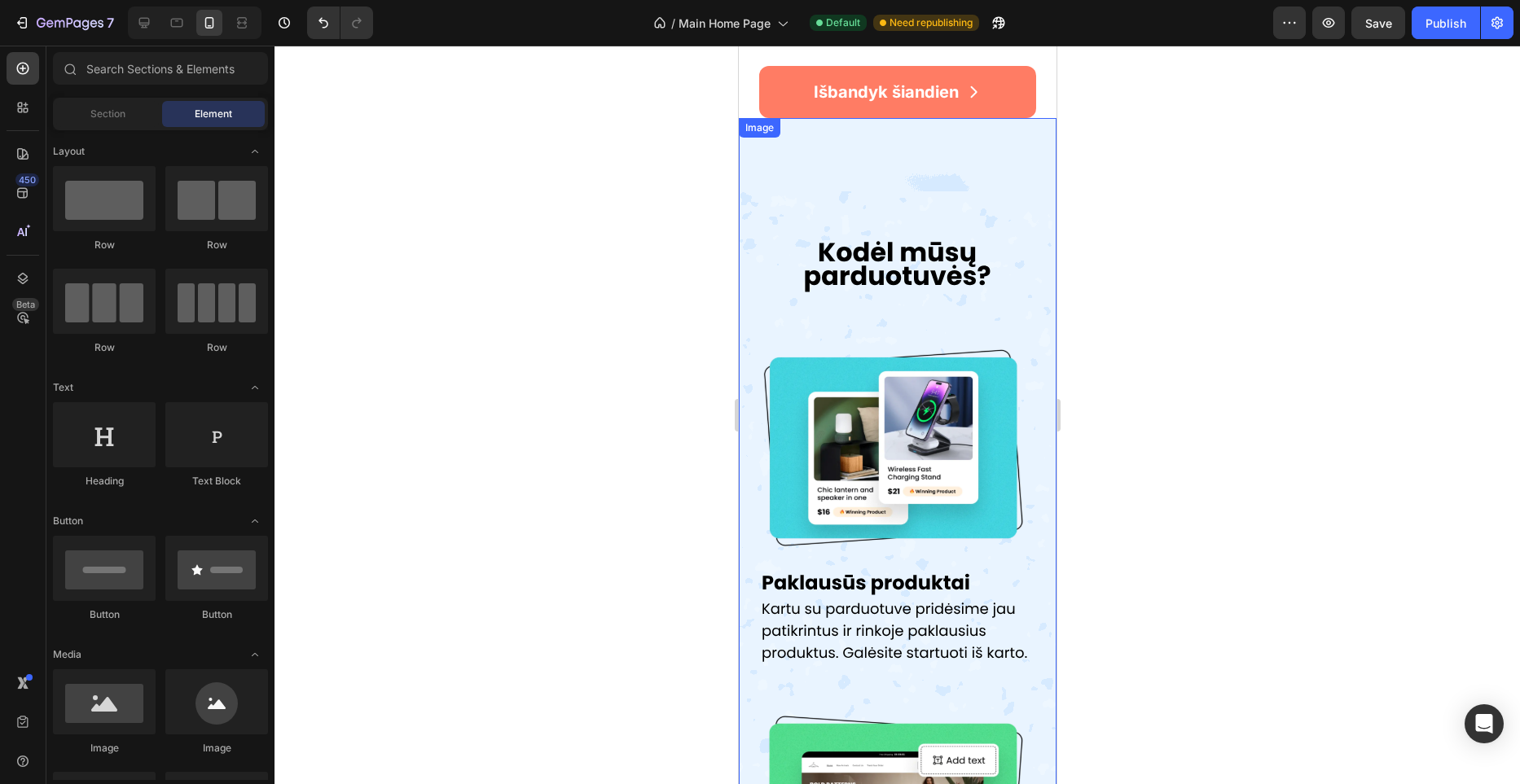
scroll to position [918, 0]
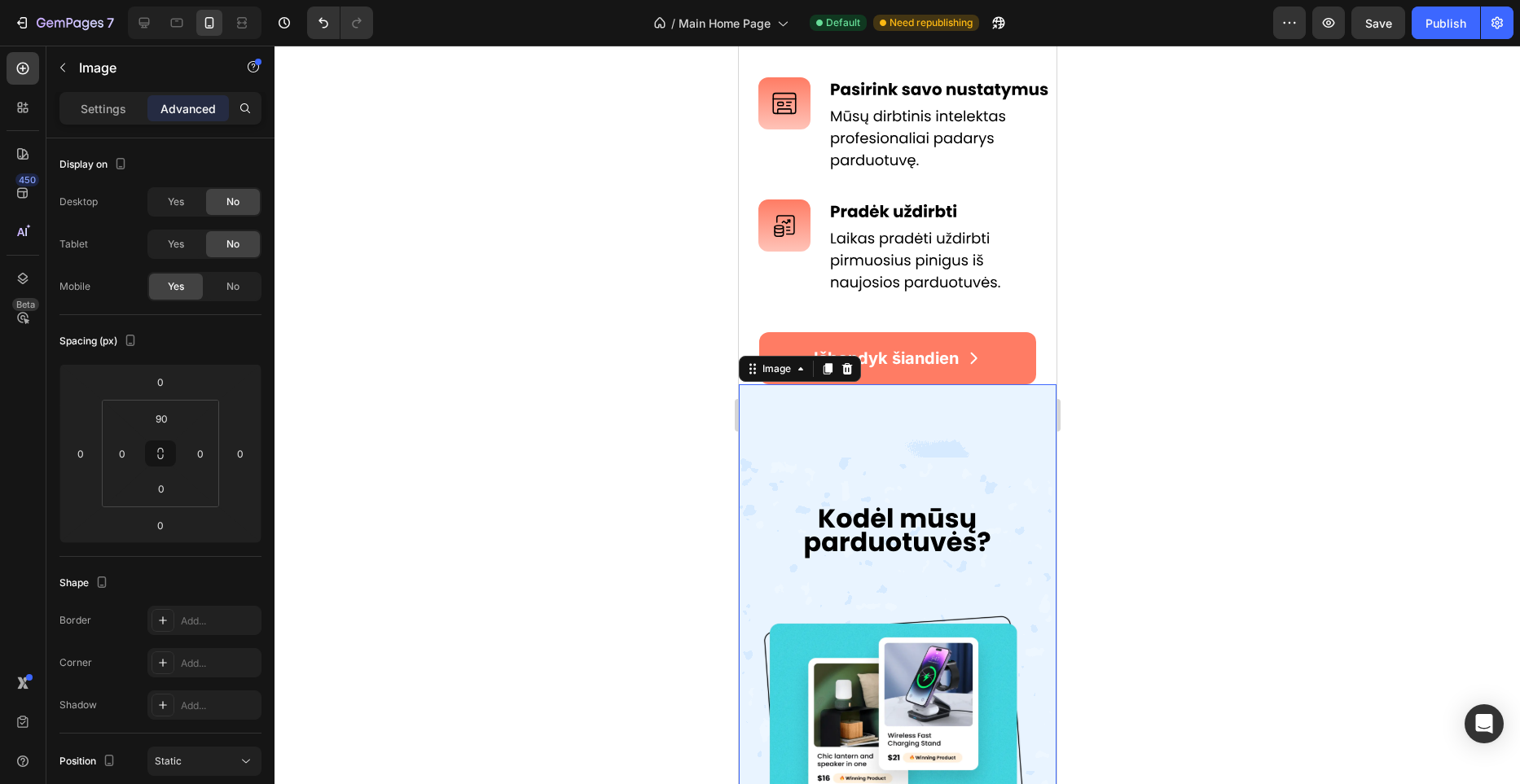
click at [159, 415] on input "90" at bounding box center [161, 418] width 33 height 24
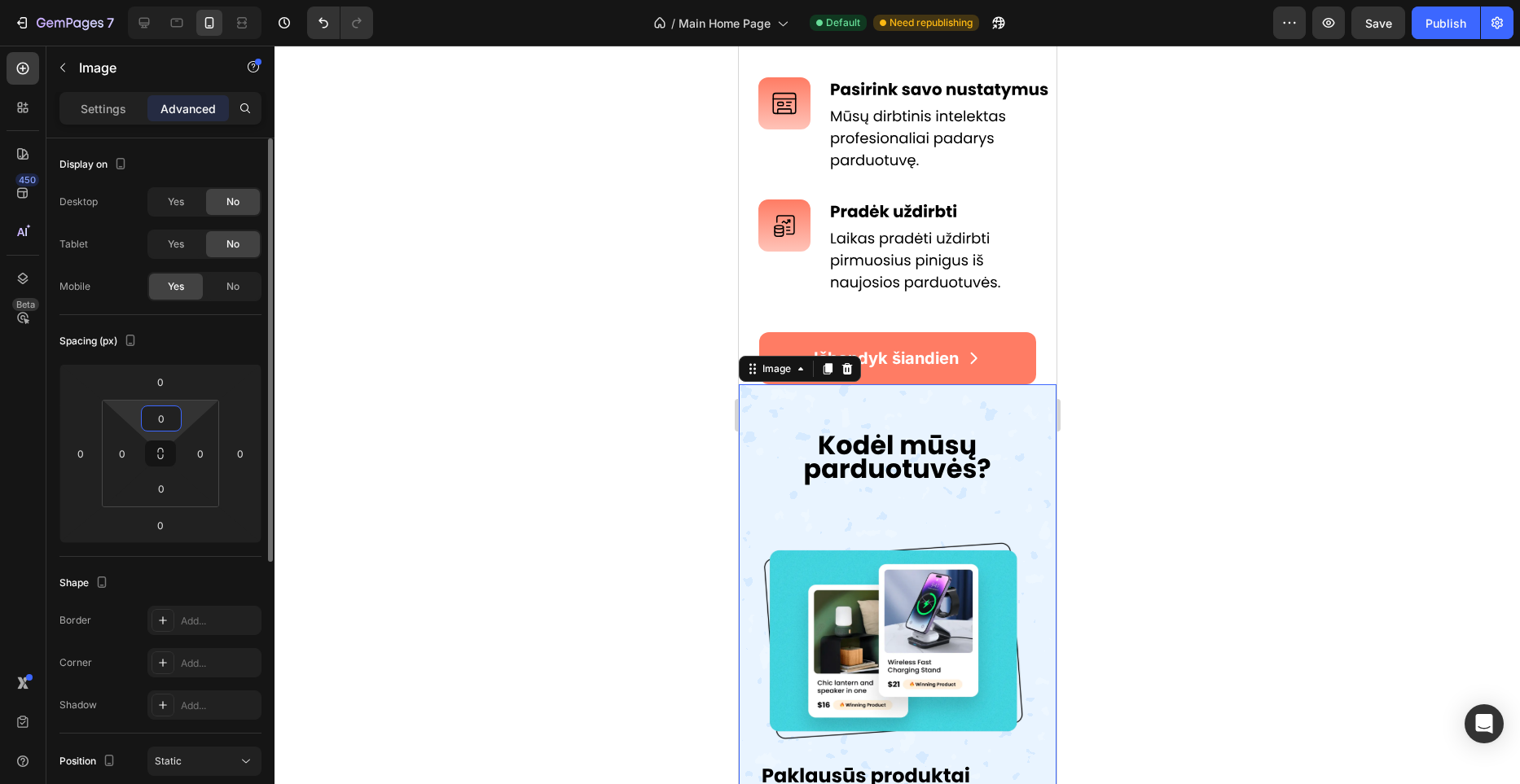
click at [159, 419] on input "0" at bounding box center [161, 418] width 33 height 24
type input "20"
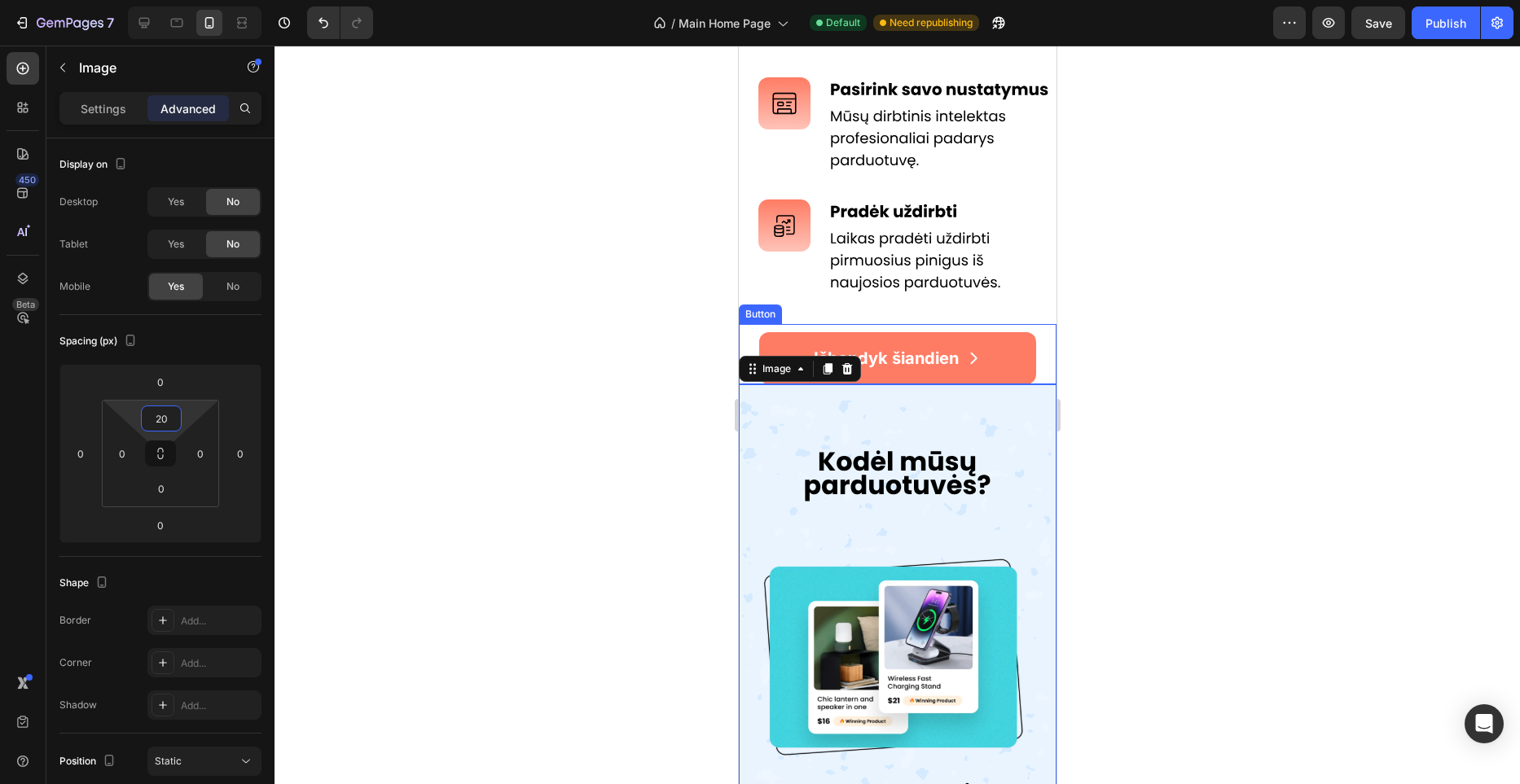
click at [1042, 362] on div "Išbandyk šiandien Button" at bounding box center [897, 354] width 317 height 60
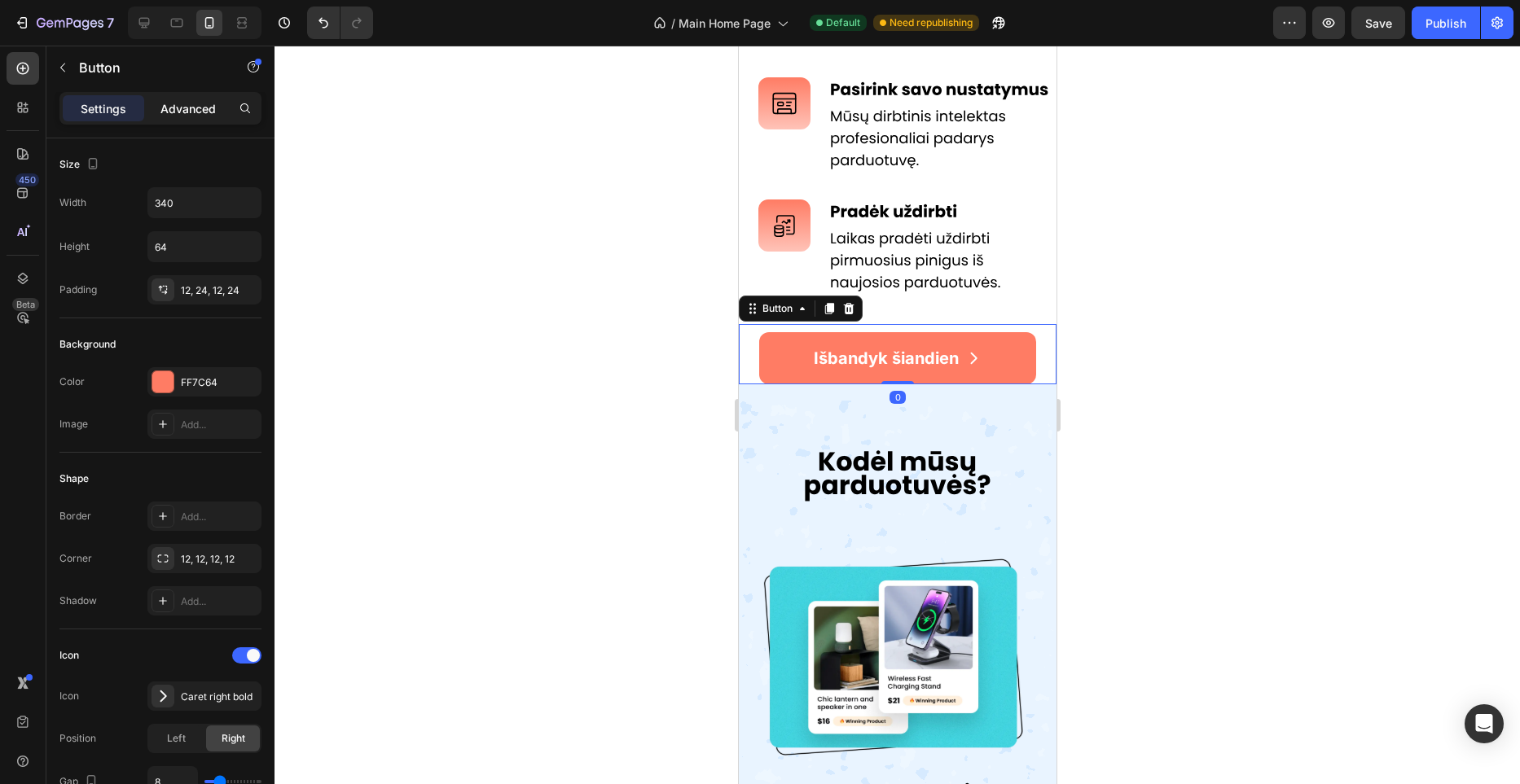
click at [185, 114] on p "Advanced" at bounding box center [189, 108] width 56 height 17
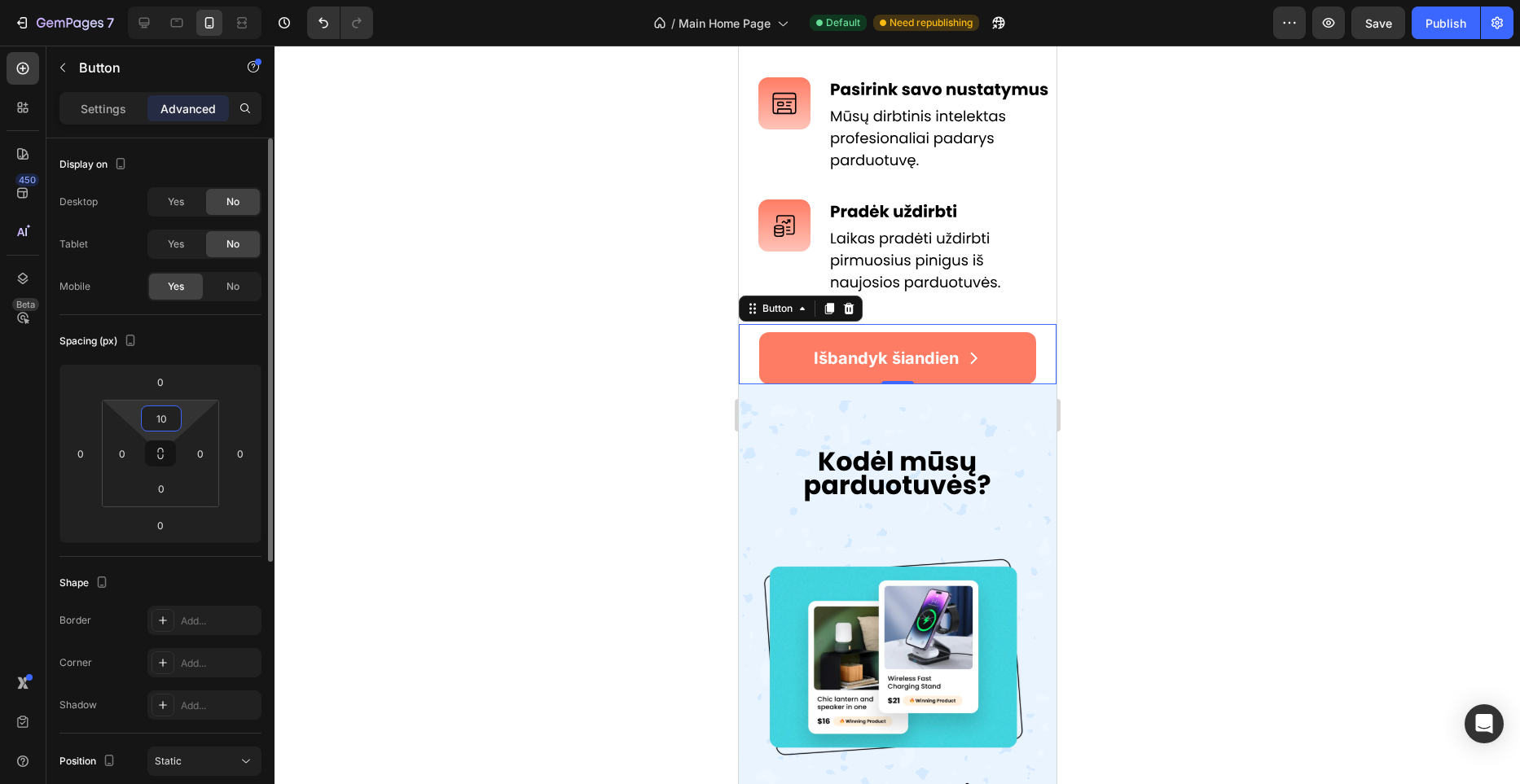
click at [162, 428] on input "10" at bounding box center [161, 418] width 33 height 24
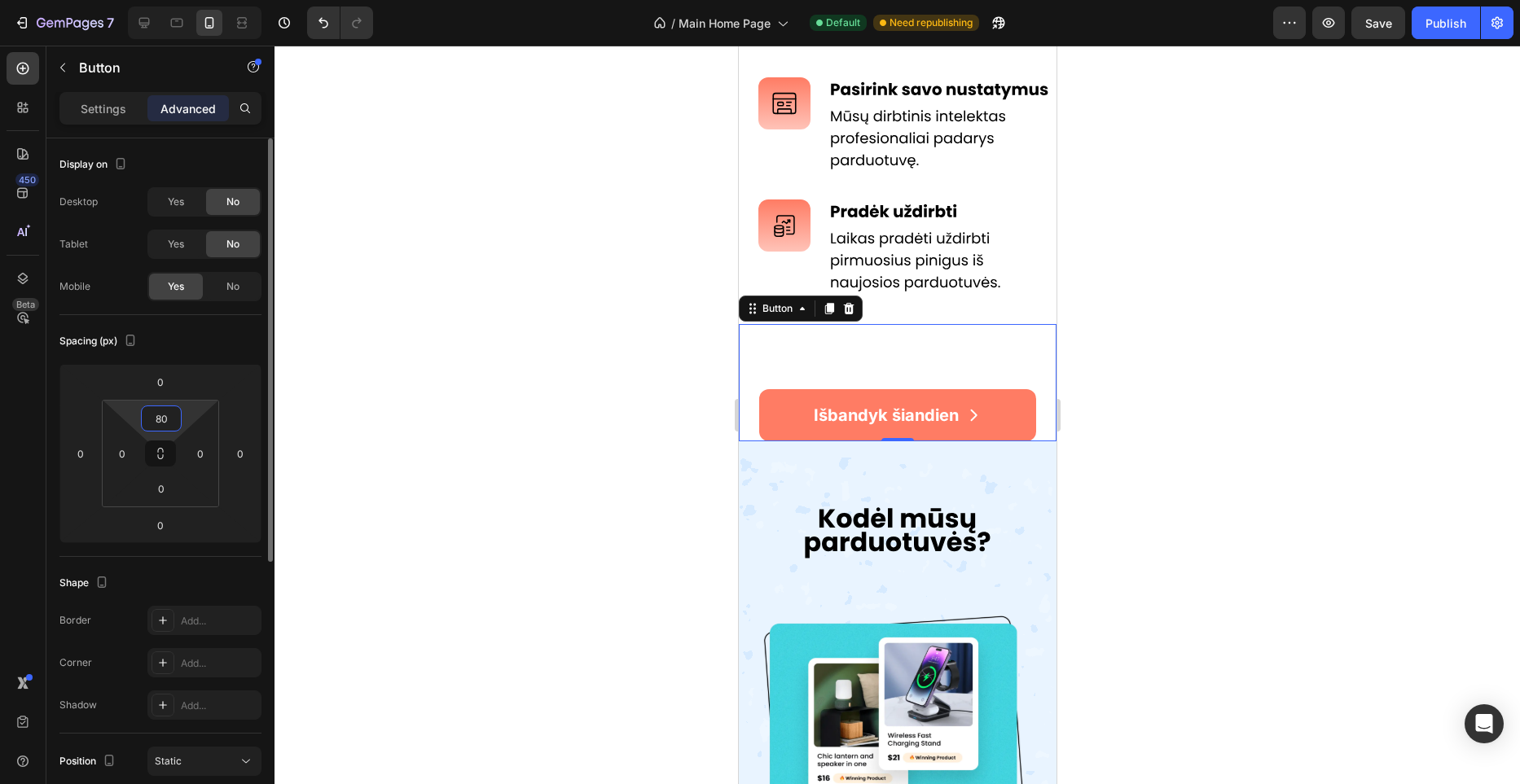
click at [162, 428] on input "80" at bounding box center [161, 418] width 33 height 24
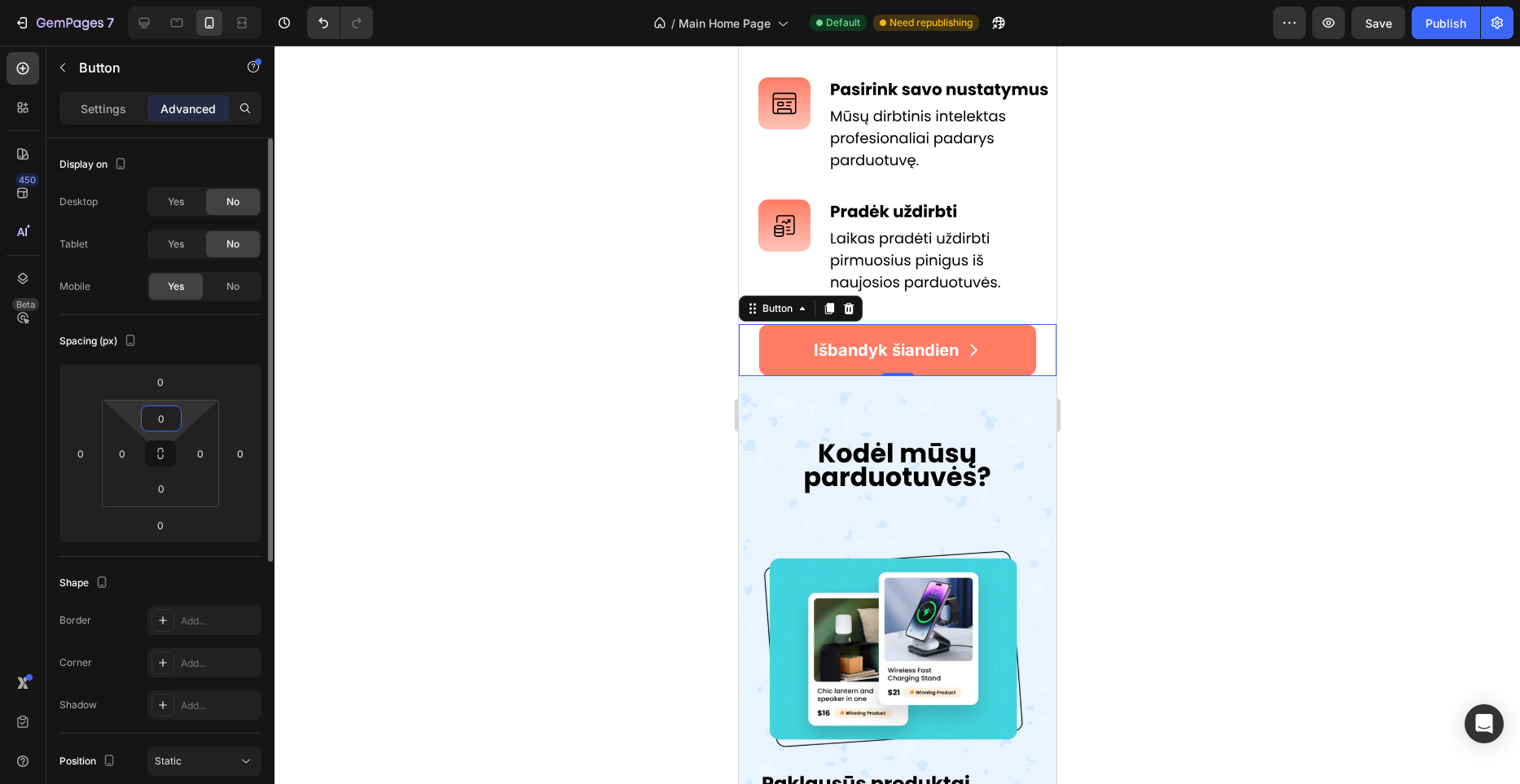
click at [162, 428] on input "0" at bounding box center [161, 418] width 33 height 24
type input "10"
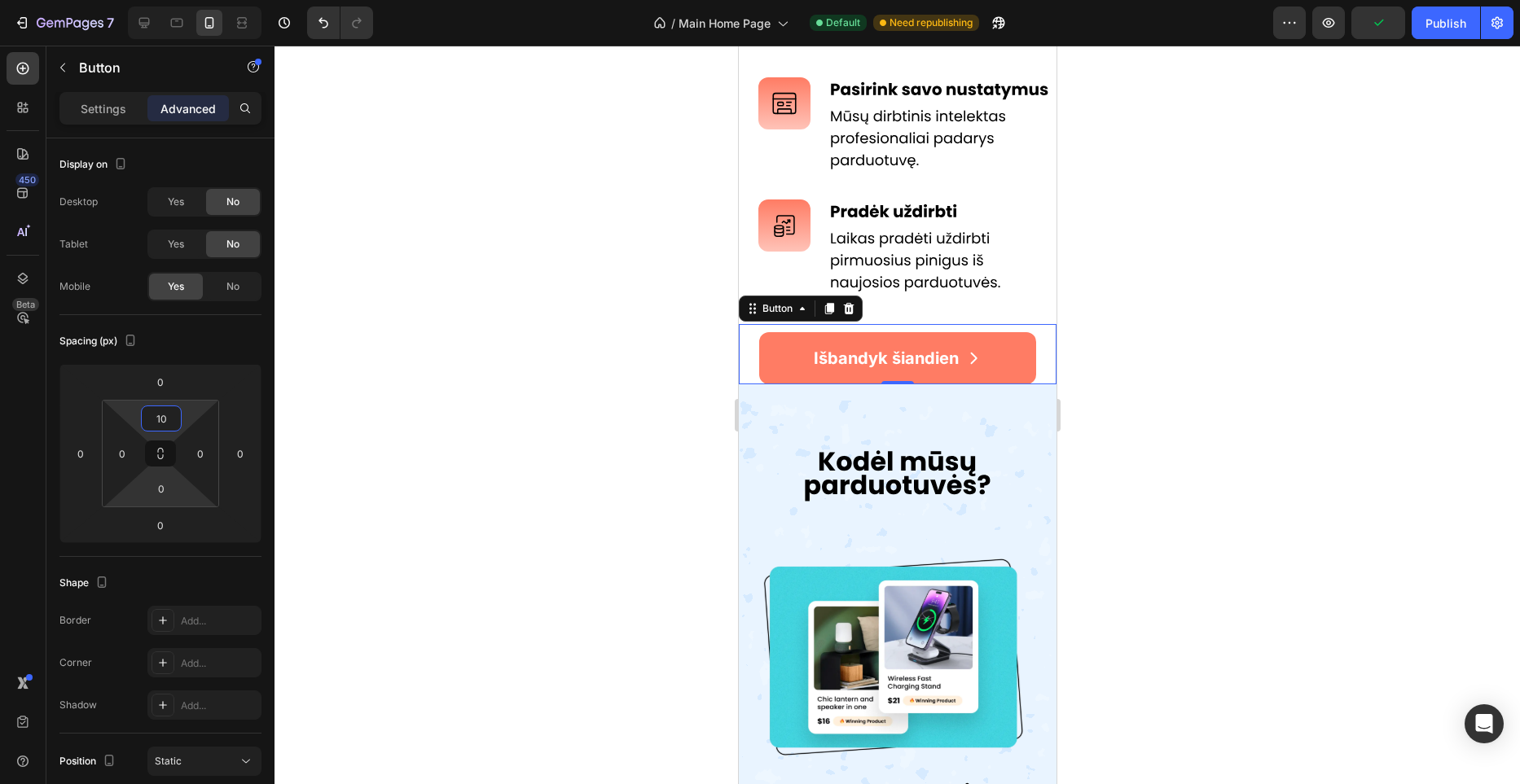
click at [168, 0] on html "7 / Main Home Page Default Need republishing Preview Publish 450 Beta Sections(…" at bounding box center [760, 0] width 1520 height 0
click at [168, 484] on input "0" at bounding box center [161, 489] width 33 height 24
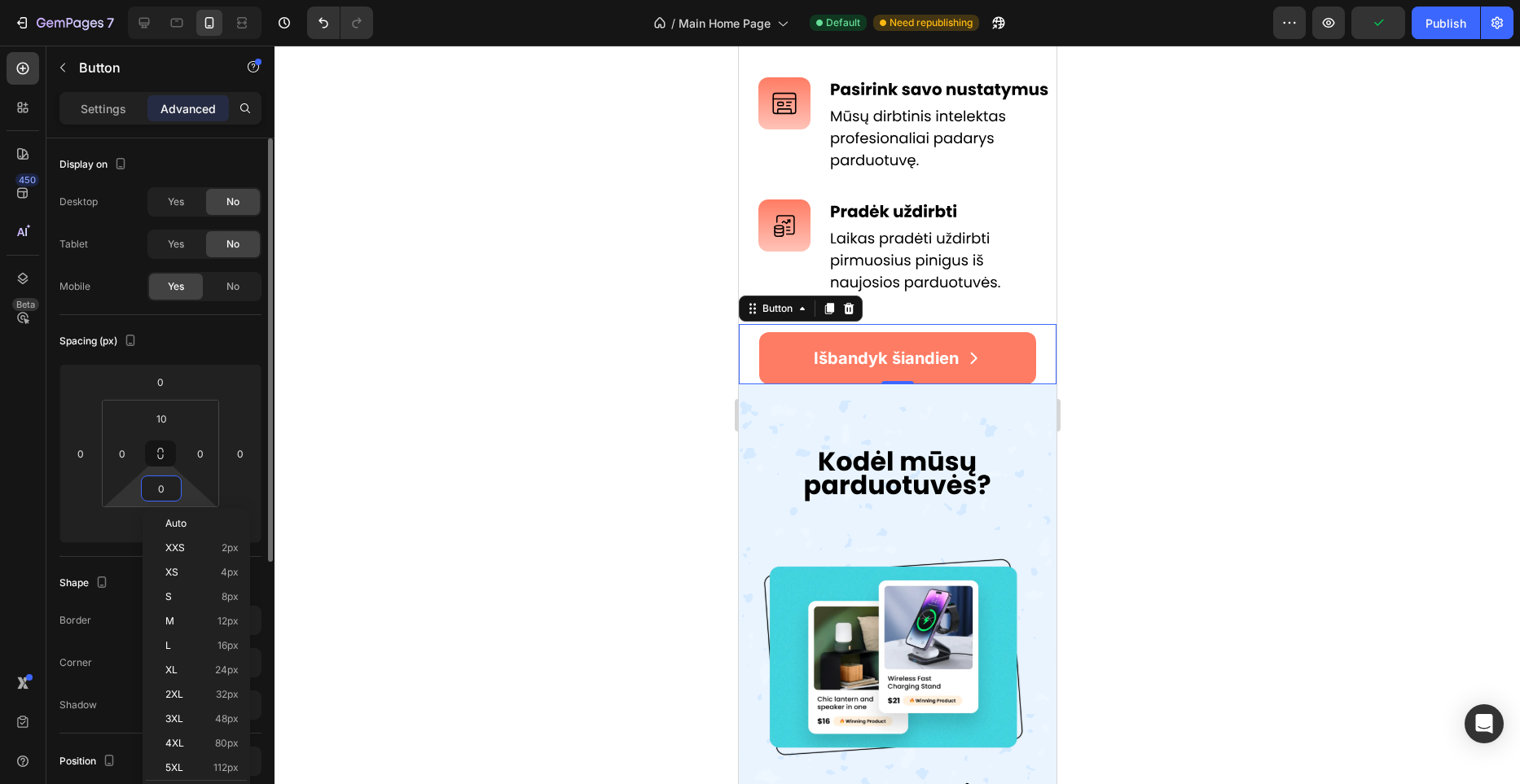
click at [168, 485] on input "0" at bounding box center [161, 489] width 33 height 24
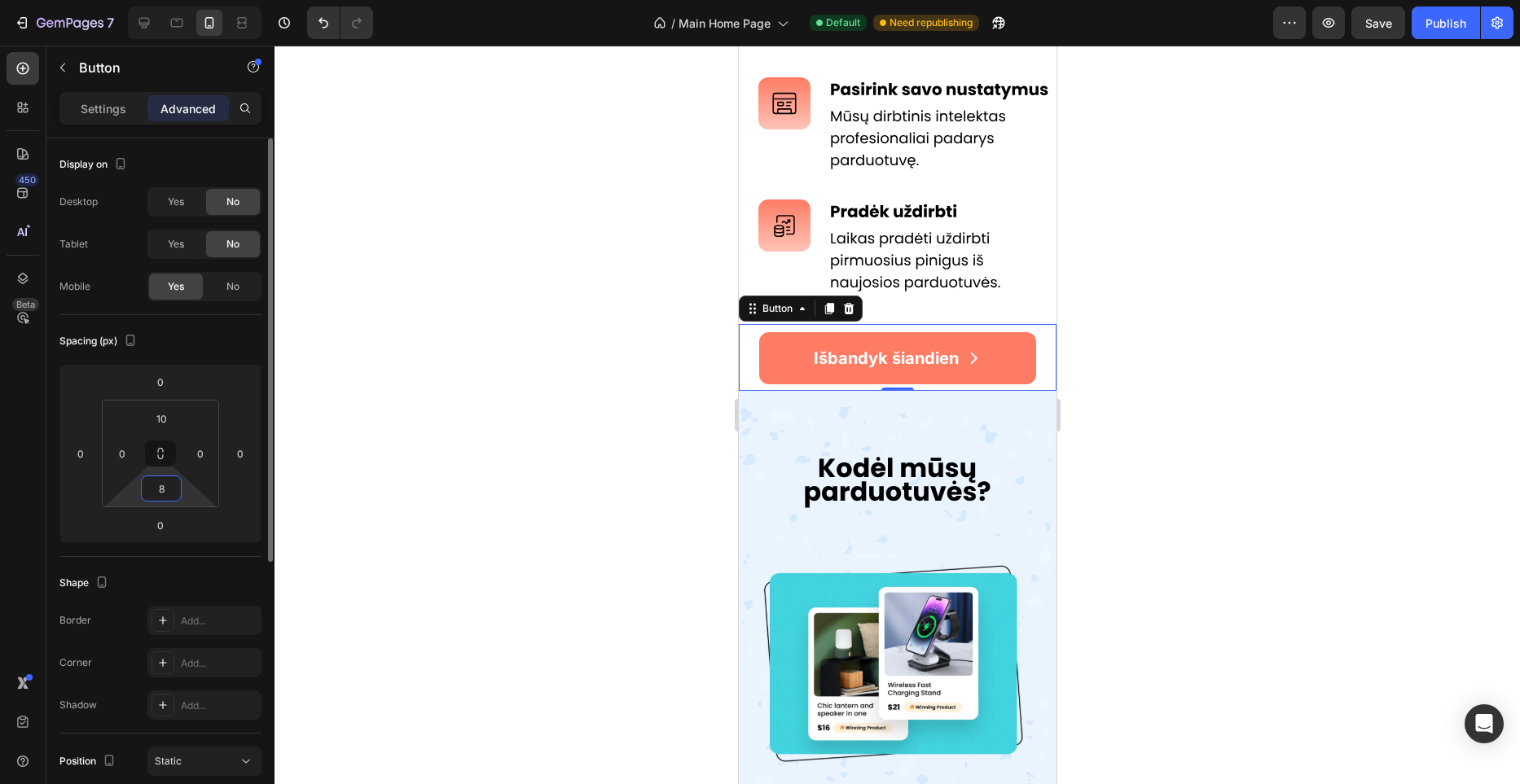
type input "80"
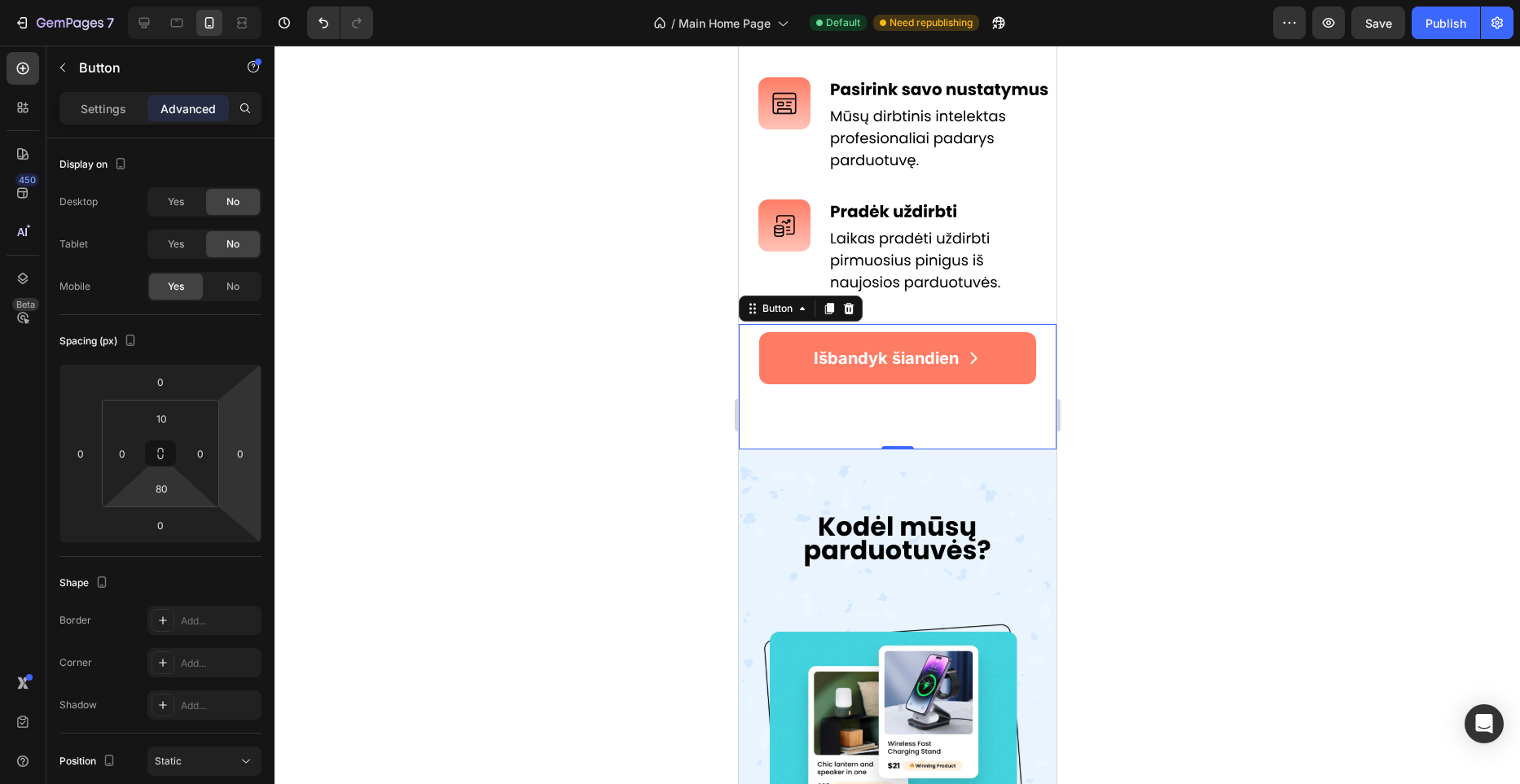
click at [578, 400] on div at bounding box center [897, 415] width 1246 height 738
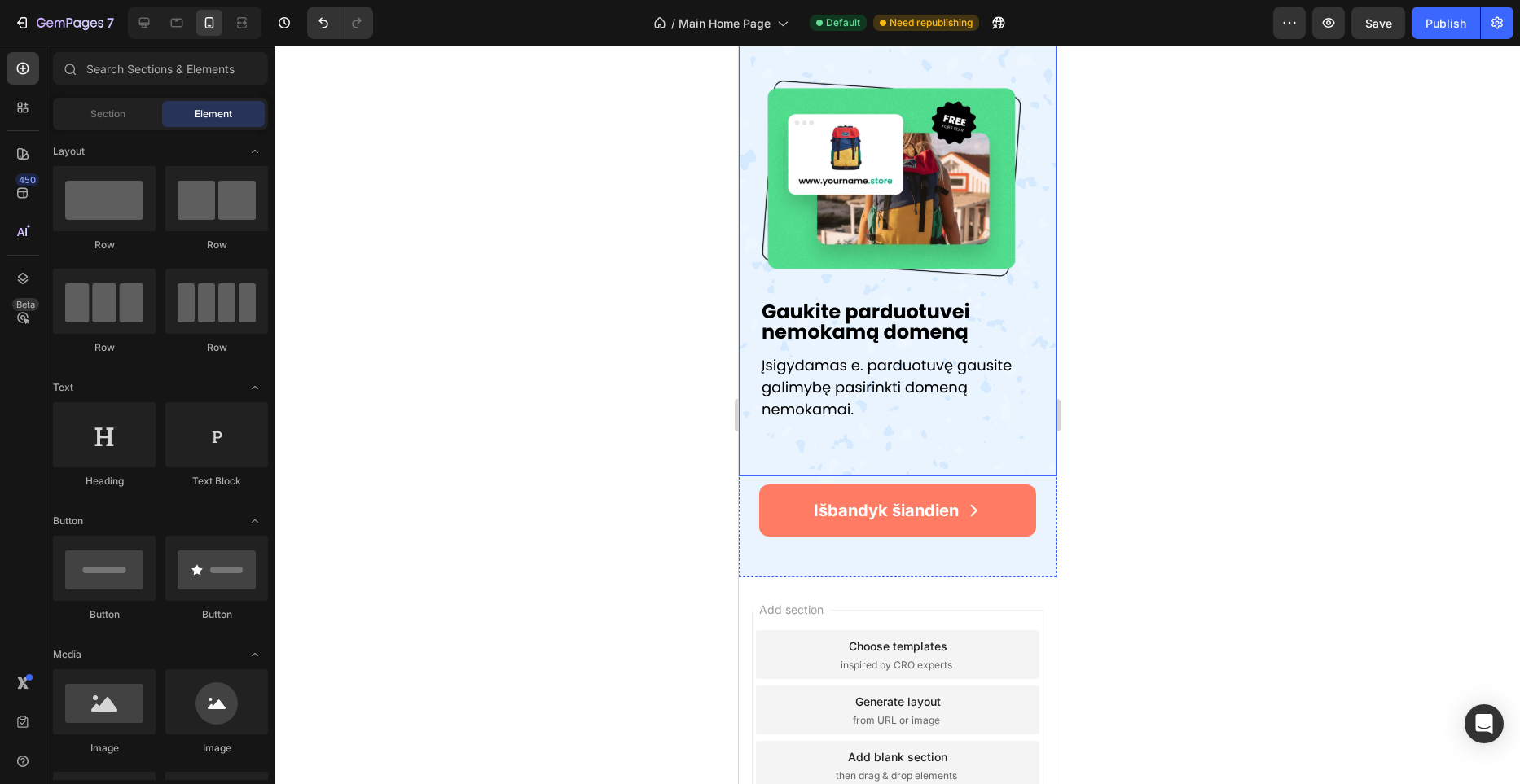
scroll to position [2787, 0]
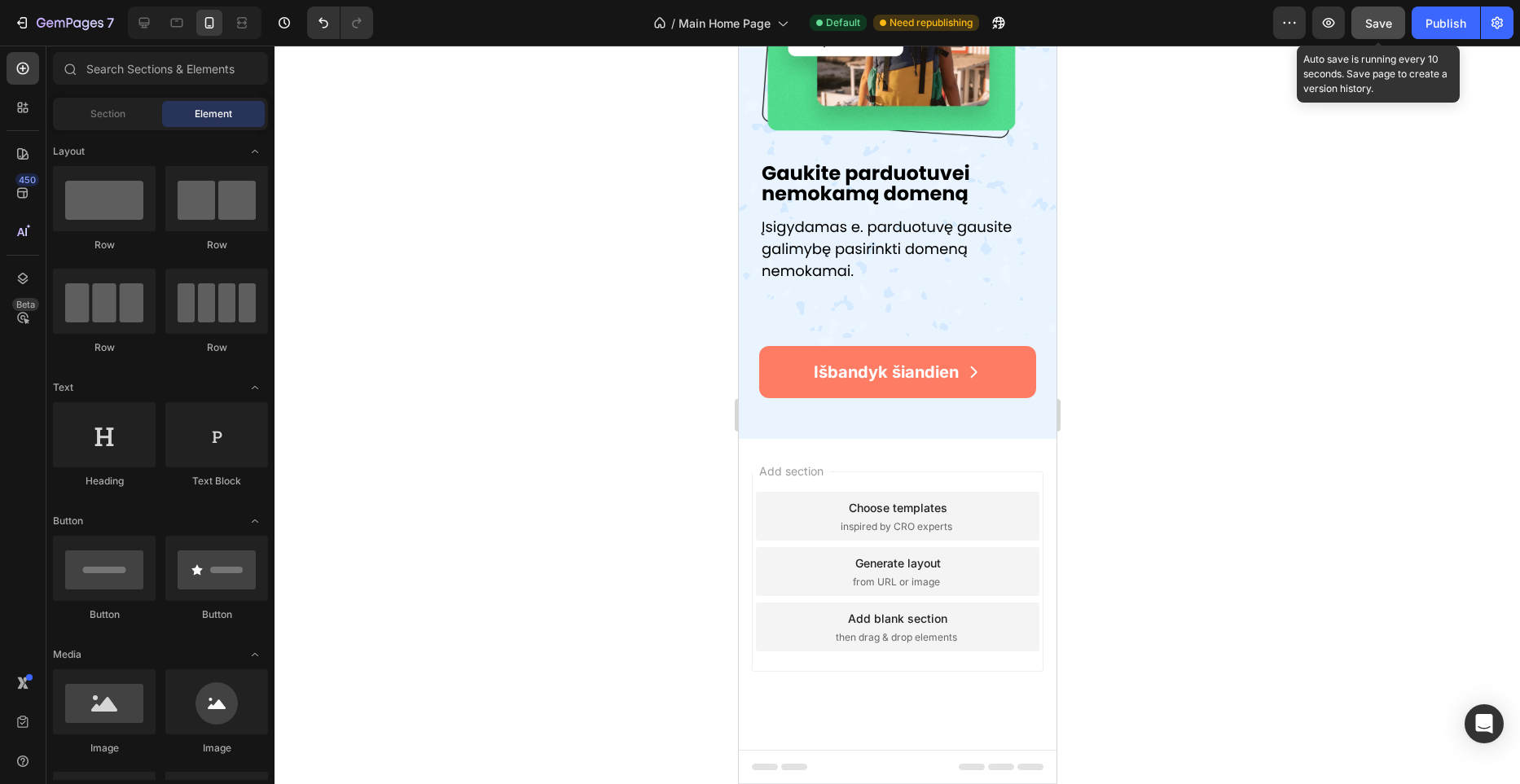
click at [1399, 24] on button "Save" at bounding box center [1378, 23] width 54 height 33
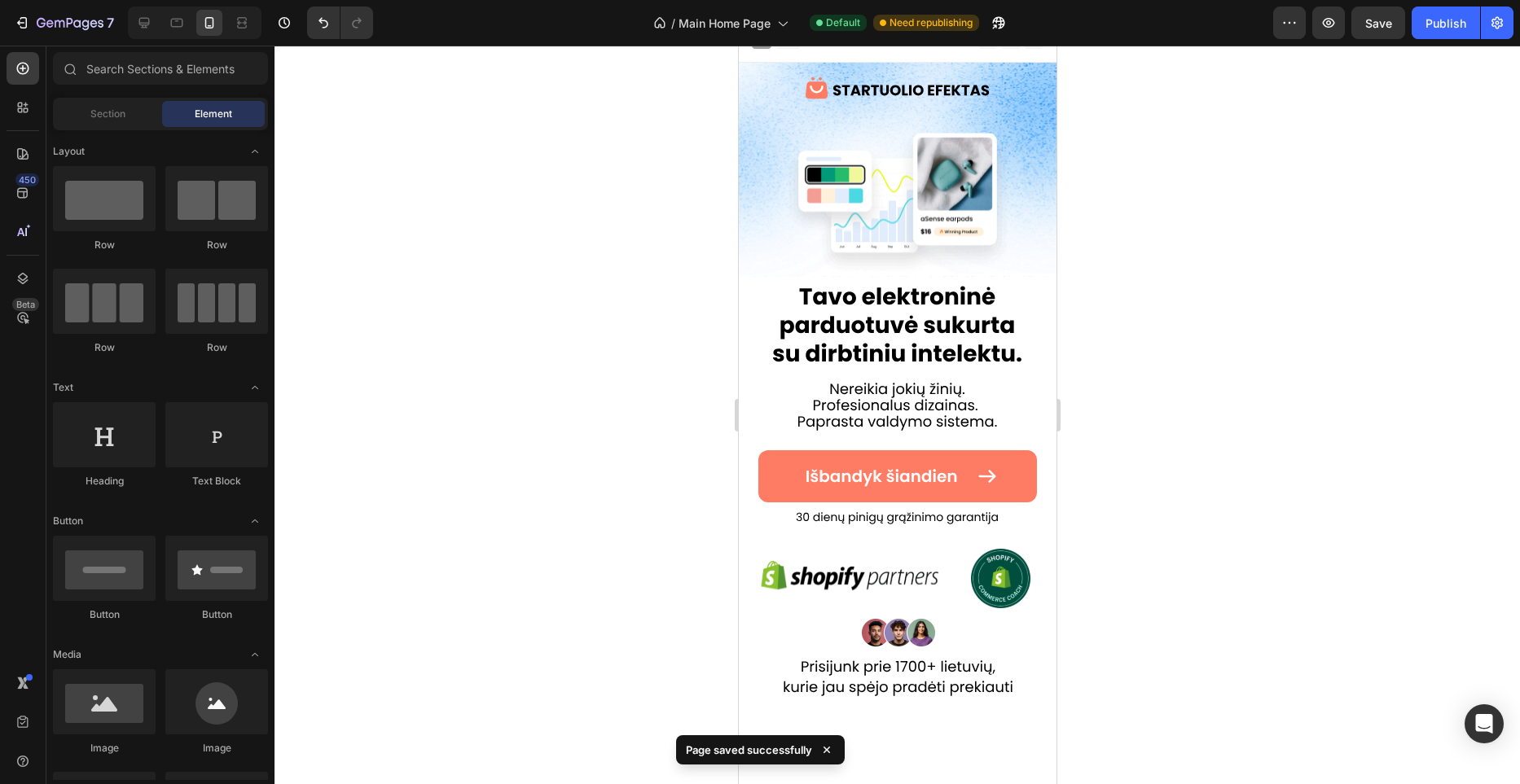
scroll to position [0, 0]
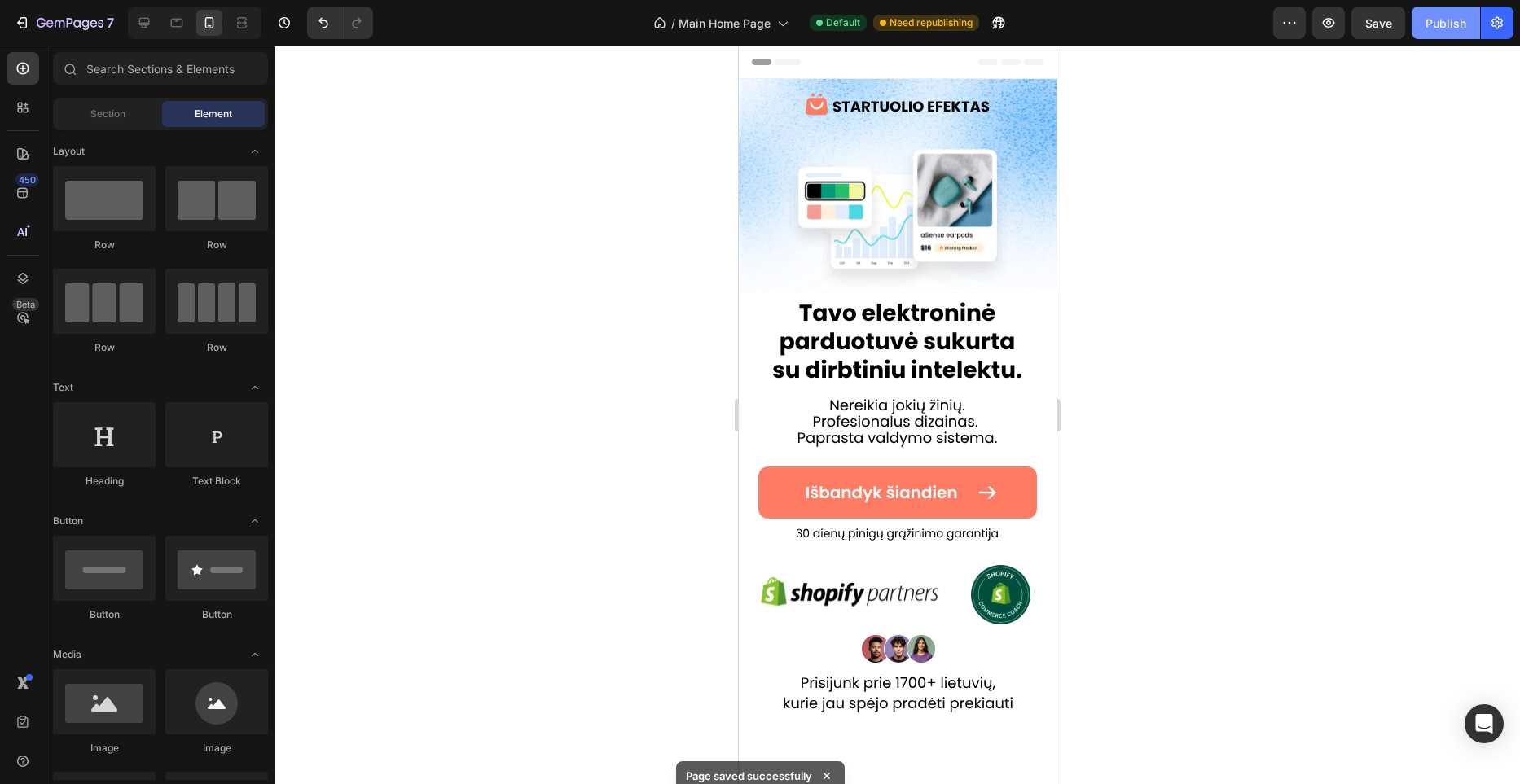
click at [1430, 16] on div "Publish" at bounding box center [1446, 23] width 41 height 17
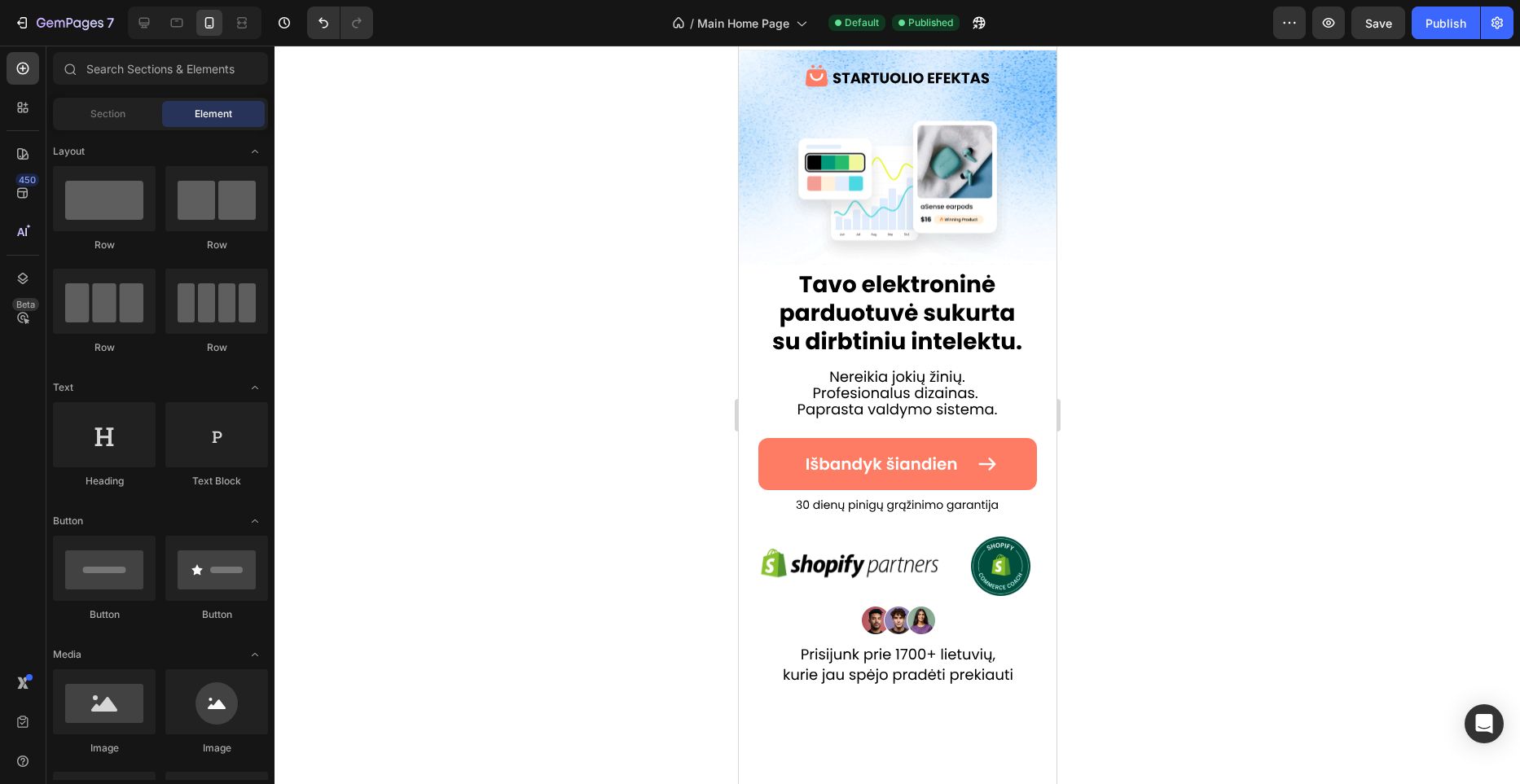
scroll to position [29, 0]
click at [146, 27] on icon at bounding box center [145, 23] width 11 height 11
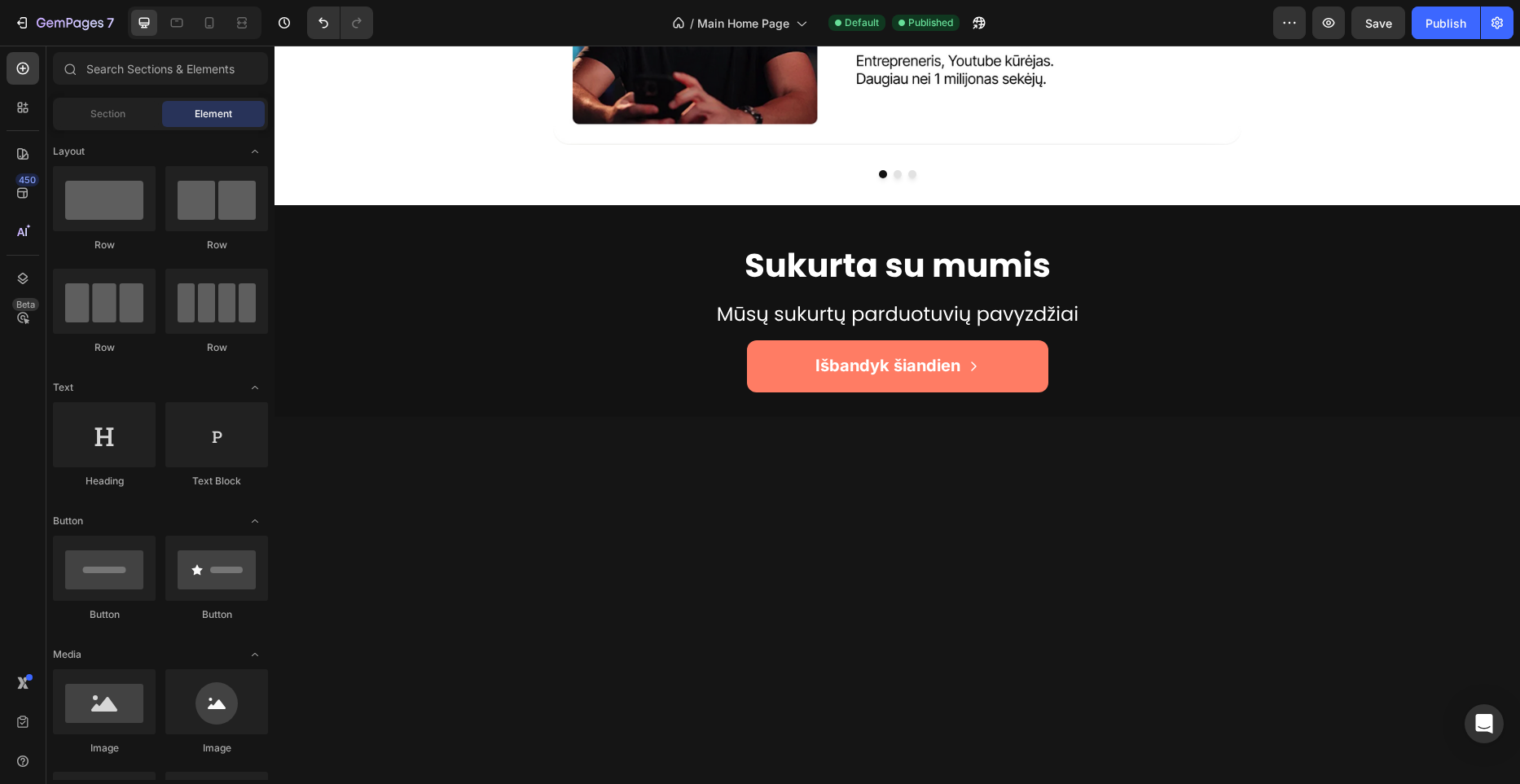
scroll to position [3857, 0]
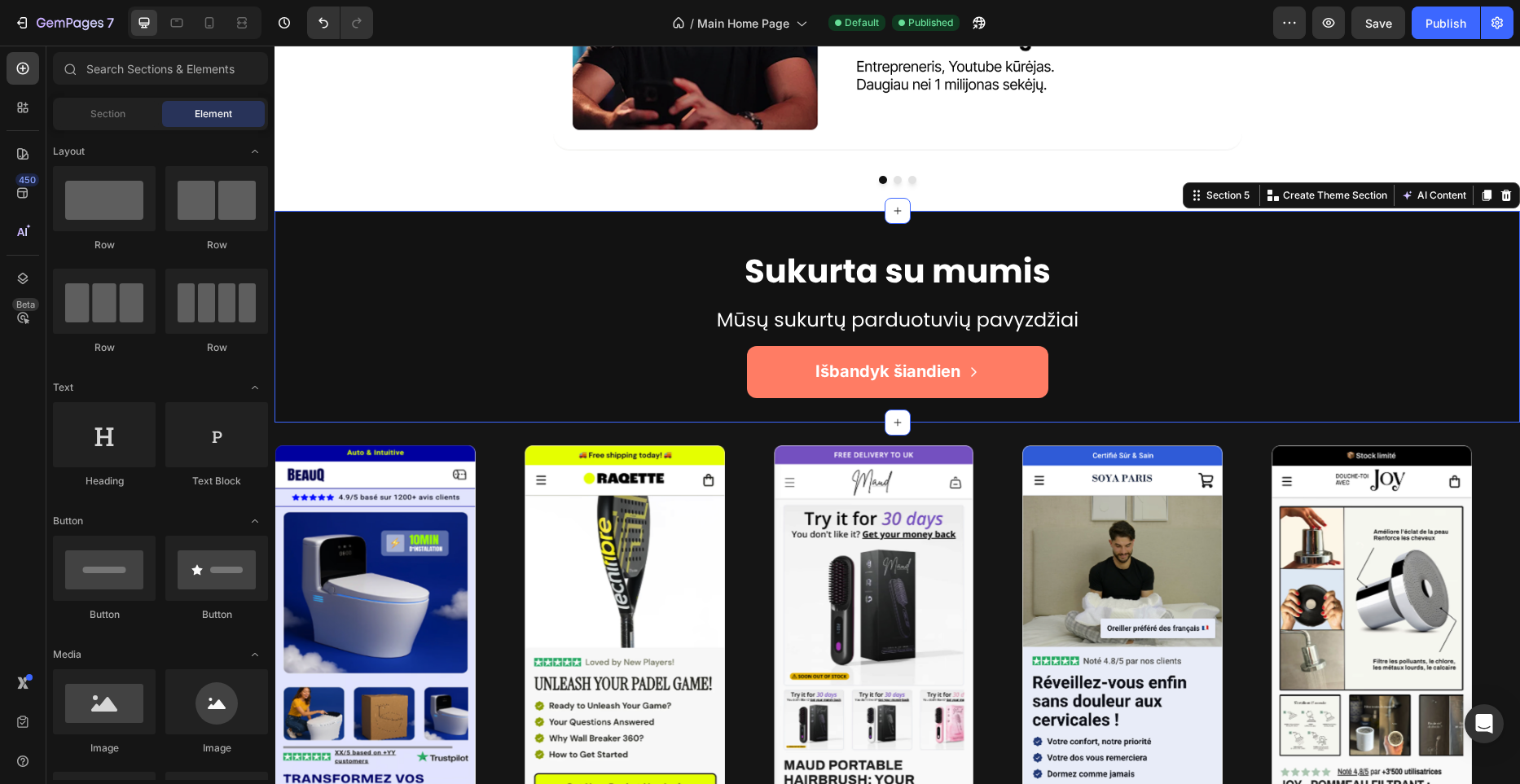
click at [827, 224] on div "Image Row Išbandyk šiandien Button Section 5 You can create reusable sections C…" at bounding box center [897, 316] width 1246 height 211
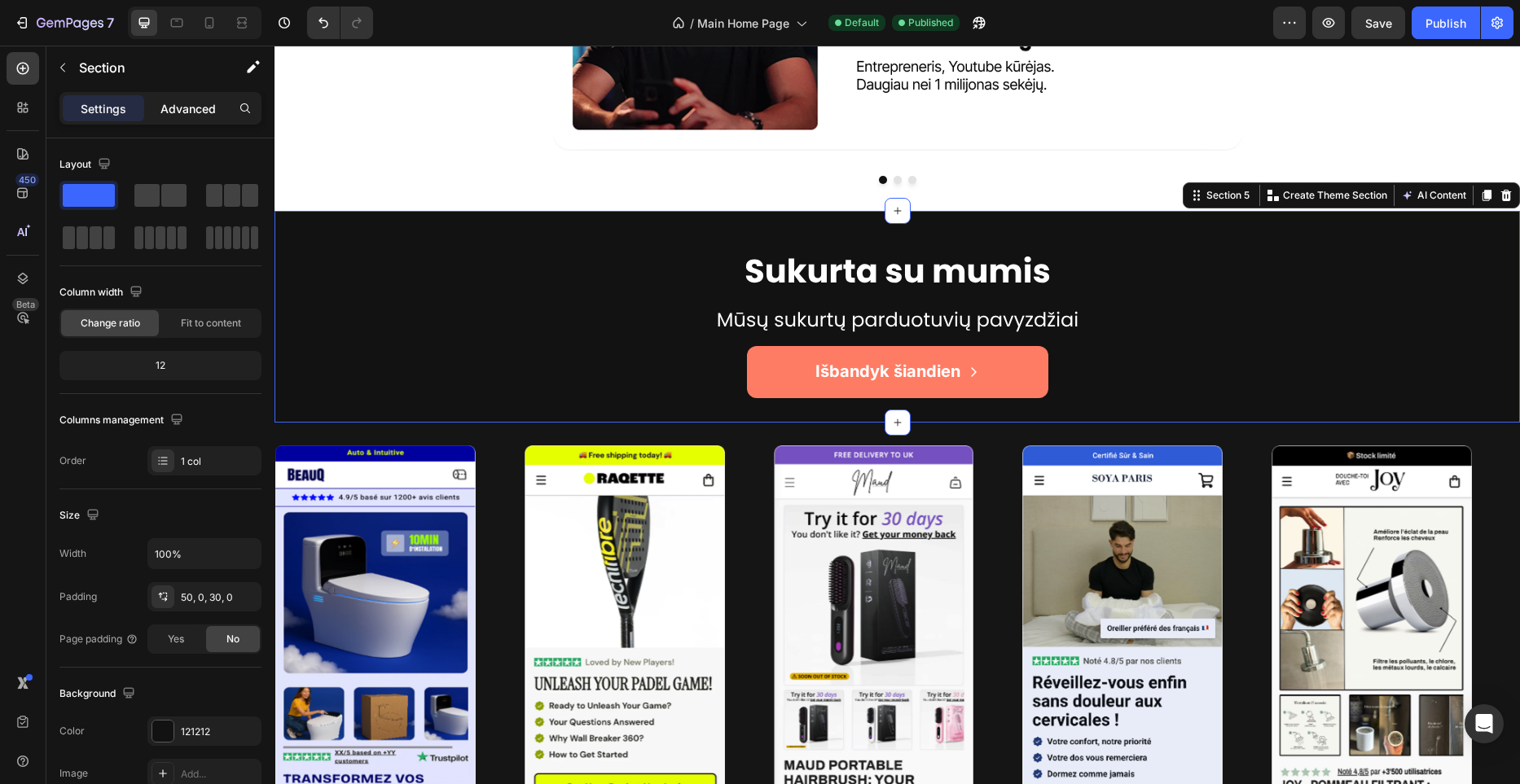
click at [192, 106] on p "Advanced" at bounding box center [189, 108] width 56 height 17
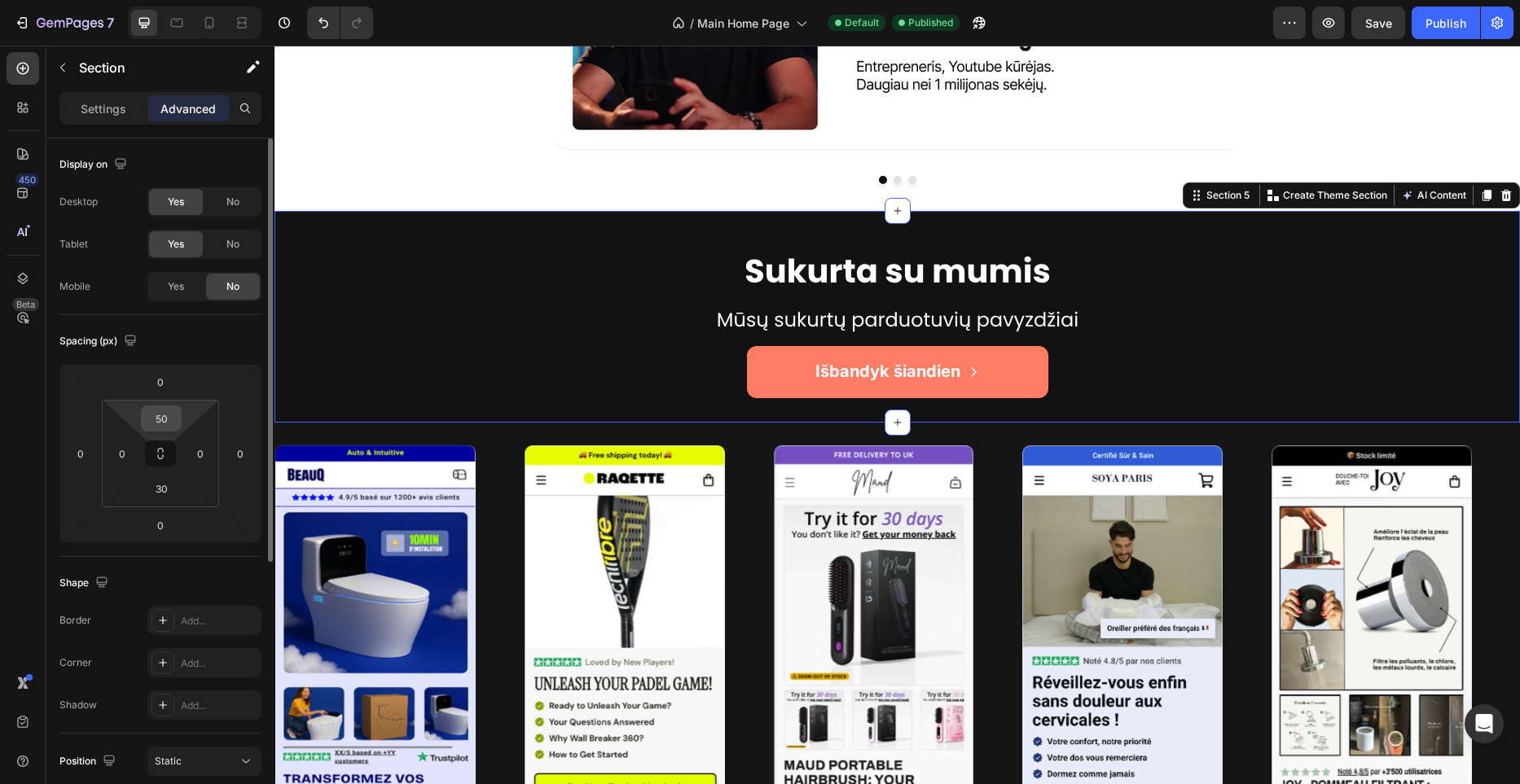
click at [164, 424] on input "50" at bounding box center [161, 418] width 33 height 24
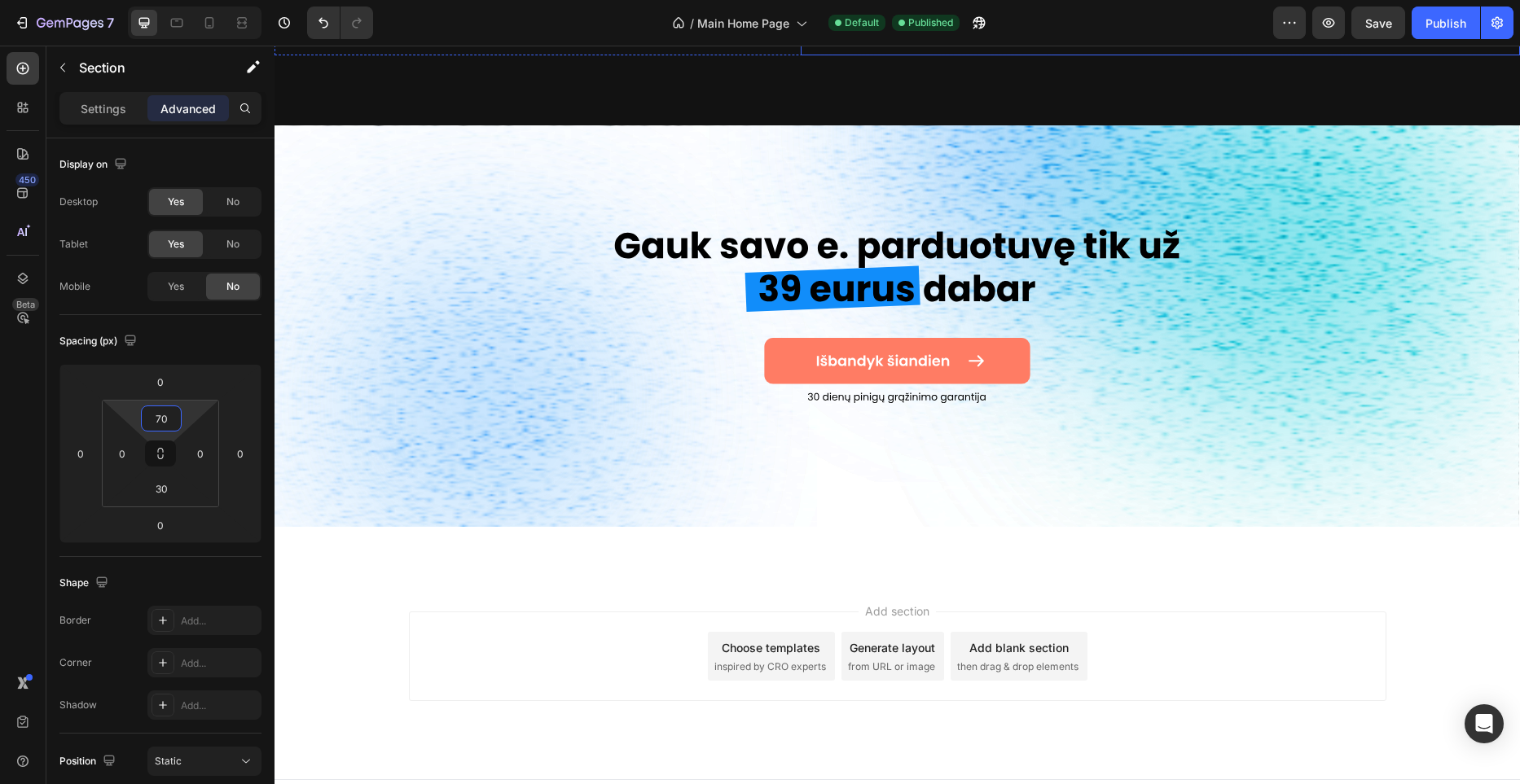
scroll to position [5251, 0]
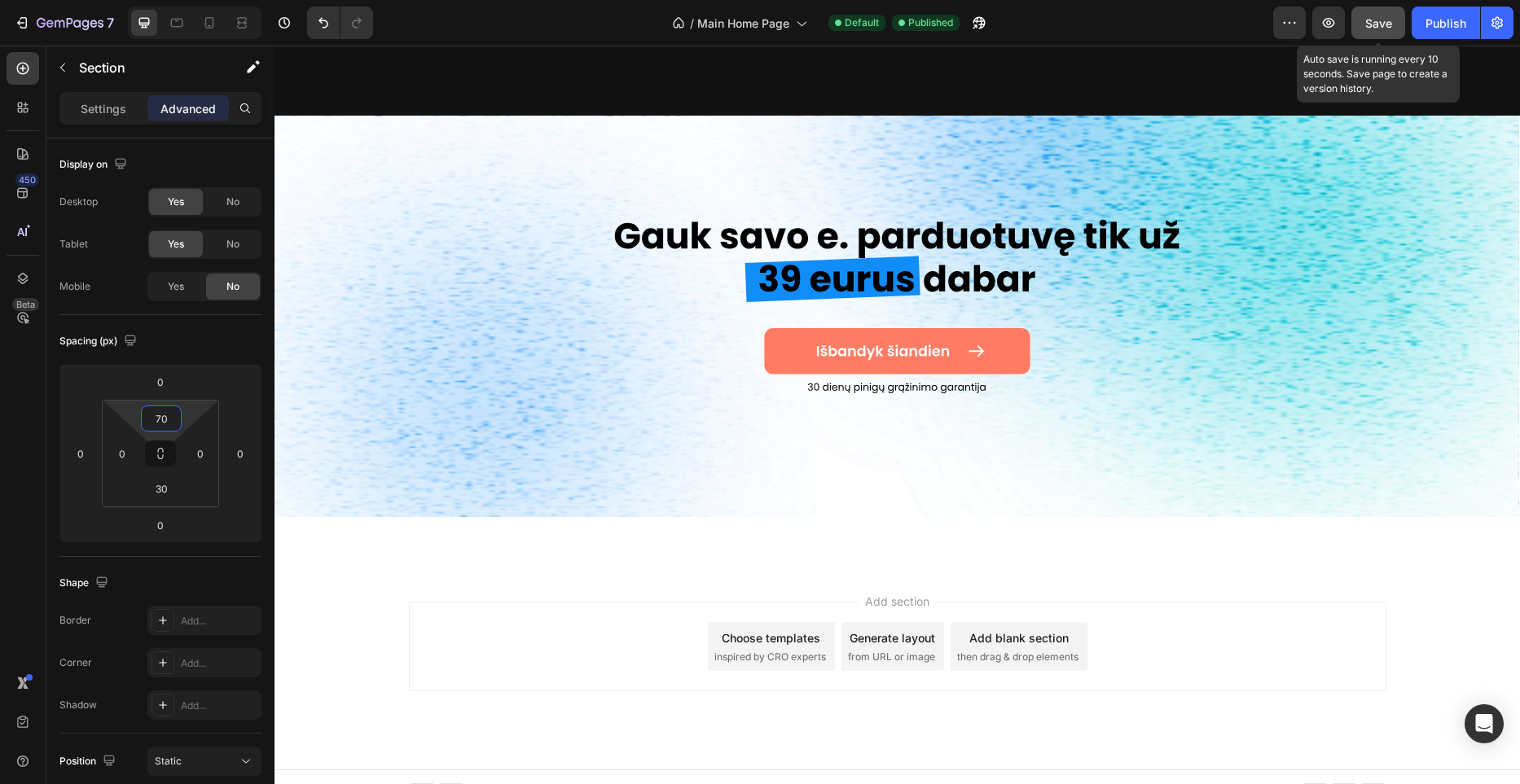
click at [1368, 30] on div "Save" at bounding box center [1378, 23] width 27 height 17
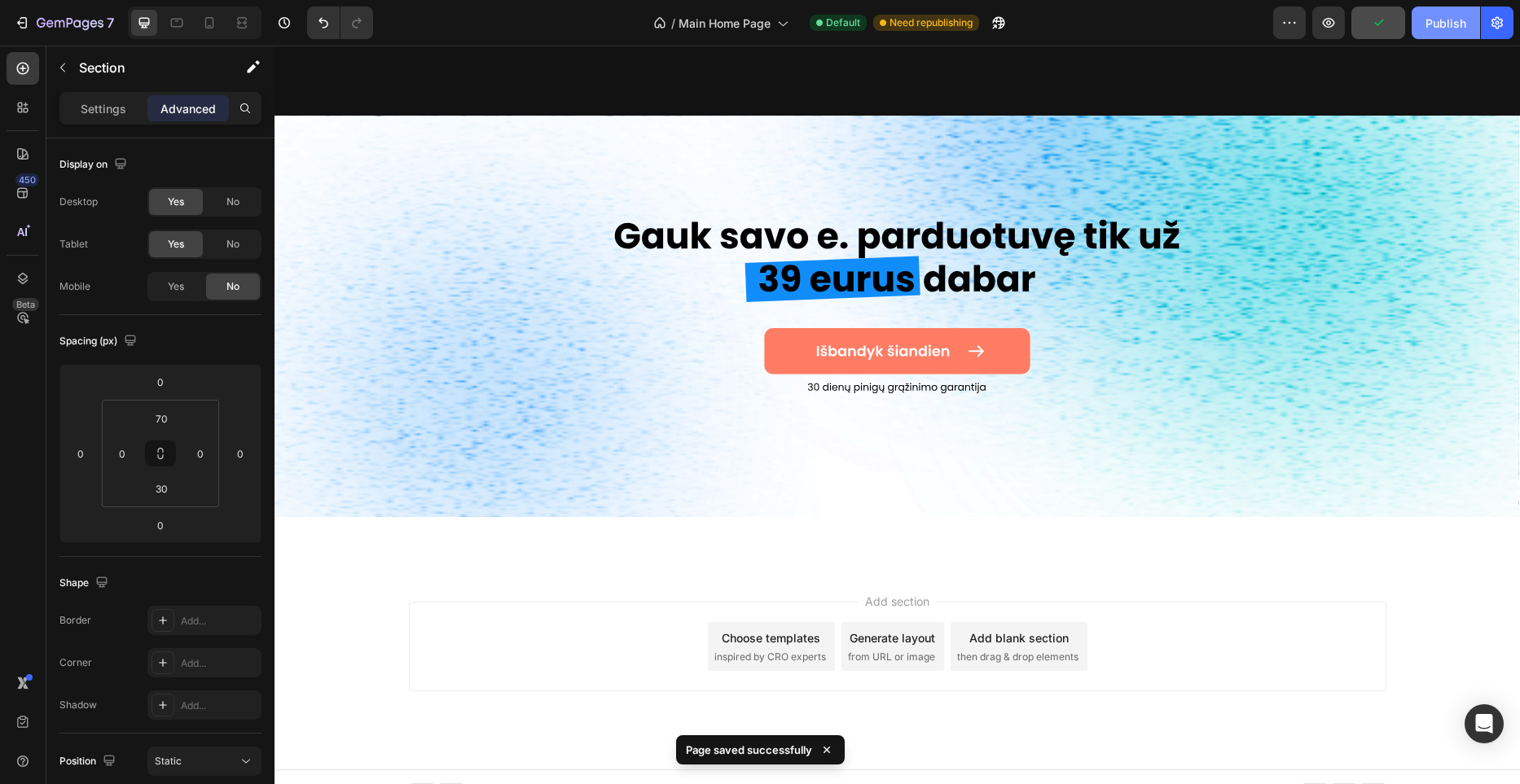
click at [1438, 27] on div "Publish" at bounding box center [1446, 23] width 41 height 17
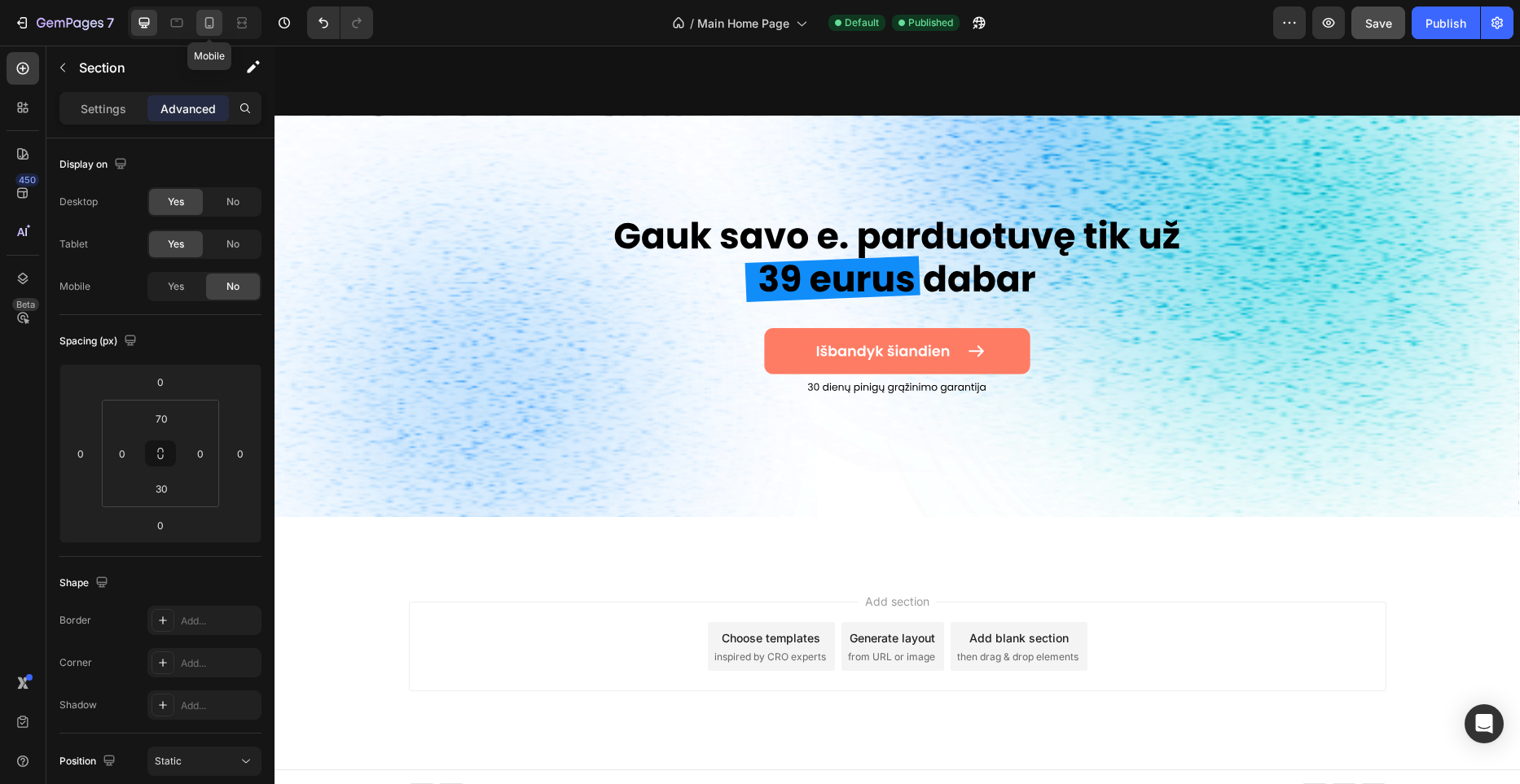
click at [205, 17] on icon at bounding box center [210, 23] width 16 height 16
type input "40"
